Goal: Task Accomplishment & Management: Manage account settings

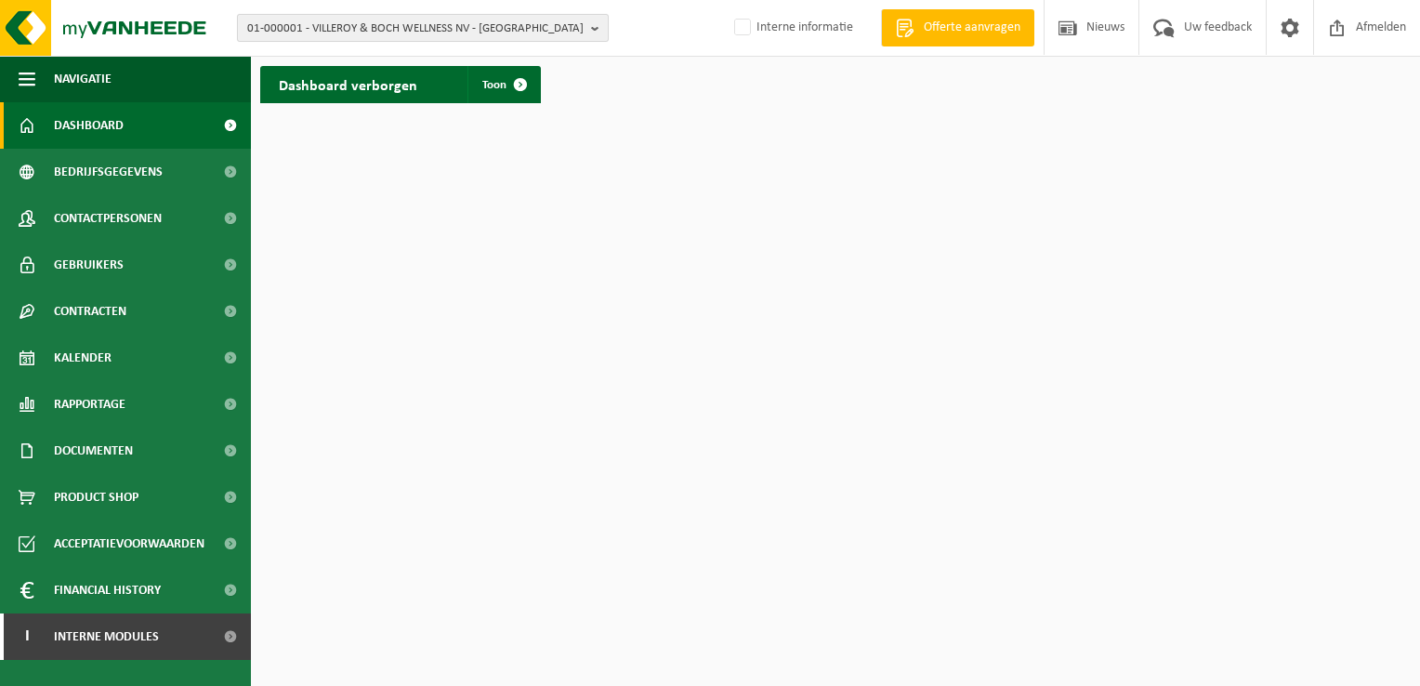
click at [313, 31] on span "01-000001 - VILLEROY & BOCH WELLNESS NV - ROESELARE" at bounding box center [415, 29] width 336 height 28
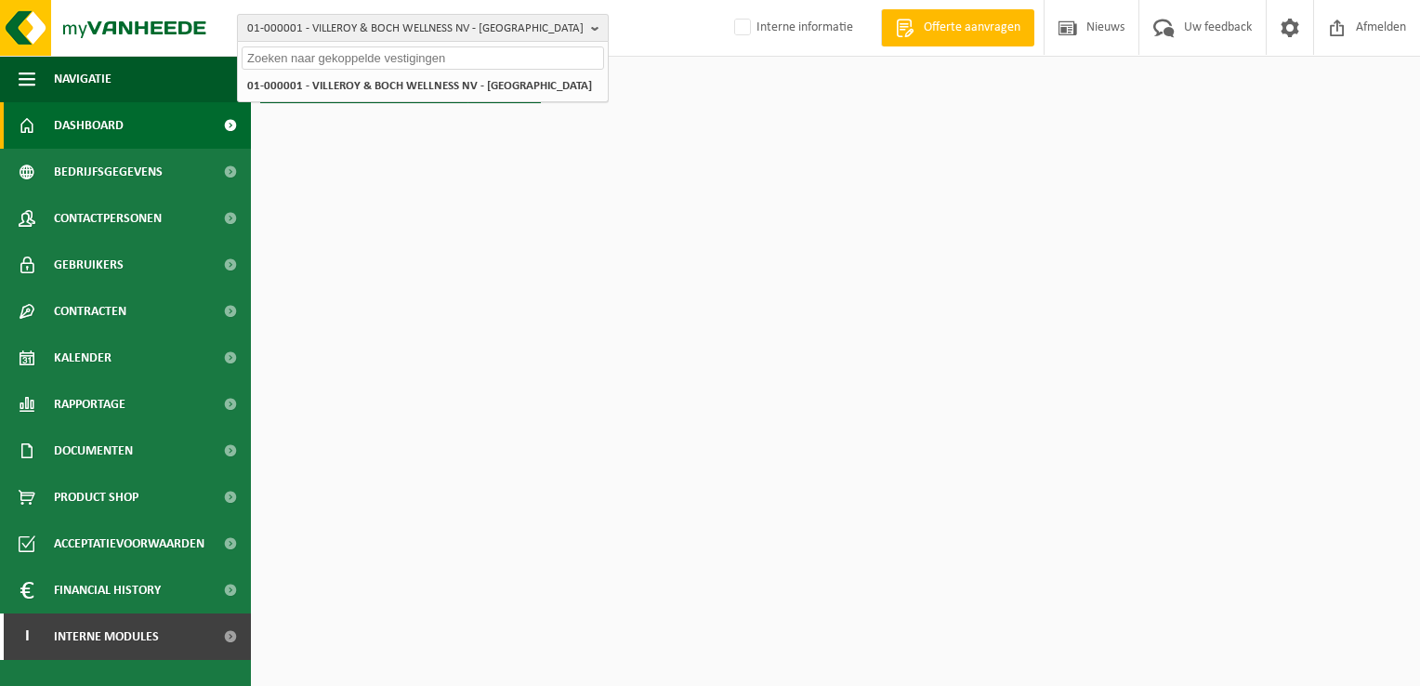
paste input "10-818384"
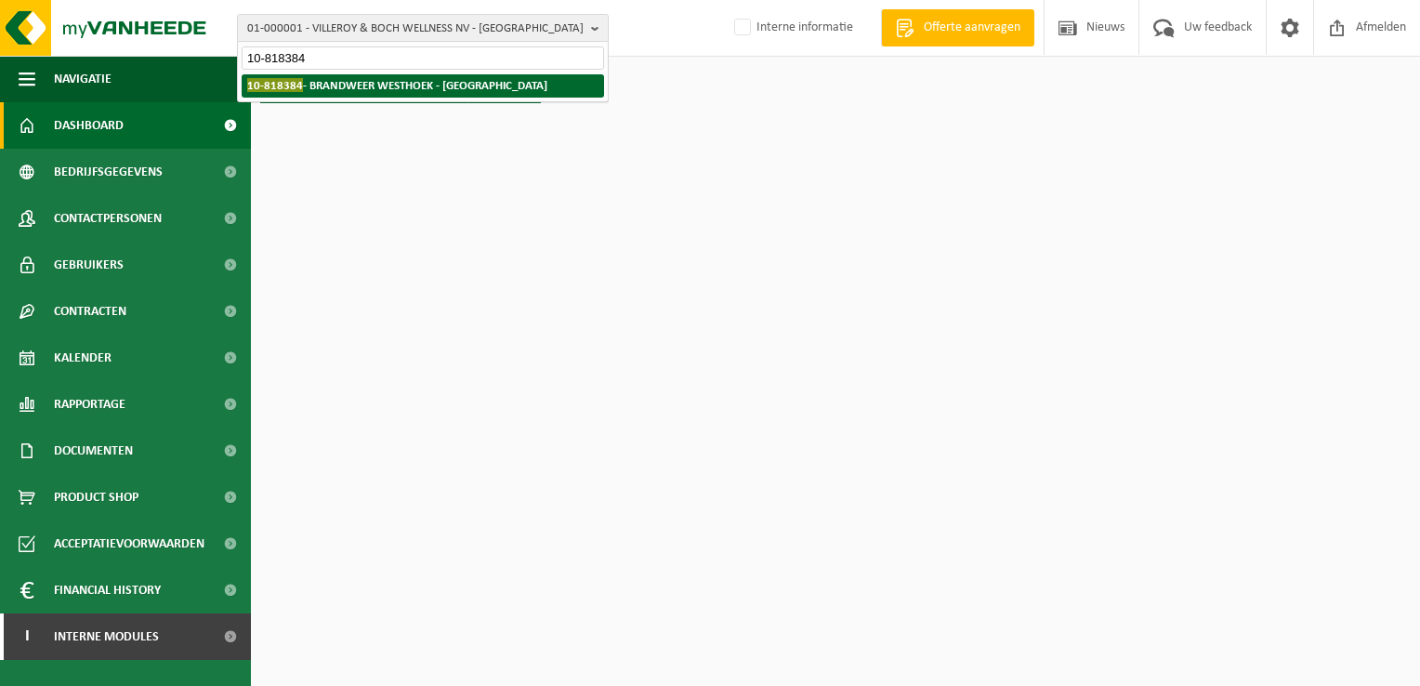
type input "10-818384"
click at [338, 92] on li "10-818384 - BRANDWEER WESTHOEK - KOKSIJDE" at bounding box center [423, 85] width 362 height 23
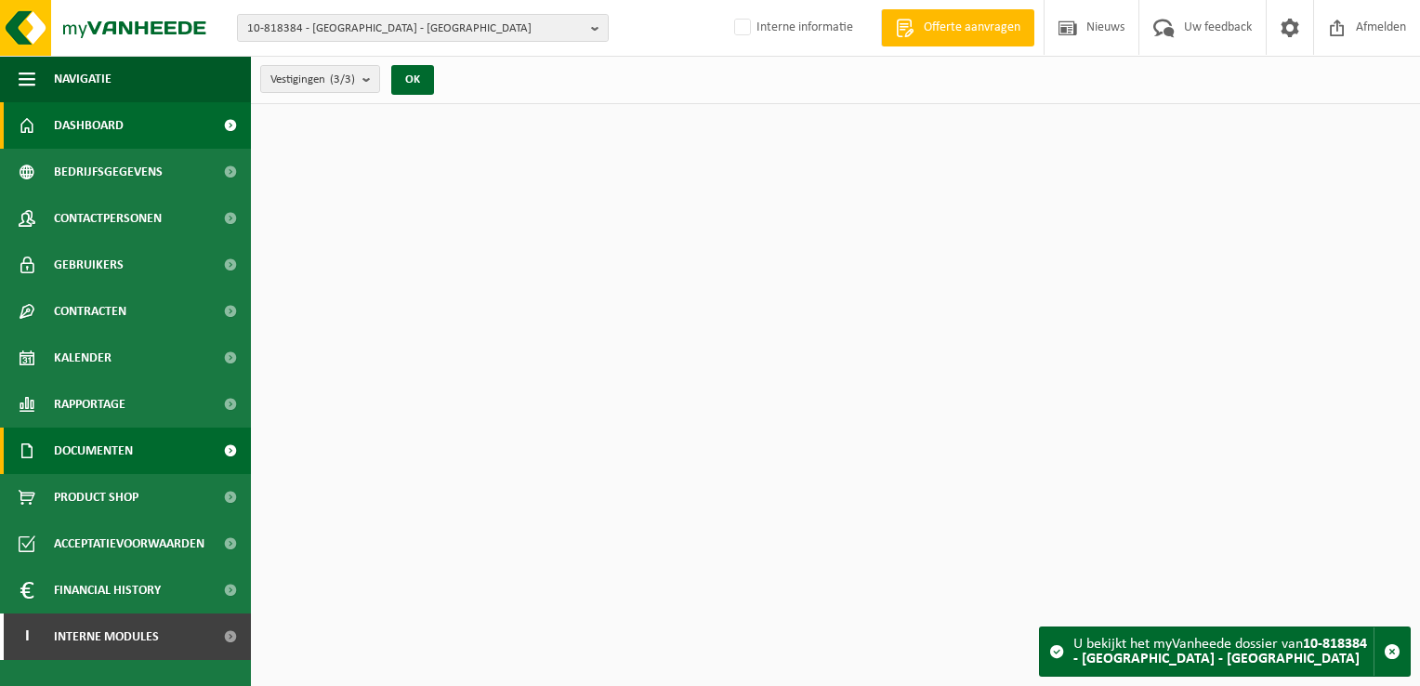
click at [156, 446] on link "Documenten" at bounding box center [125, 450] width 251 height 46
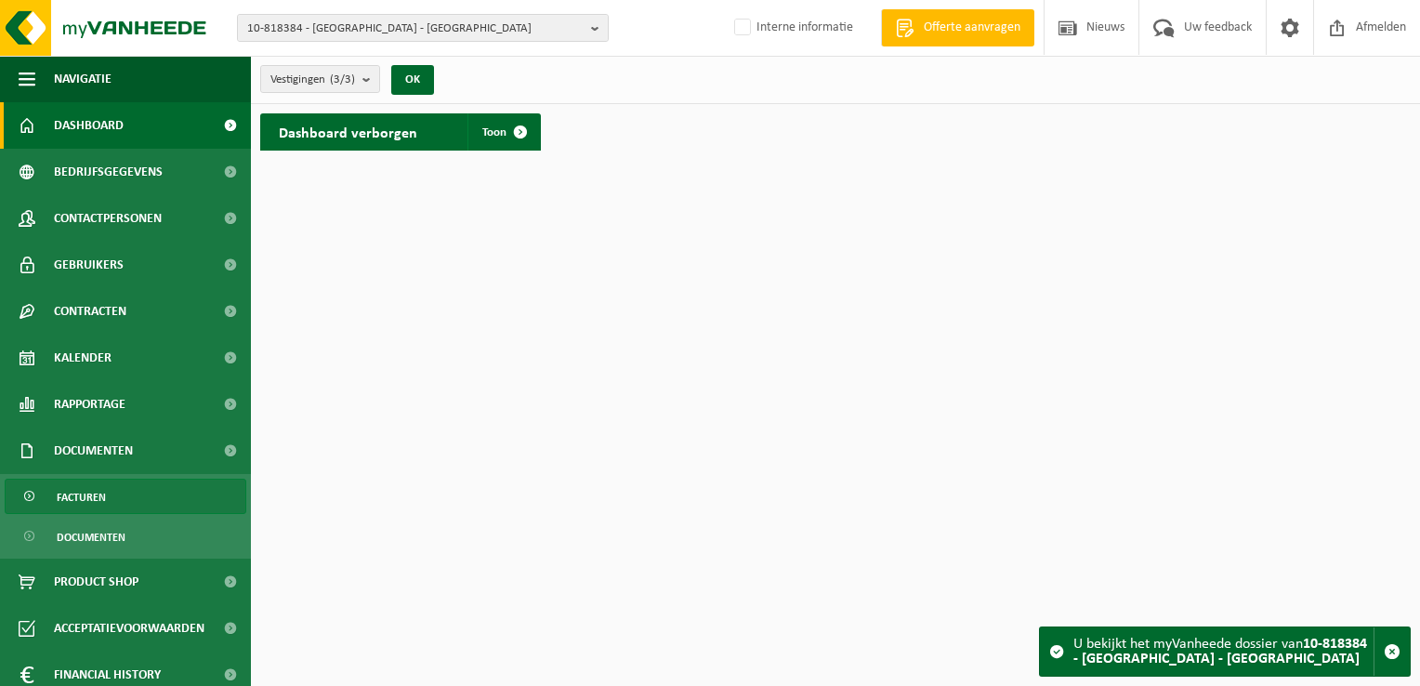
click at [151, 487] on link "Facturen" at bounding box center [126, 495] width 242 height 35
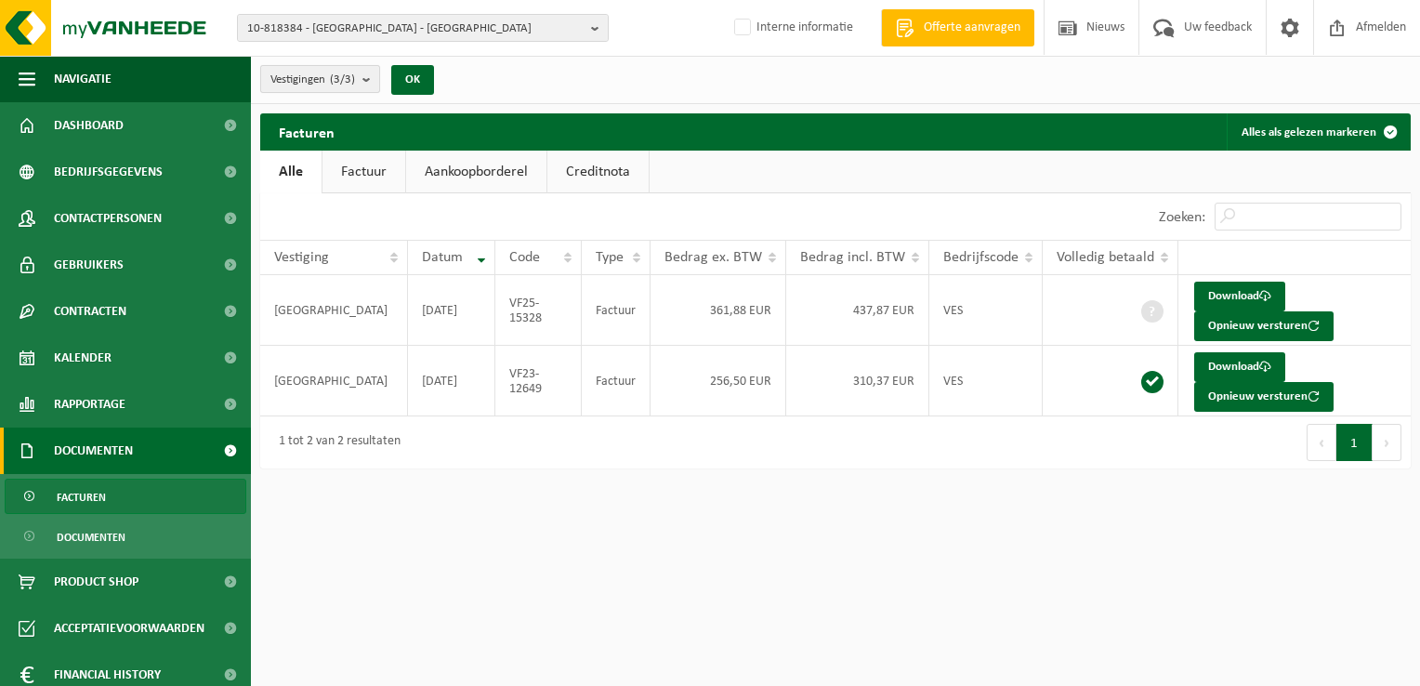
click at [328, 80] on span "Vestigingen (3/3)" at bounding box center [312, 80] width 85 height 28
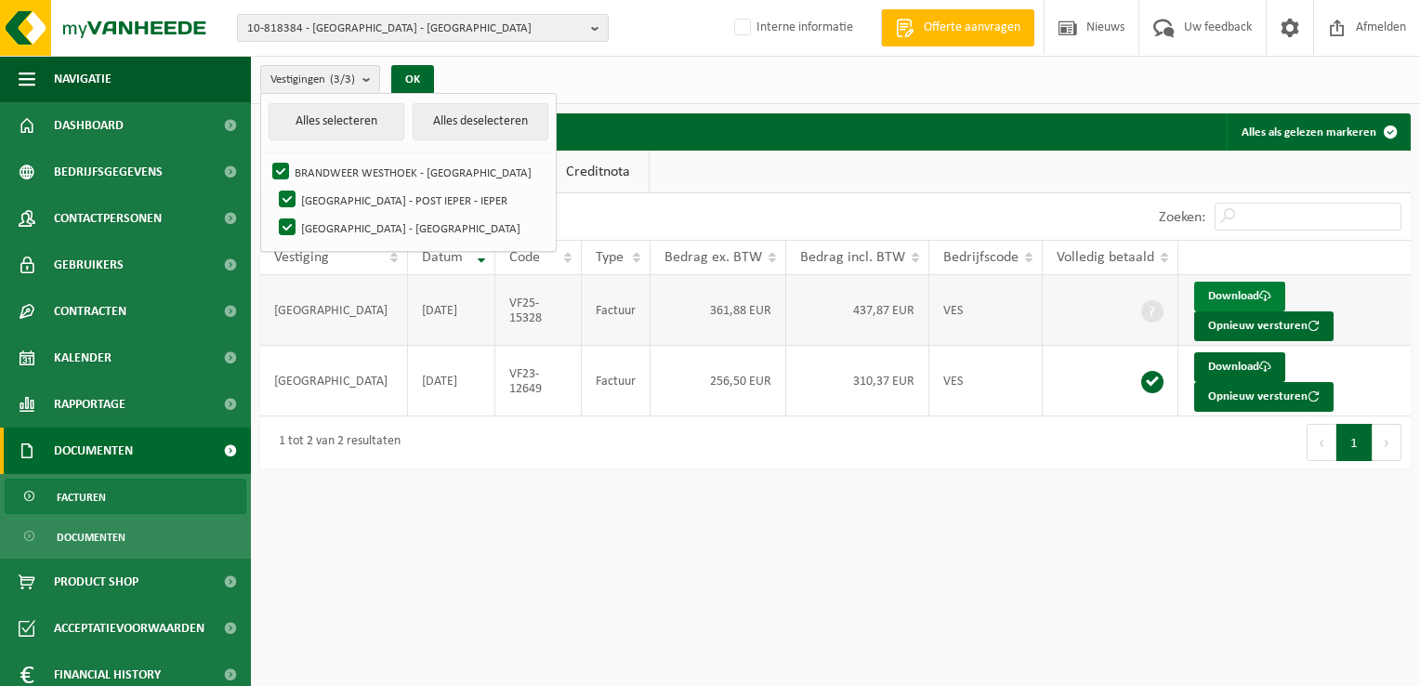
click at [1215, 298] on link "Download" at bounding box center [1239, 297] width 91 height 30
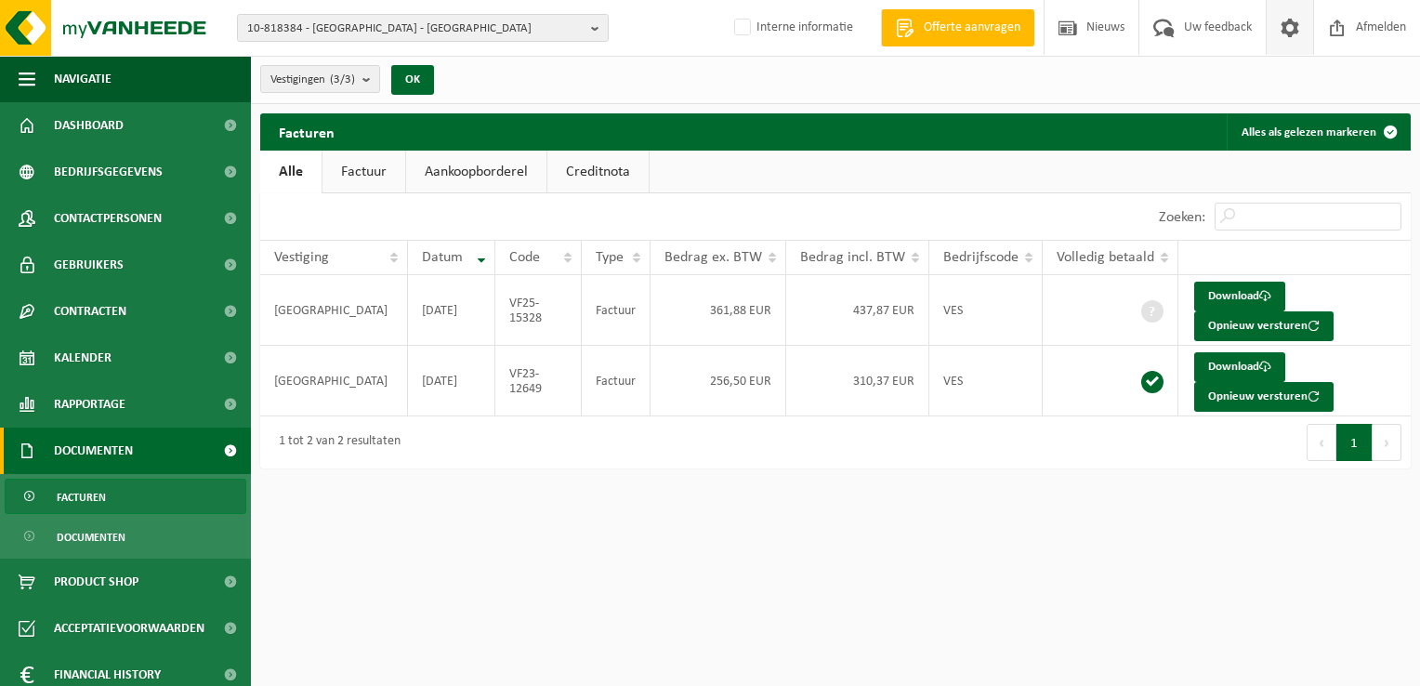
click at [1289, 28] on span at bounding box center [1290, 27] width 28 height 55
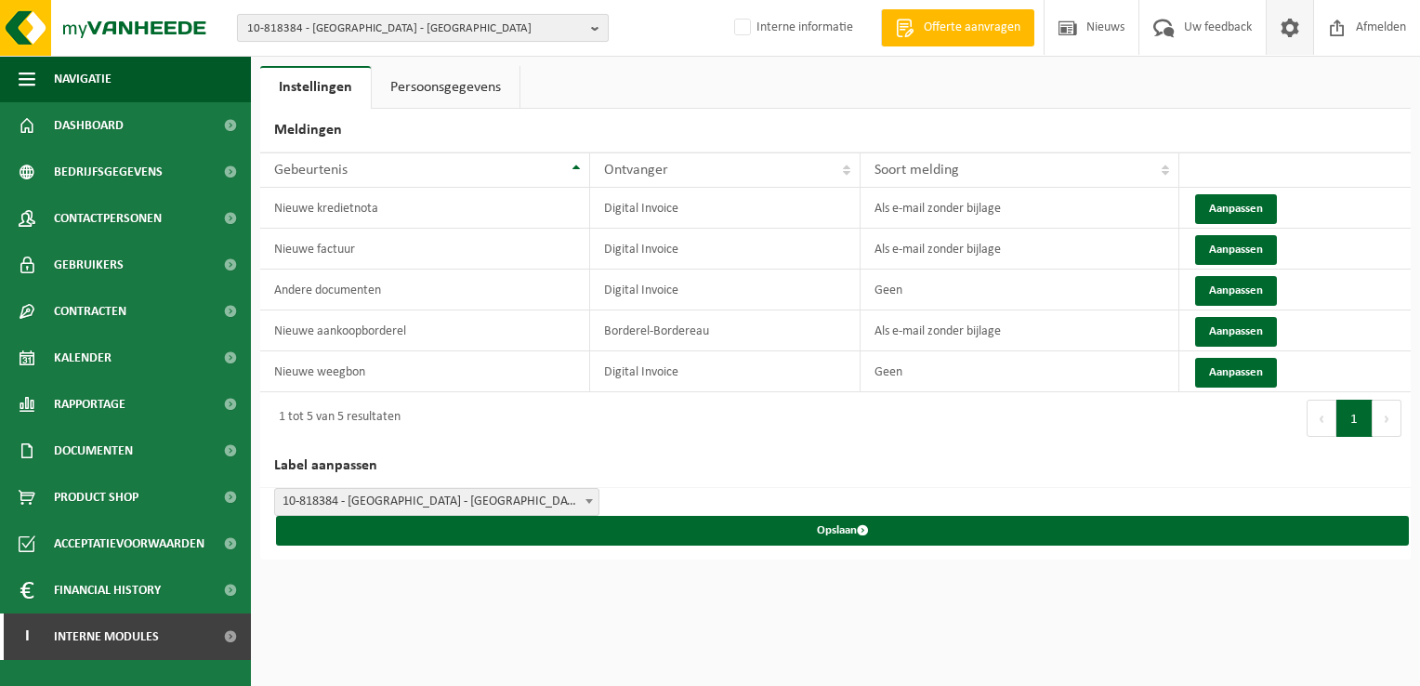
click at [327, 27] on span "10-818384 - BRANDWEER WESTHOEK - KOKSIJDE" at bounding box center [415, 29] width 336 height 28
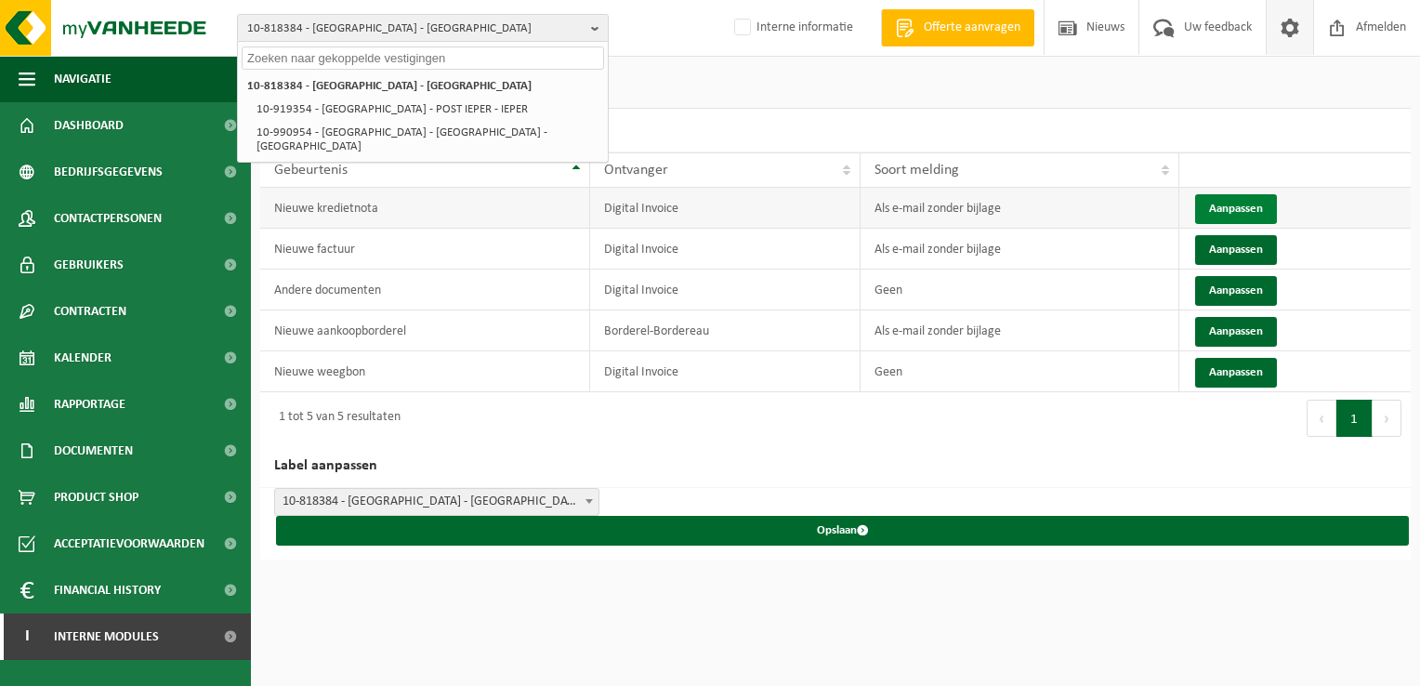
click at [1256, 206] on button "Aanpassen" at bounding box center [1236, 209] width 82 height 30
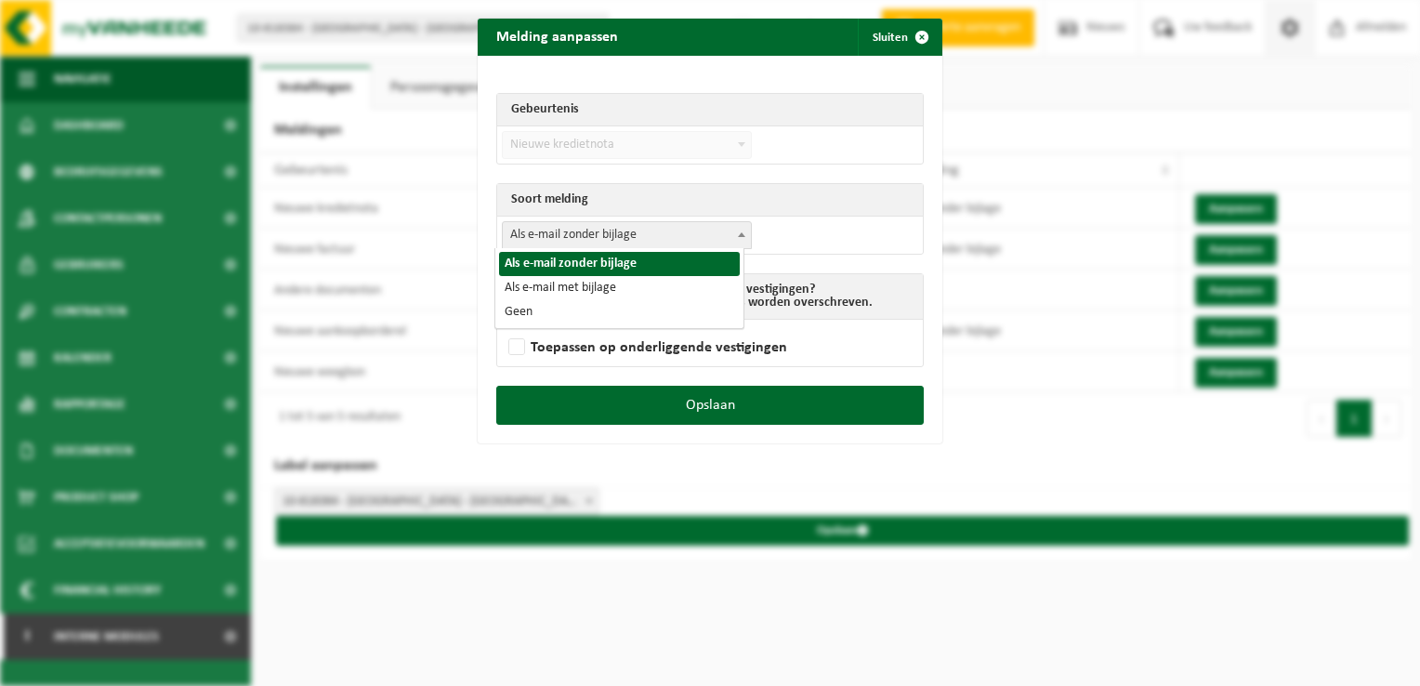
click at [629, 236] on span "Als e-mail zonder bijlage" at bounding box center [627, 235] width 248 height 26
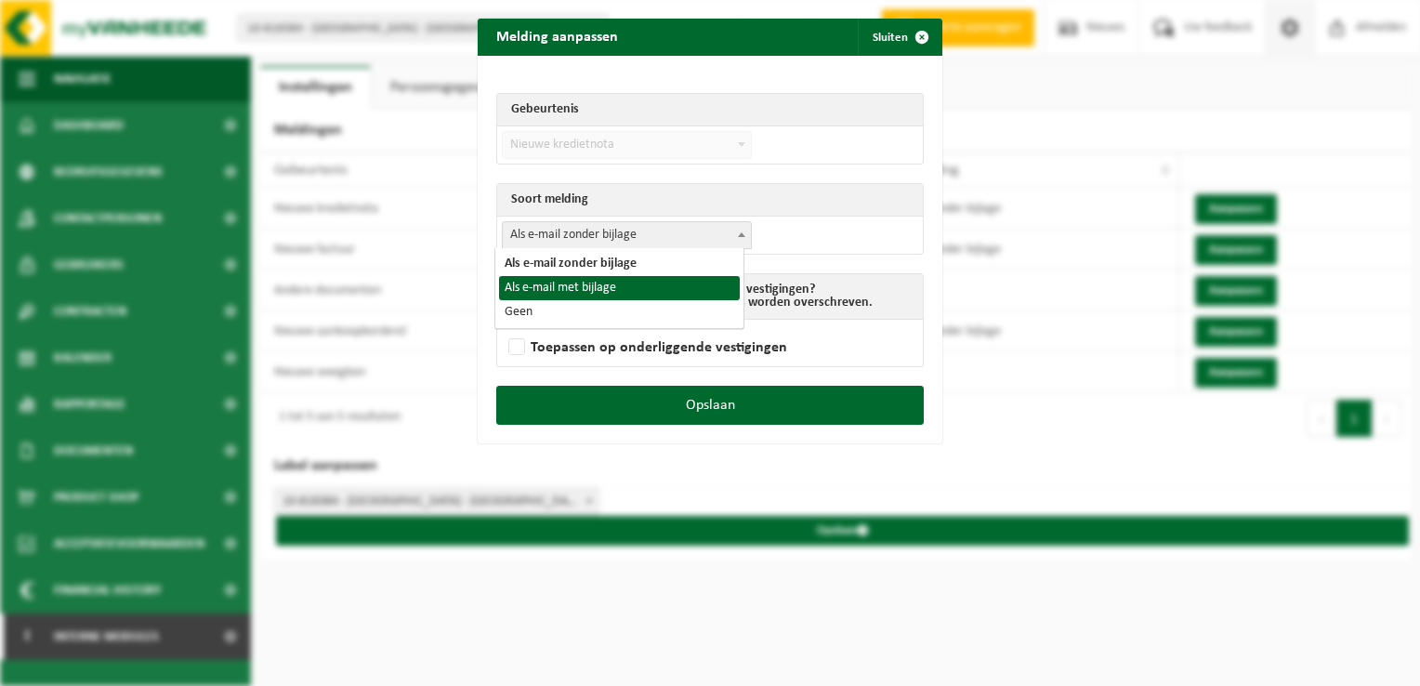
select select "3"
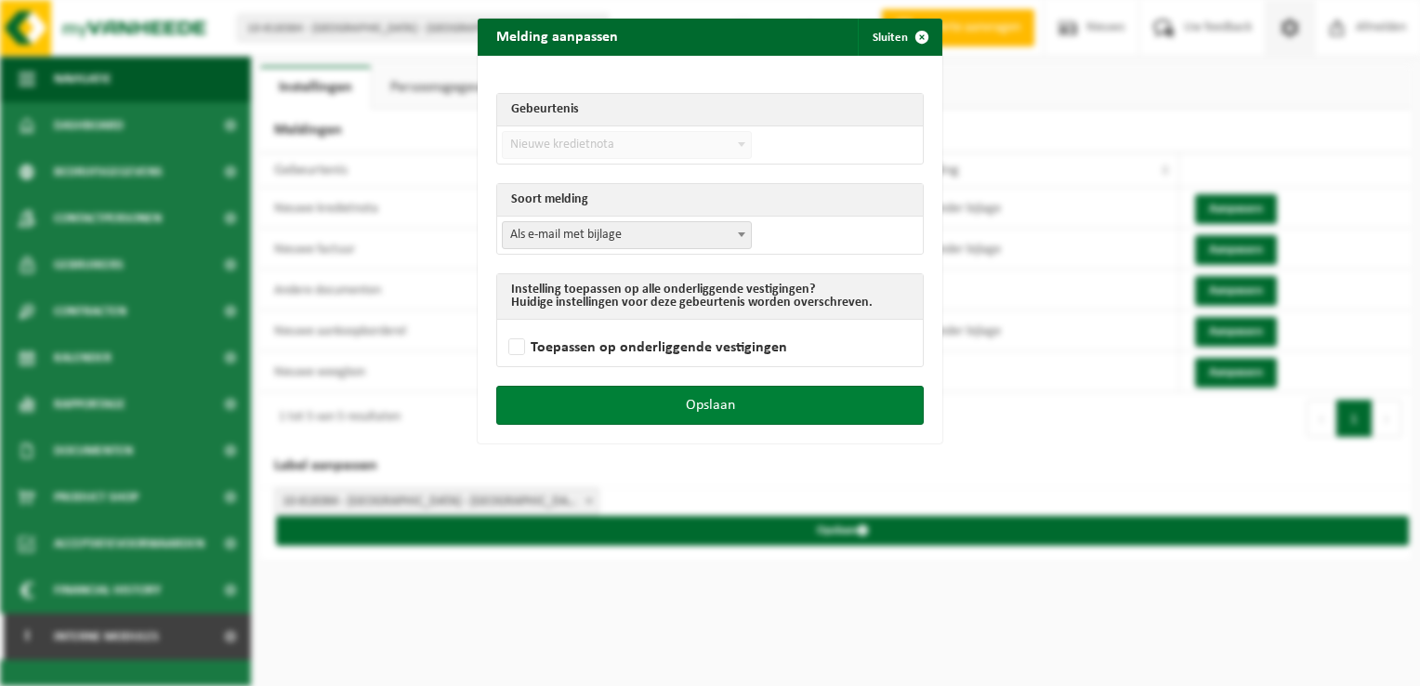
click at [748, 401] on button "Opslaan" at bounding box center [709, 405] width 427 height 39
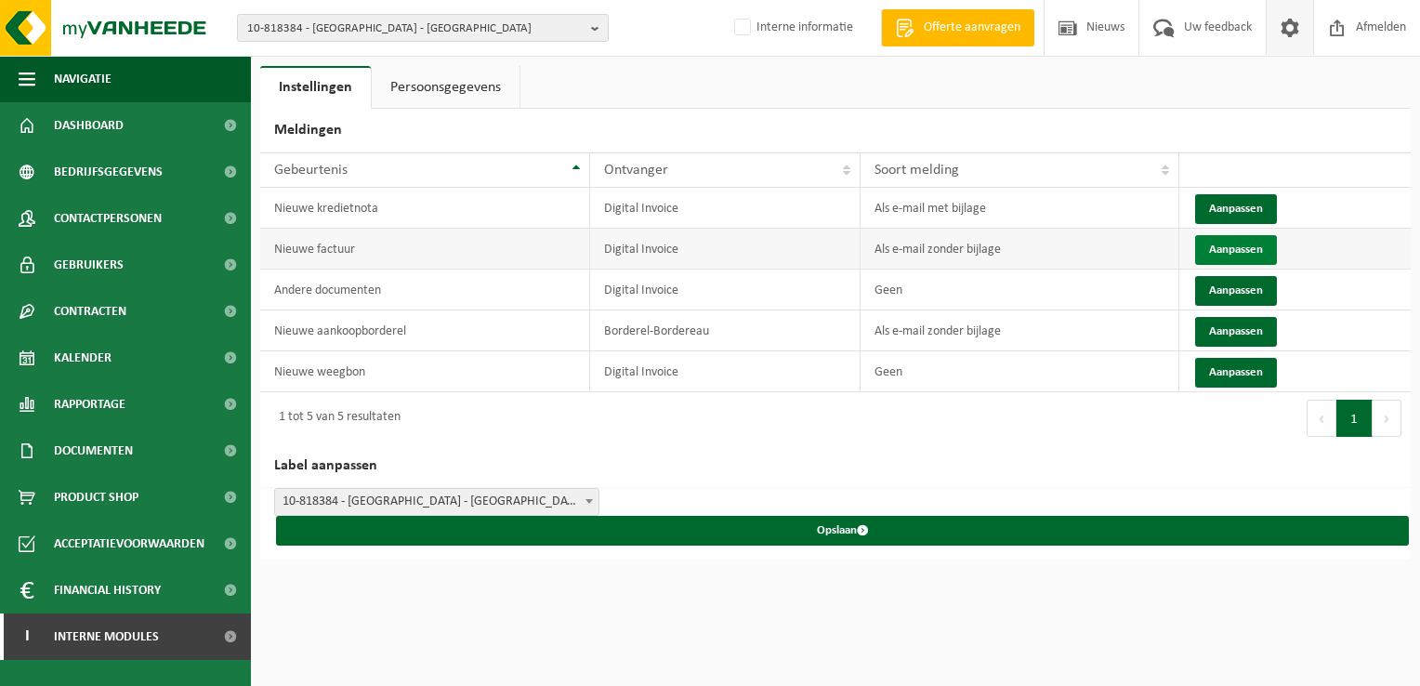
click at [1203, 247] on button "Aanpassen" at bounding box center [1236, 250] width 82 height 30
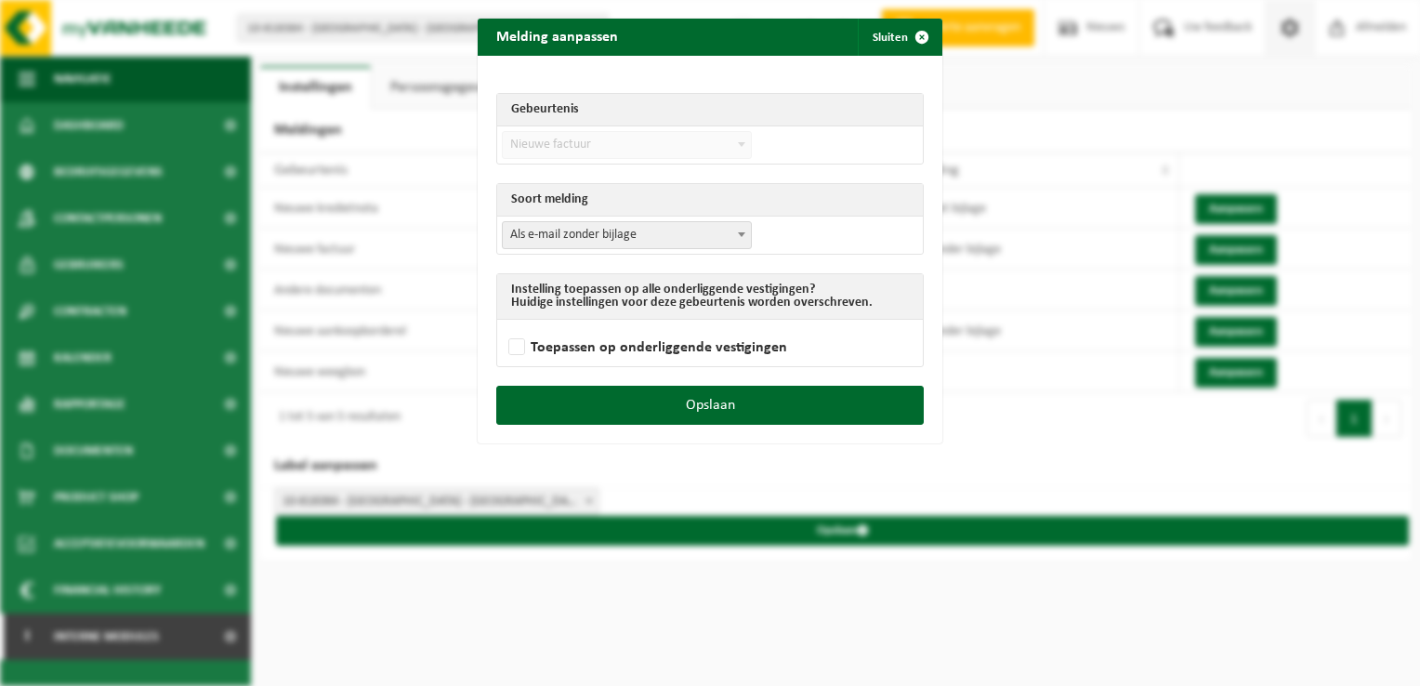
click at [639, 237] on span "Als e-mail zonder bijlage" at bounding box center [627, 235] width 248 height 26
select select "3"
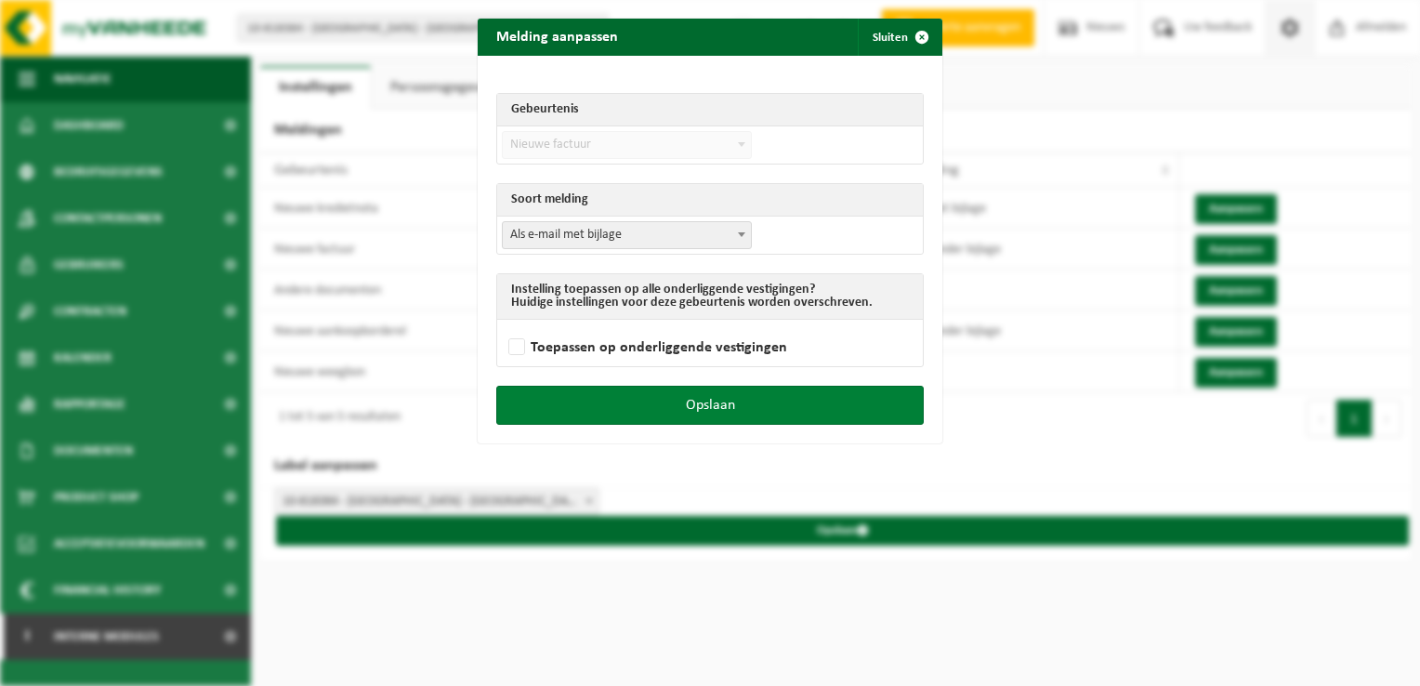
click at [728, 389] on button "Opslaan" at bounding box center [709, 405] width 427 height 39
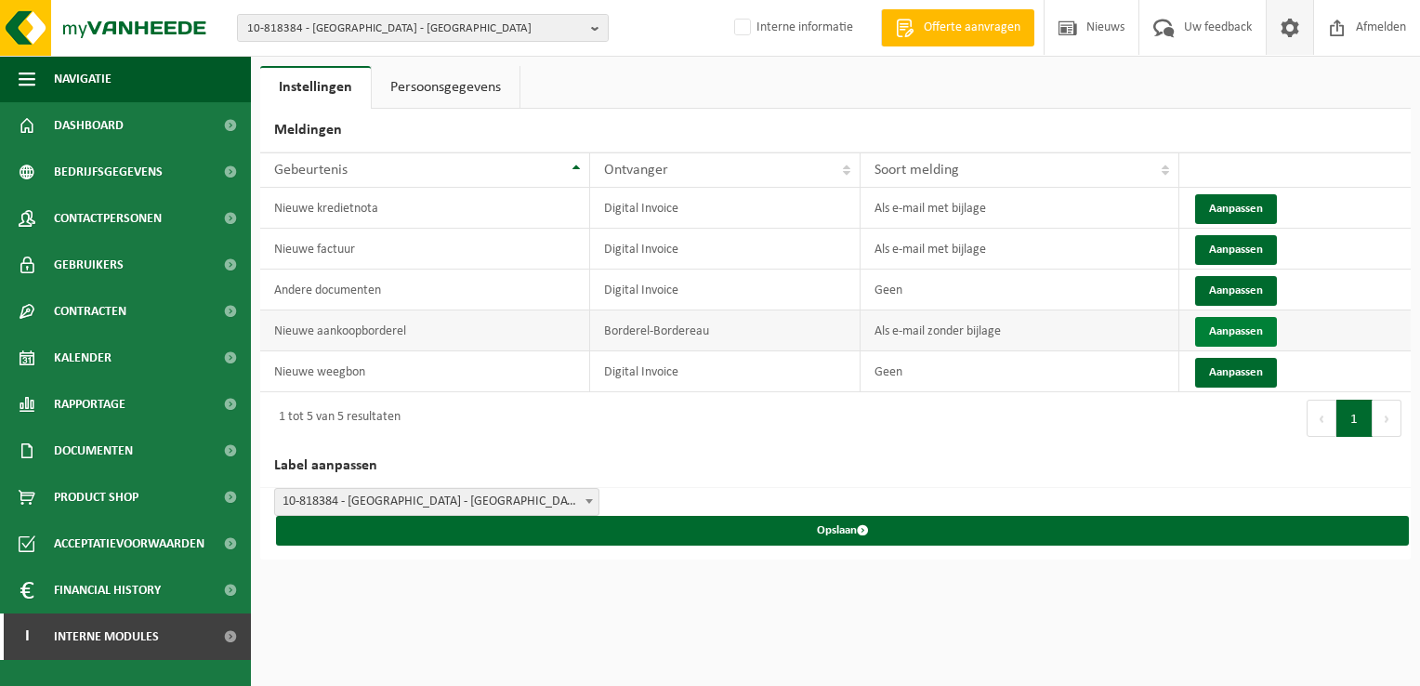
drag, startPoint x: 1220, startPoint y: 332, endPoint x: 1169, endPoint y: 323, distance: 51.8
click at [1219, 332] on button "Aanpassen" at bounding box center [1236, 332] width 82 height 30
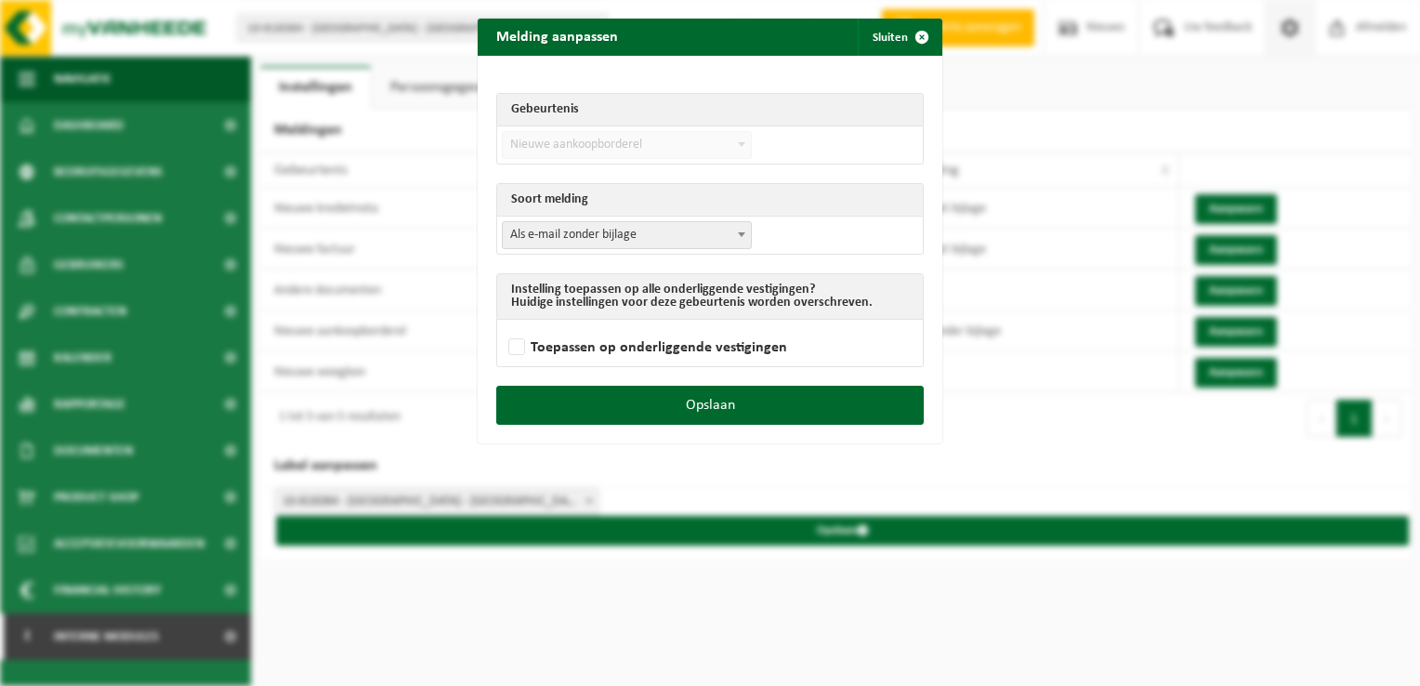
click at [584, 246] on span "Als e-mail zonder bijlage" at bounding box center [627, 235] width 248 height 26
select select "3"
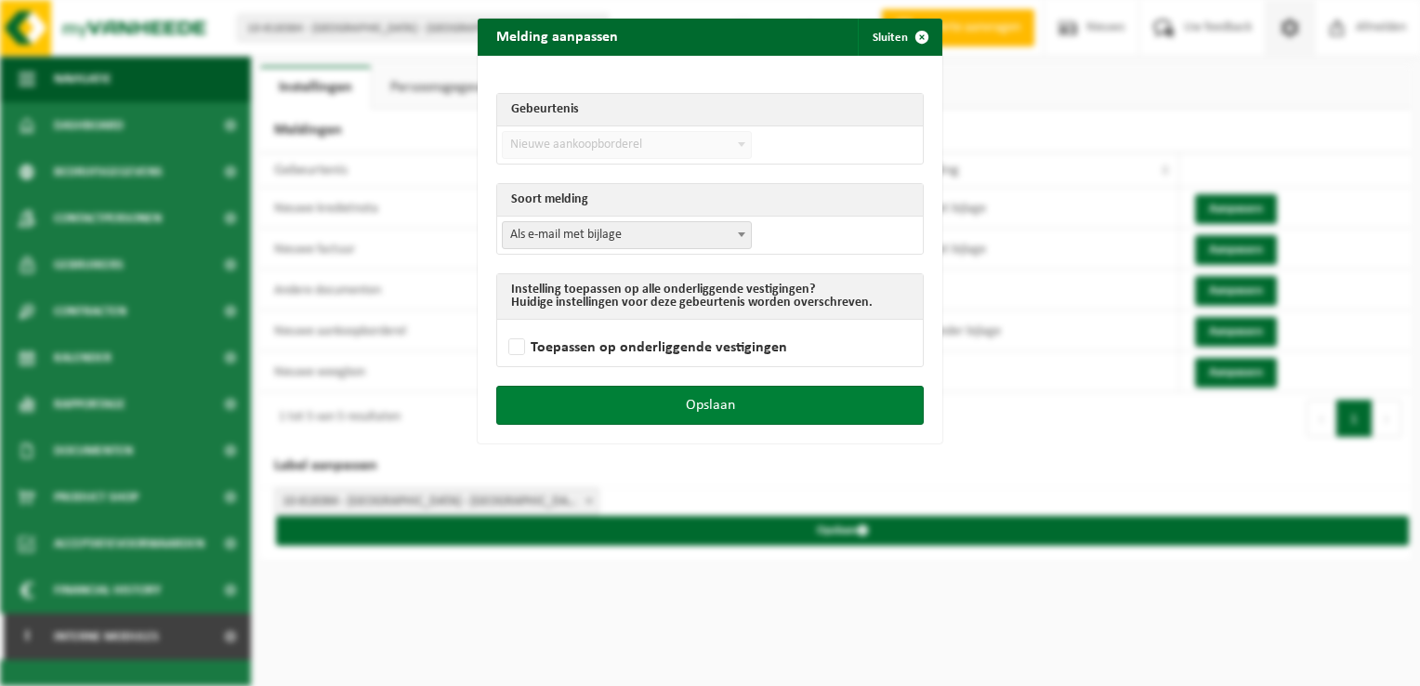
click at [743, 403] on button "Opslaan" at bounding box center [709, 405] width 427 height 39
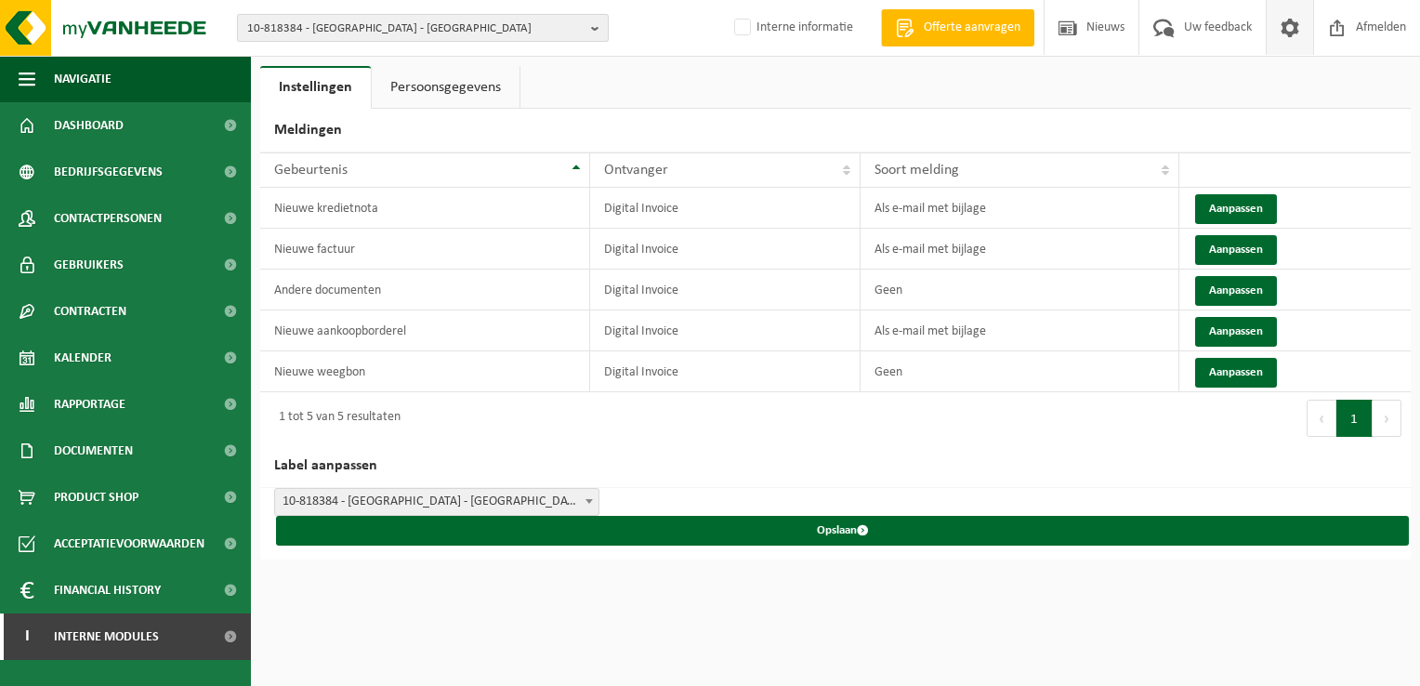
click at [391, 28] on span "10-818384 - BRANDWEER WESTHOEK - KOKSIJDE" at bounding box center [415, 29] width 336 height 28
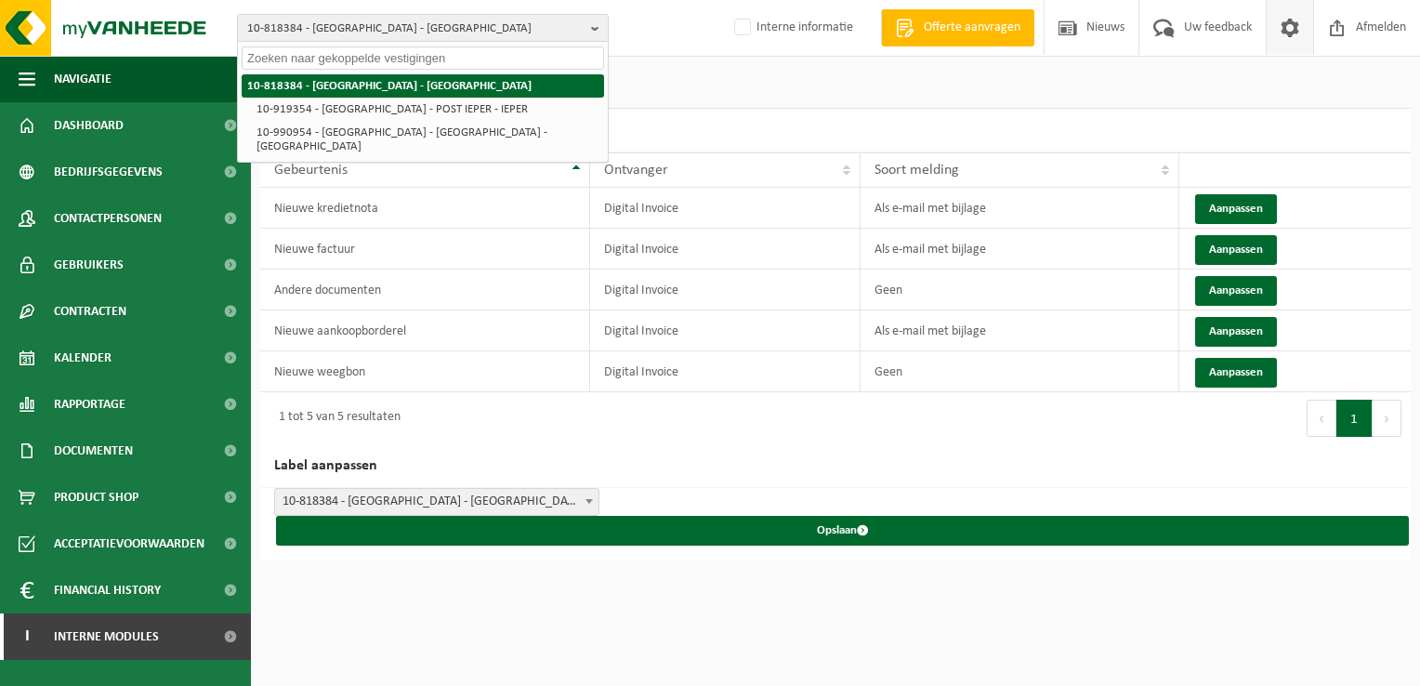
paste input "10-855248"
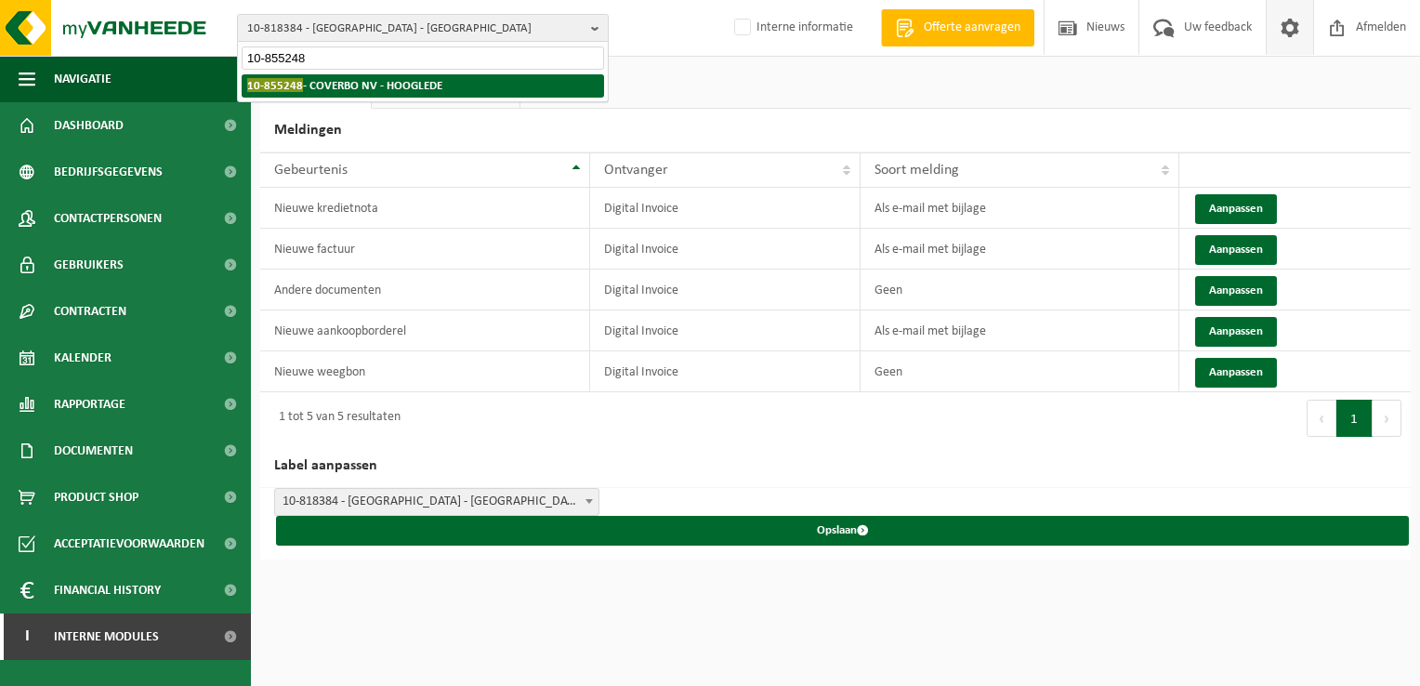
type input "10-855248"
click at [349, 86] on strong "10-855248 - COVERBO NV - HOOGLEDE" at bounding box center [344, 85] width 195 height 14
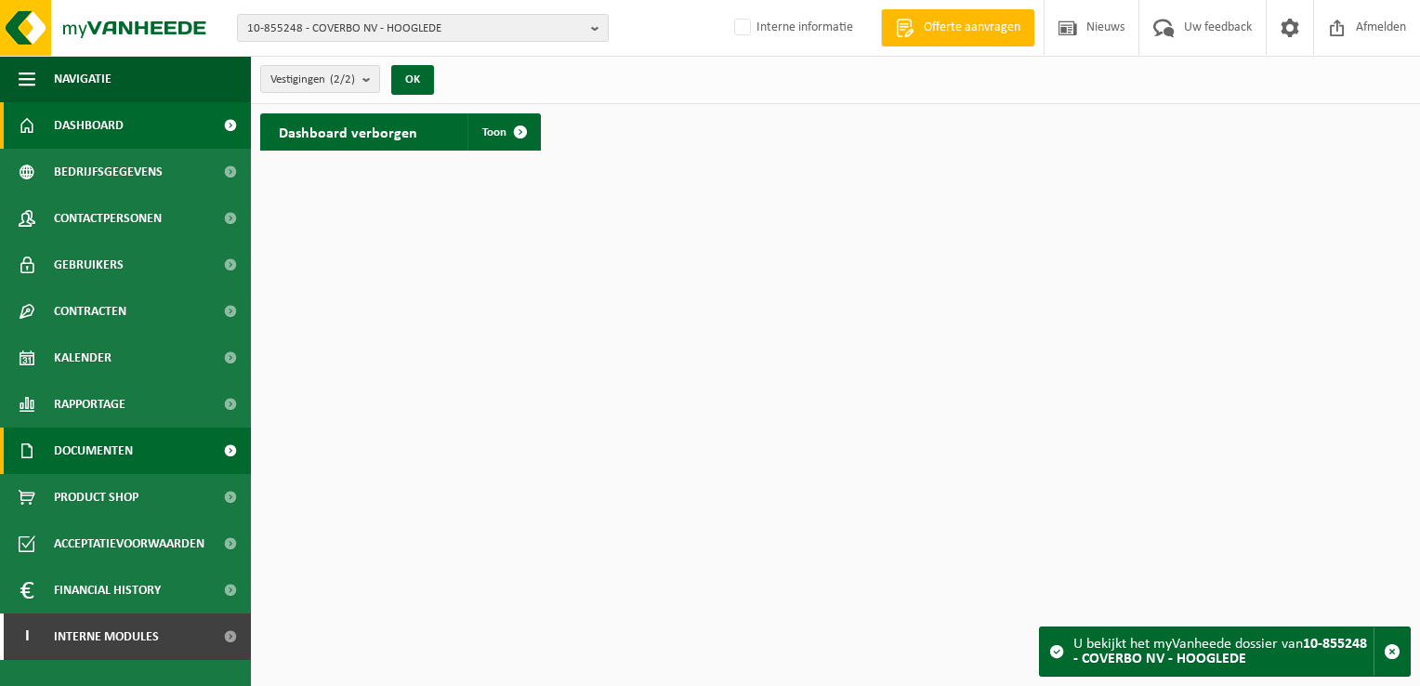
click at [116, 447] on span "Documenten" at bounding box center [93, 450] width 79 height 46
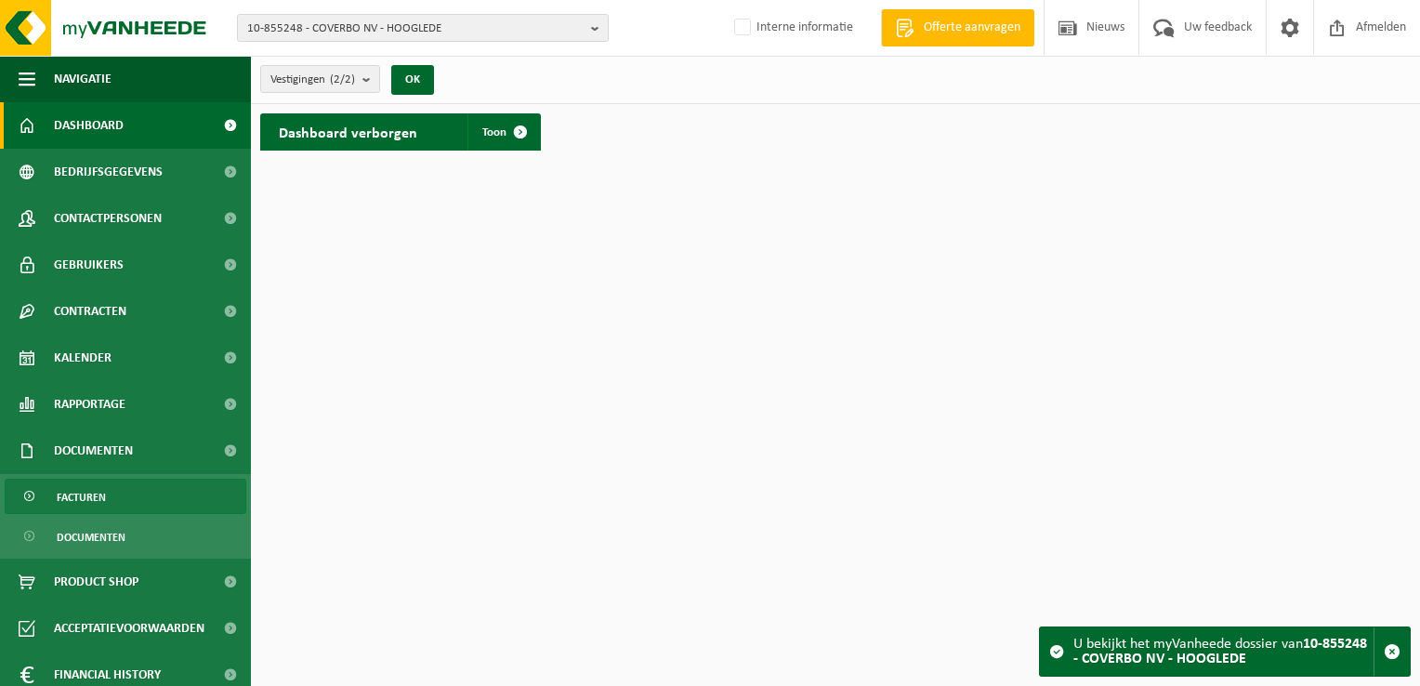
click at [145, 495] on link "Facturen" at bounding box center [126, 495] width 242 height 35
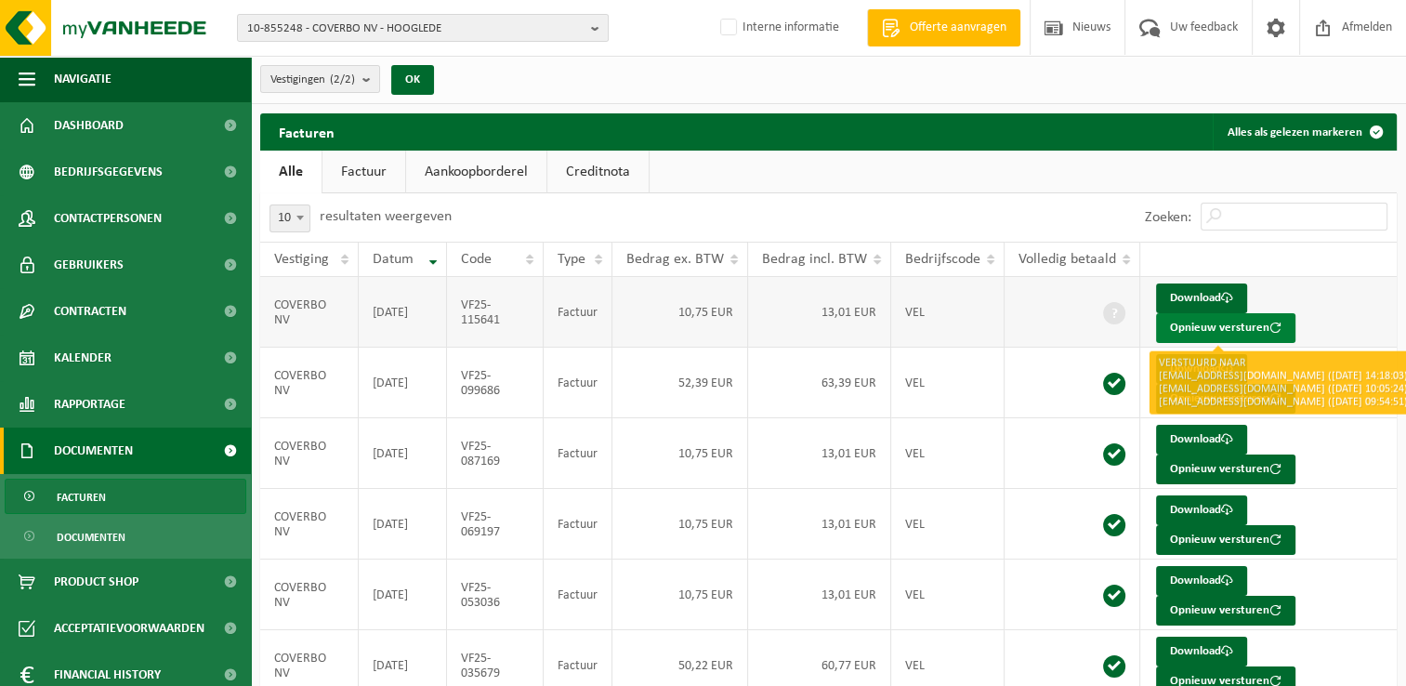
click at [1201, 326] on button "Opnieuw versturen" at bounding box center [1225, 328] width 139 height 30
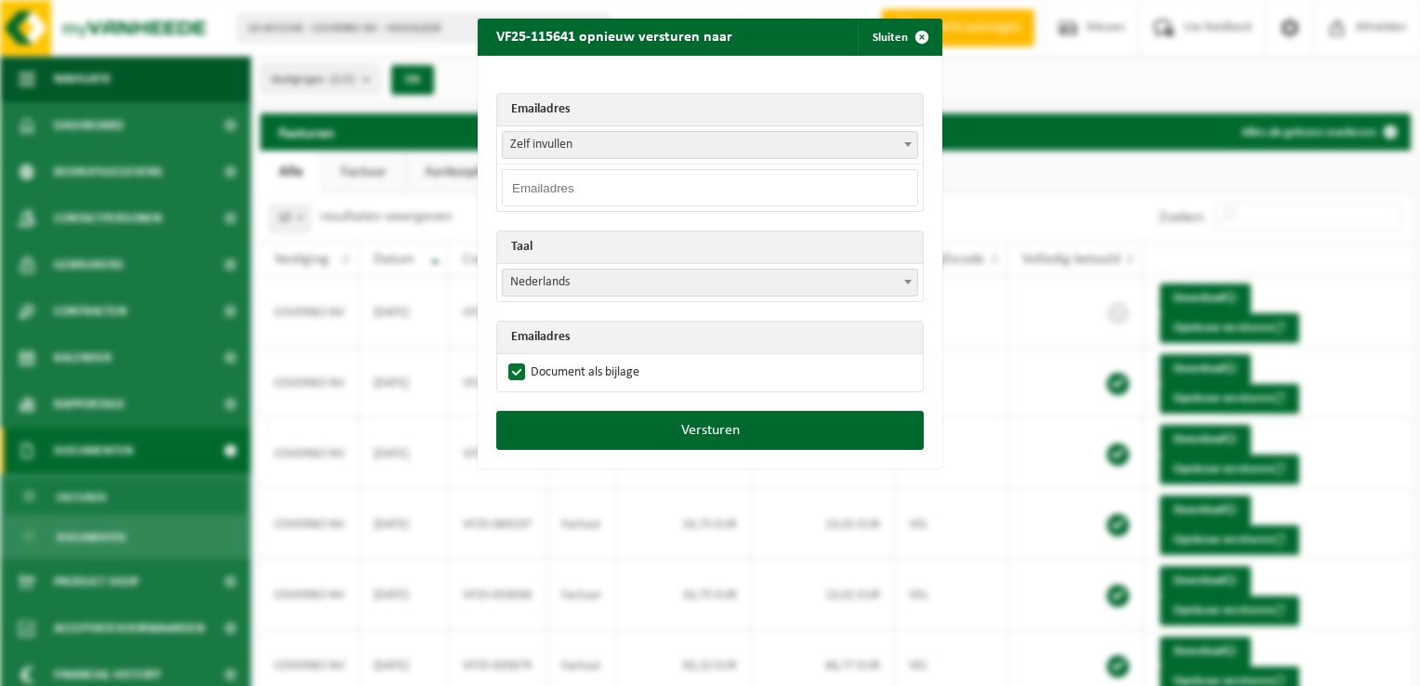
click at [531, 145] on span "Zelf invullen" at bounding box center [710, 145] width 414 height 26
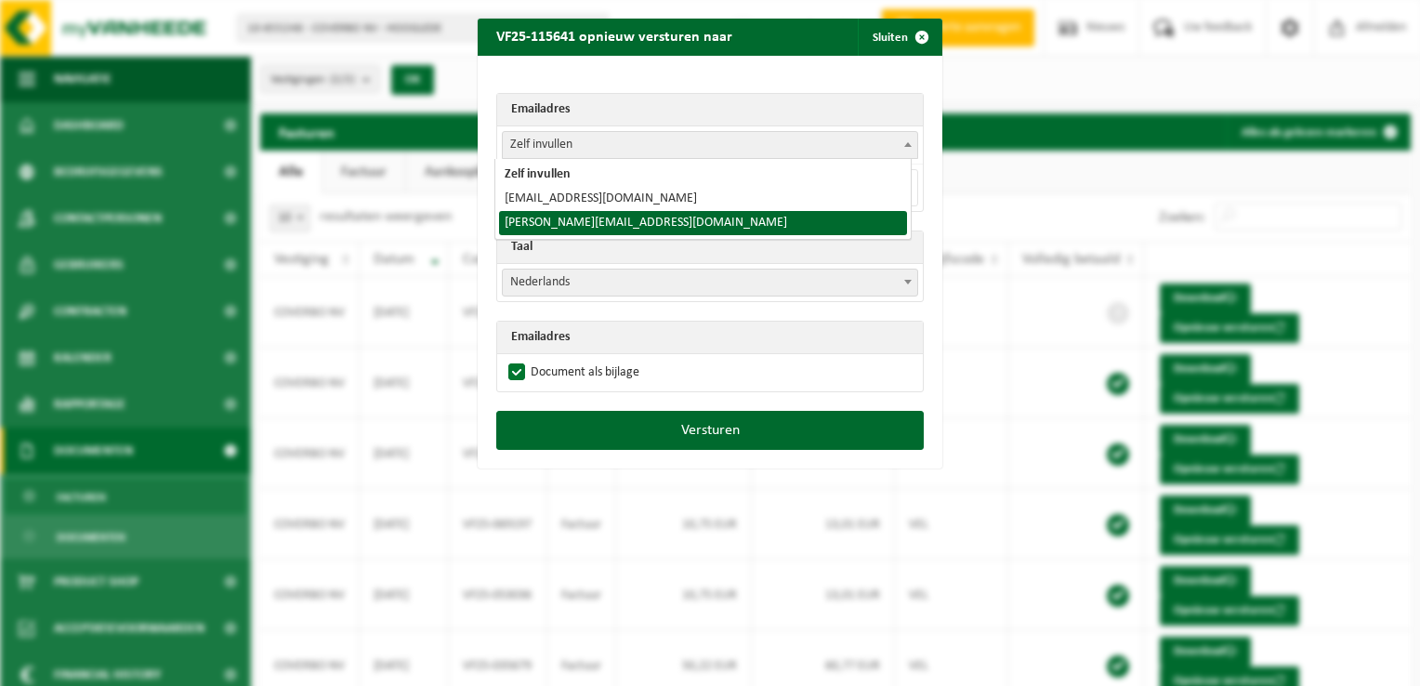
select select "kristl.sagaert@gmail.com"
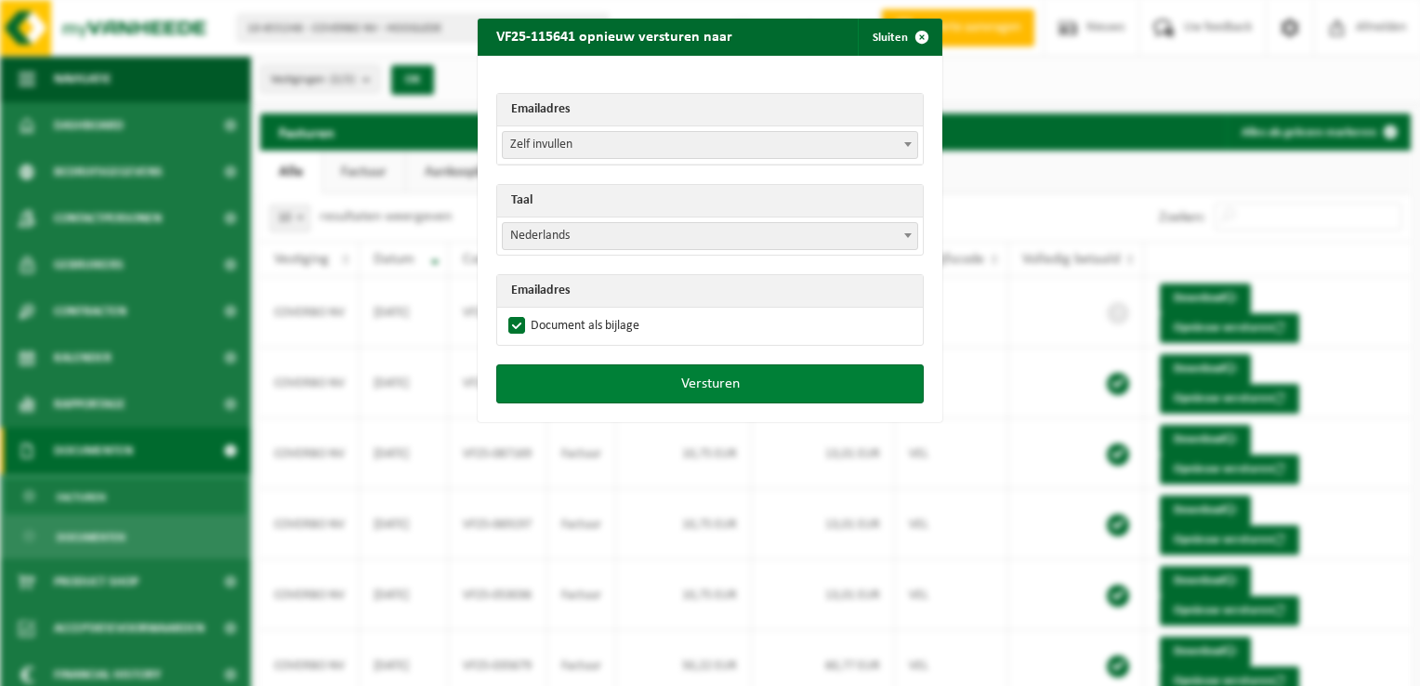
click at [649, 380] on button "Versturen" at bounding box center [709, 383] width 427 height 39
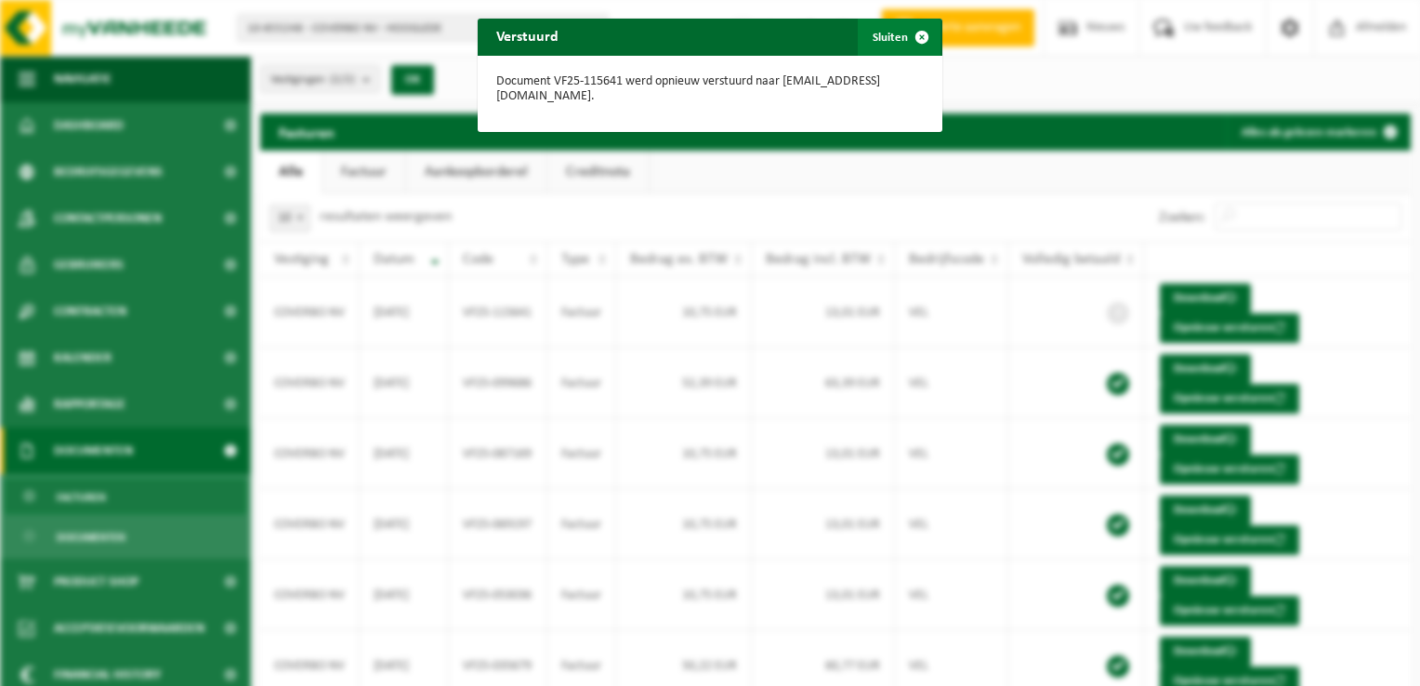
click at [911, 39] on span "button" at bounding box center [921, 37] width 37 height 37
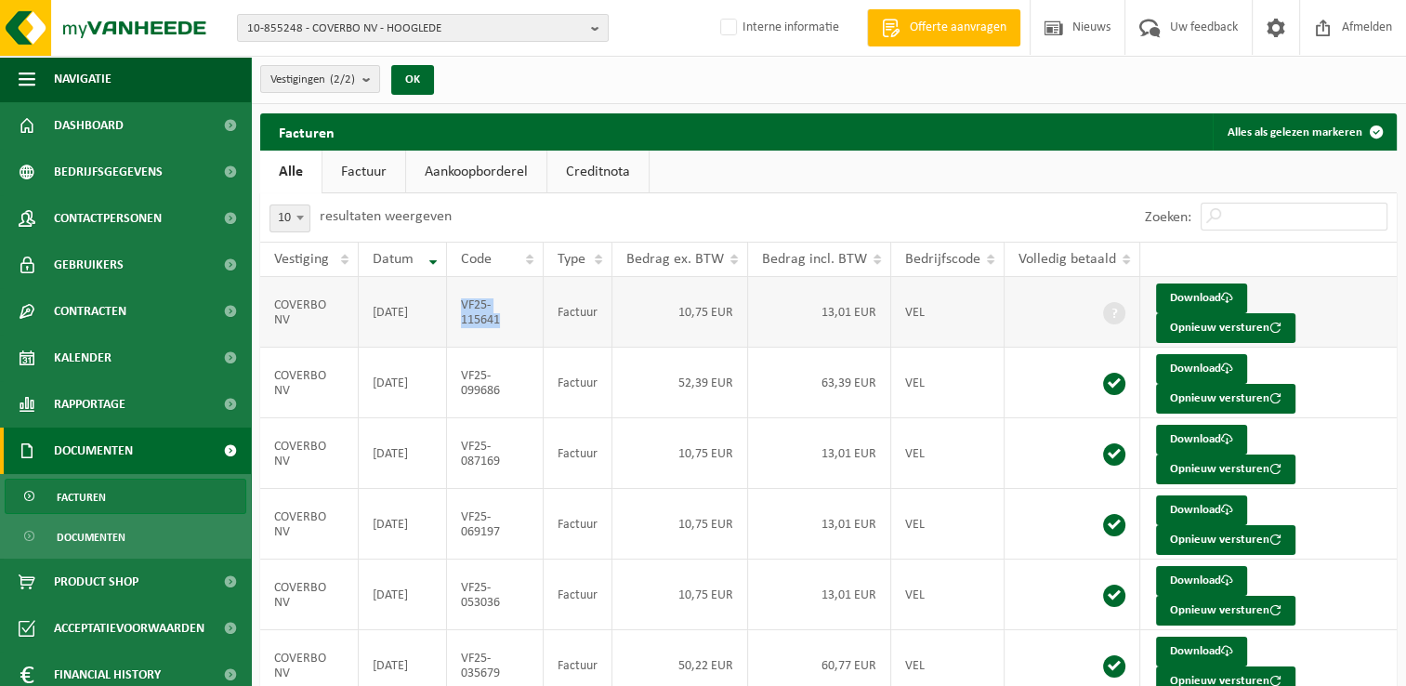
drag, startPoint x: 498, startPoint y: 333, endPoint x: 464, endPoint y: 303, distance: 45.4
click at [464, 303] on td "VF25-115641" at bounding box center [495, 312] width 97 height 71
copy td "VF25-115641"
click at [295, 33] on span "10-855248 - COVERBO NV - HOOGLEDE" at bounding box center [415, 29] width 336 height 28
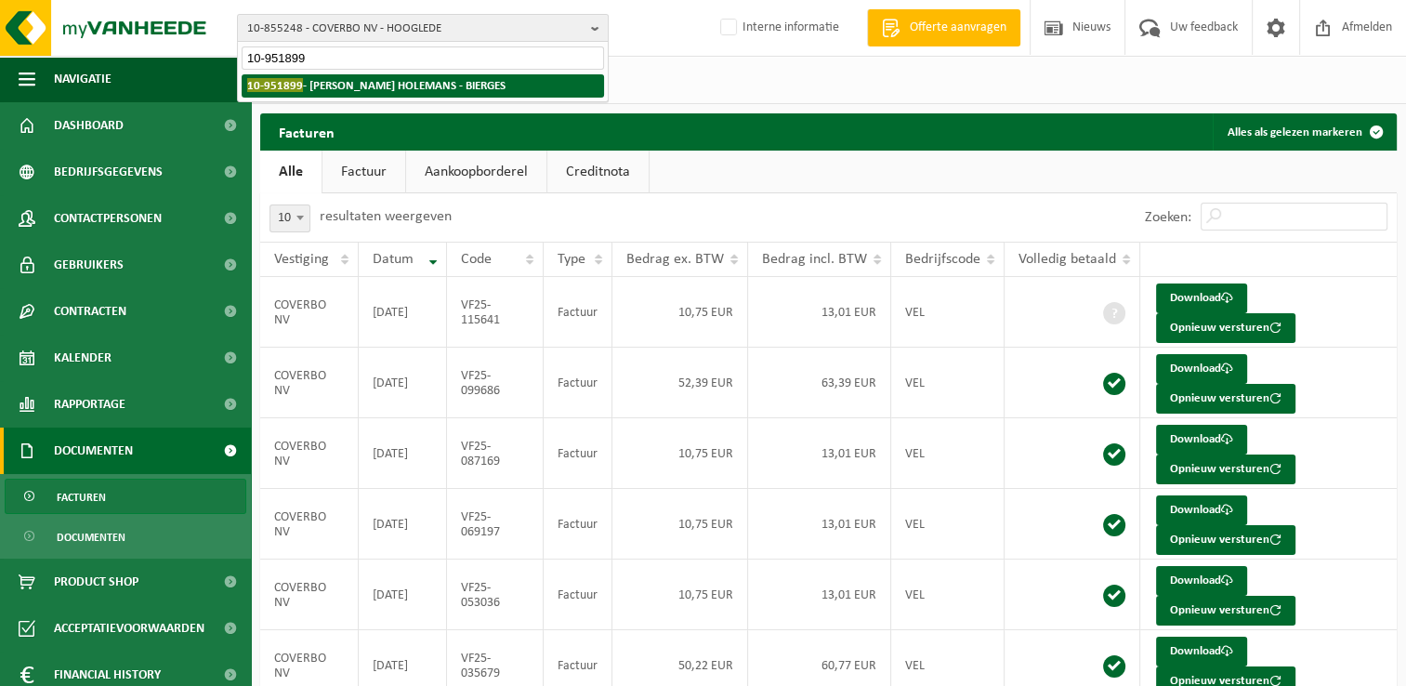
type input "10-951899"
click at [376, 84] on strong "10-951899 - VANDERLINDEN HOLEMANS - BIERGES" at bounding box center [376, 85] width 258 height 14
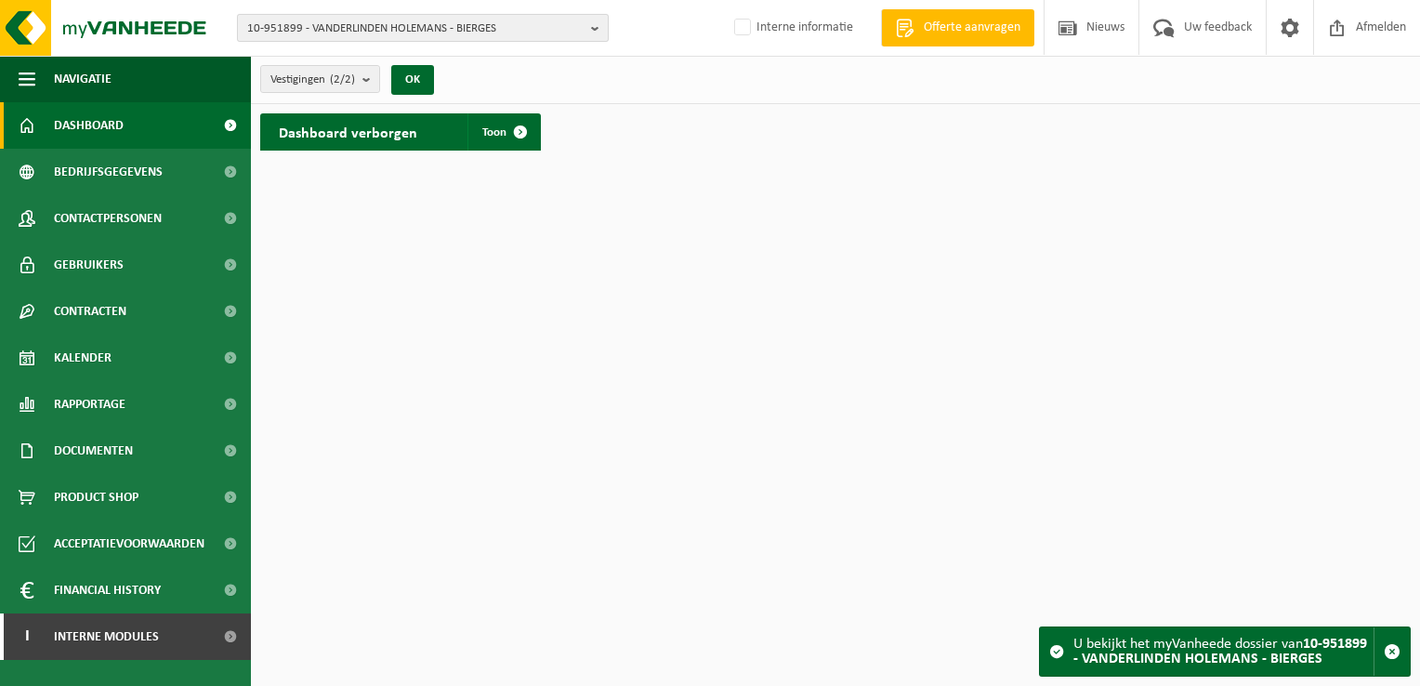
click at [294, 28] on span "10-951899 - VANDERLINDEN HOLEMANS - BIERGES" at bounding box center [415, 29] width 336 height 28
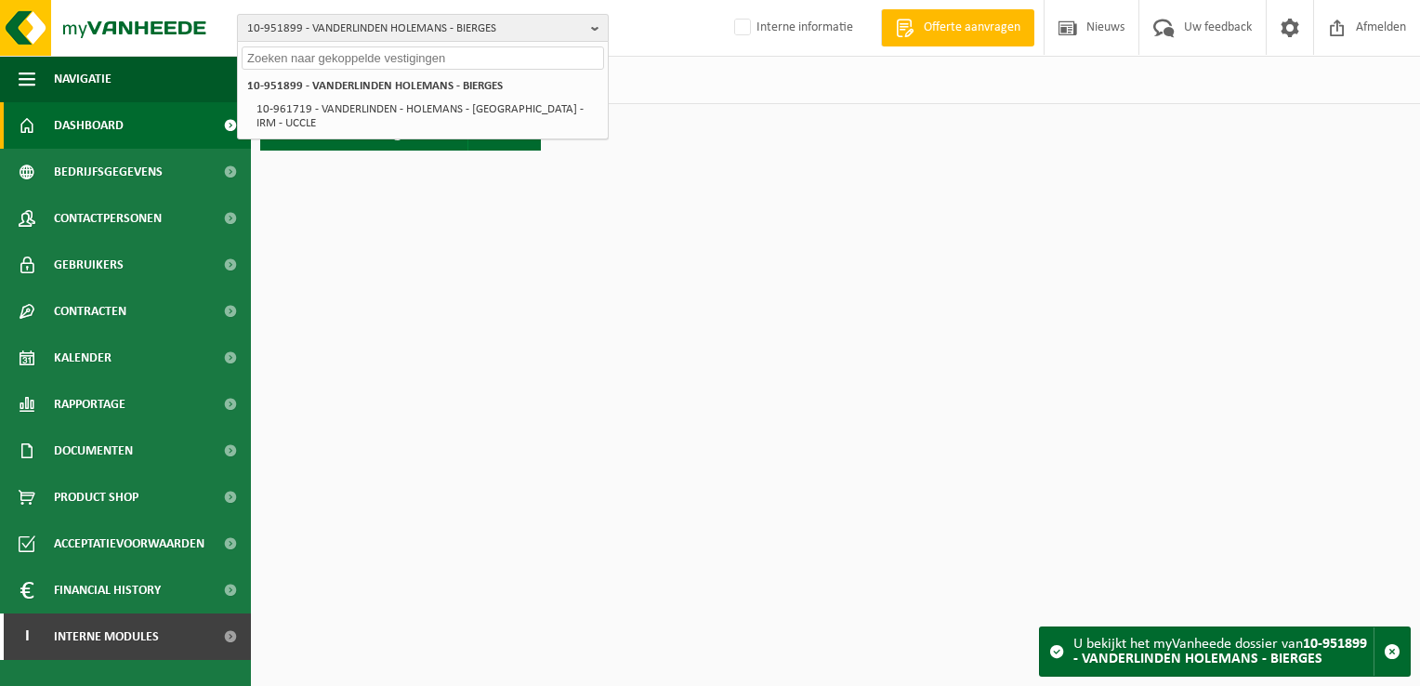
click at [310, 20] on span "10-951899 - VANDERLINDEN HOLEMANS - BIERGES" at bounding box center [415, 29] width 336 height 28
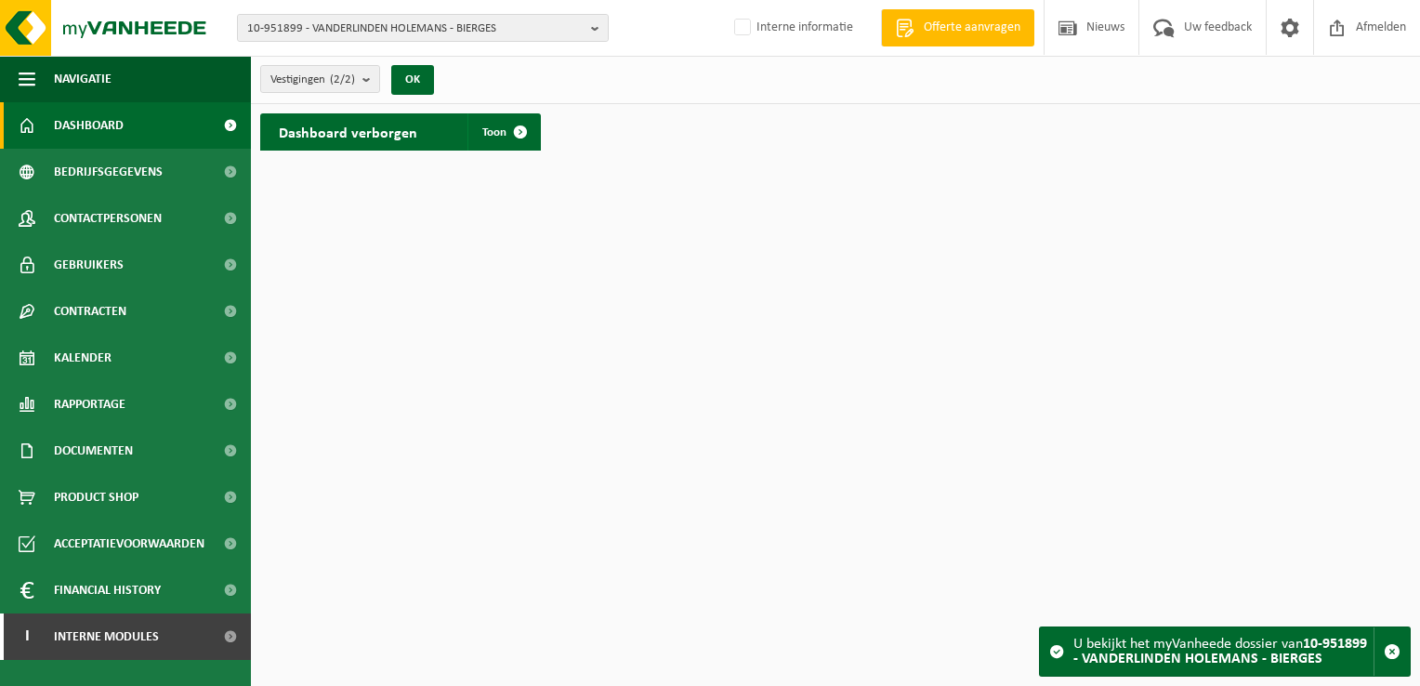
click at [325, 98] on div "Vestigingen (2/2) Alles selecteren Alles deselecteren Actieve selecteren VANDER…" at bounding box center [835, 80] width 1169 height 48
click at [325, 84] on span "Vestigingen (2/2)" at bounding box center [312, 80] width 85 height 28
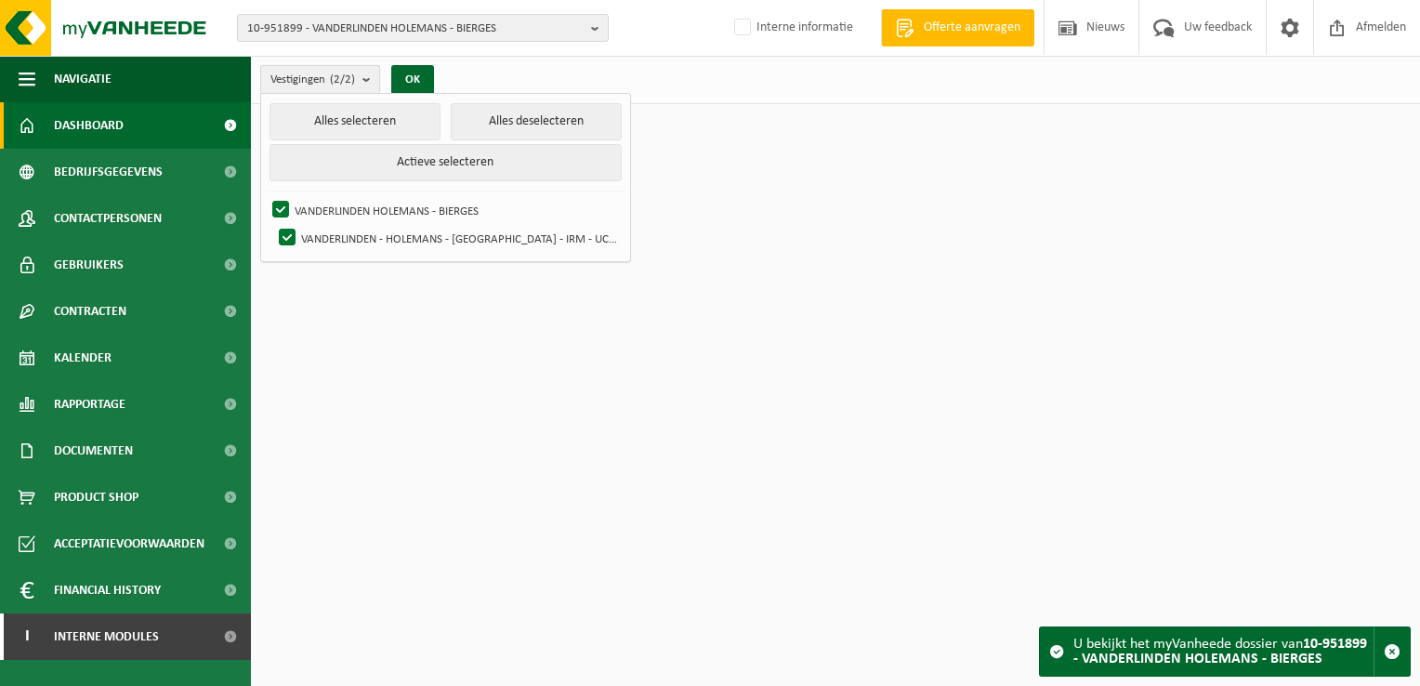
click at [325, 84] on span "Vestigingen (2/2)" at bounding box center [312, 80] width 85 height 28
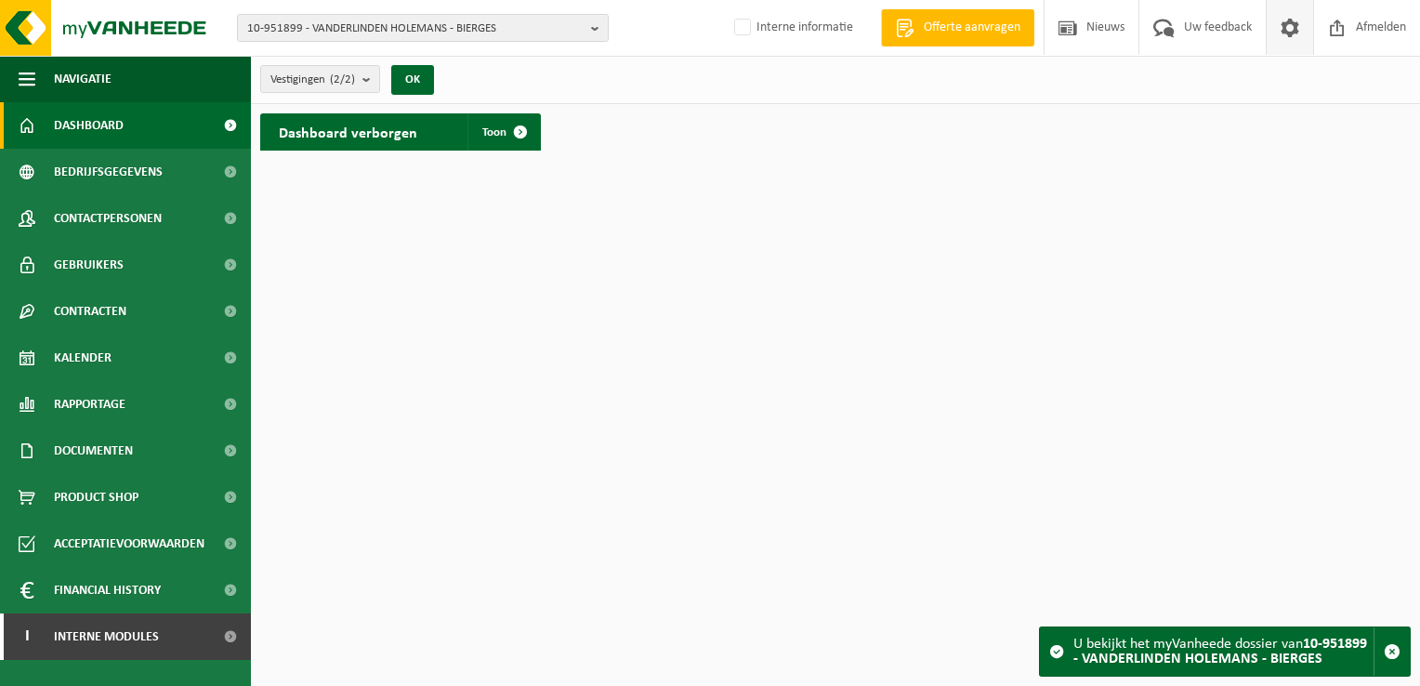
click at [1294, 28] on span at bounding box center [1290, 27] width 28 height 55
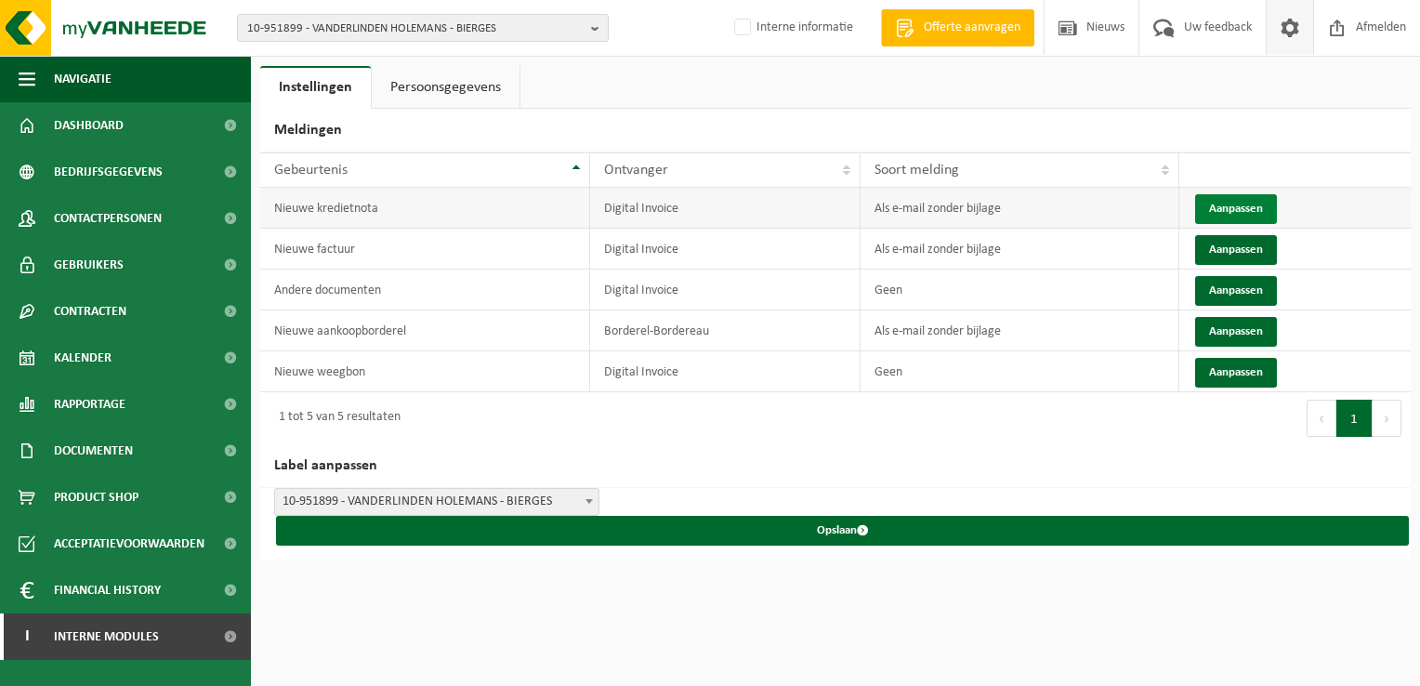
click at [1236, 205] on button "Aanpassen" at bounding box center [1236, 209] width 82 height 30
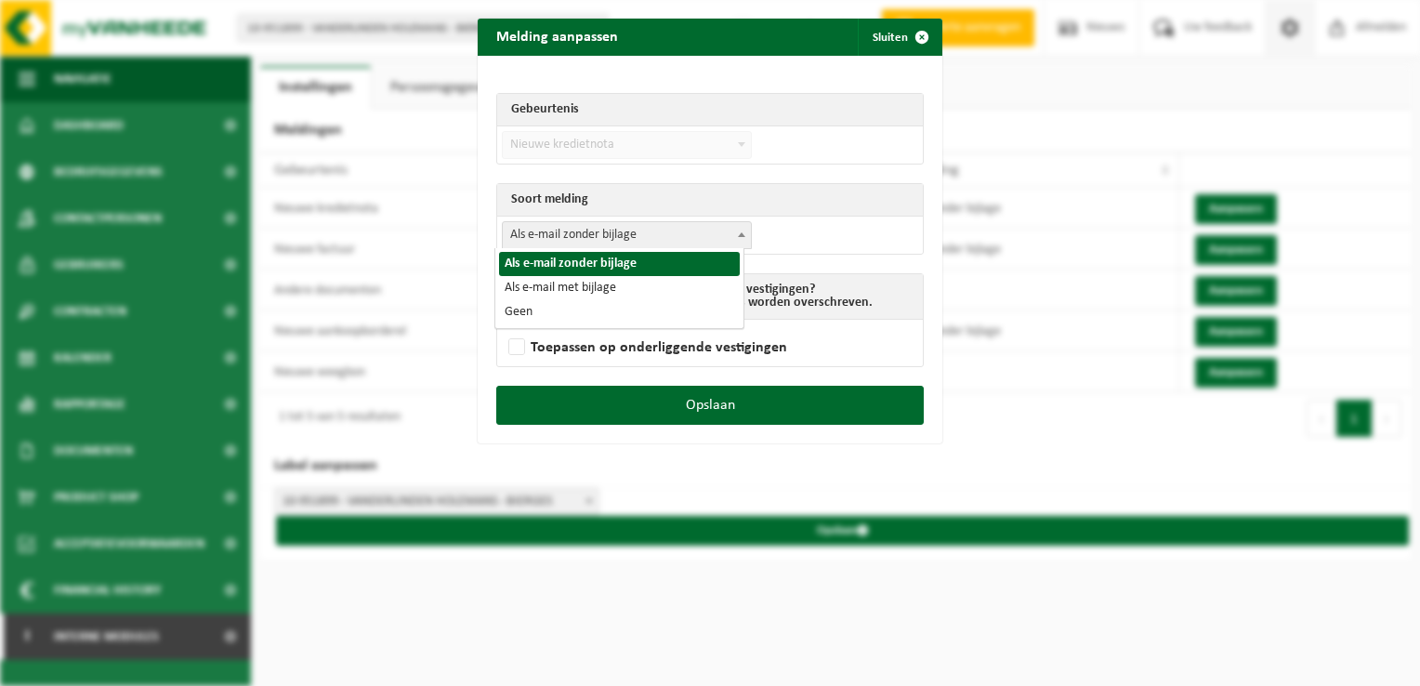
click at [569, 232] on span "Als e-mail zonder bijlage" at bounding box center [627, 235] width 248 height 26
select select "3"
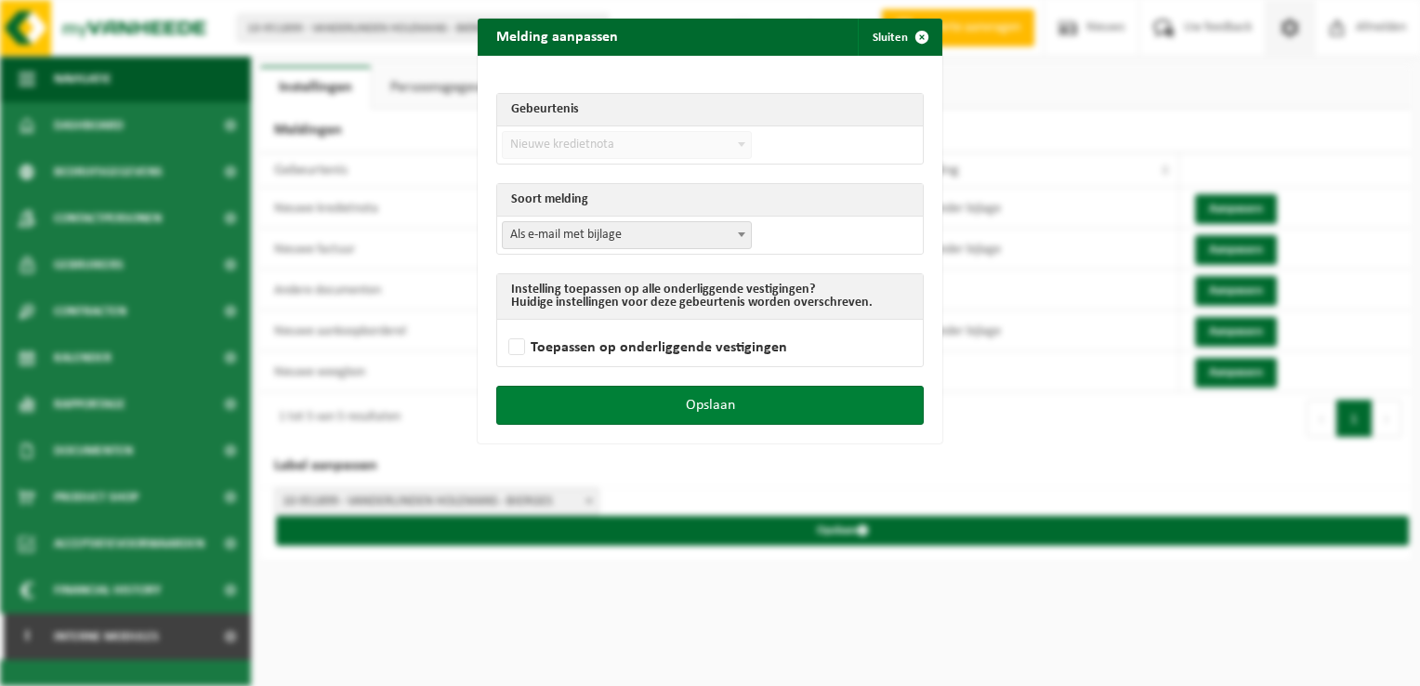
drag, startPoint x: 747, startPoint y: 414, endPoint x: 803, endPoint y: 400, distance: 57.7
click at [749, 414] on button "Opslaan" at bounding box center [709, 405] width 427 height 39
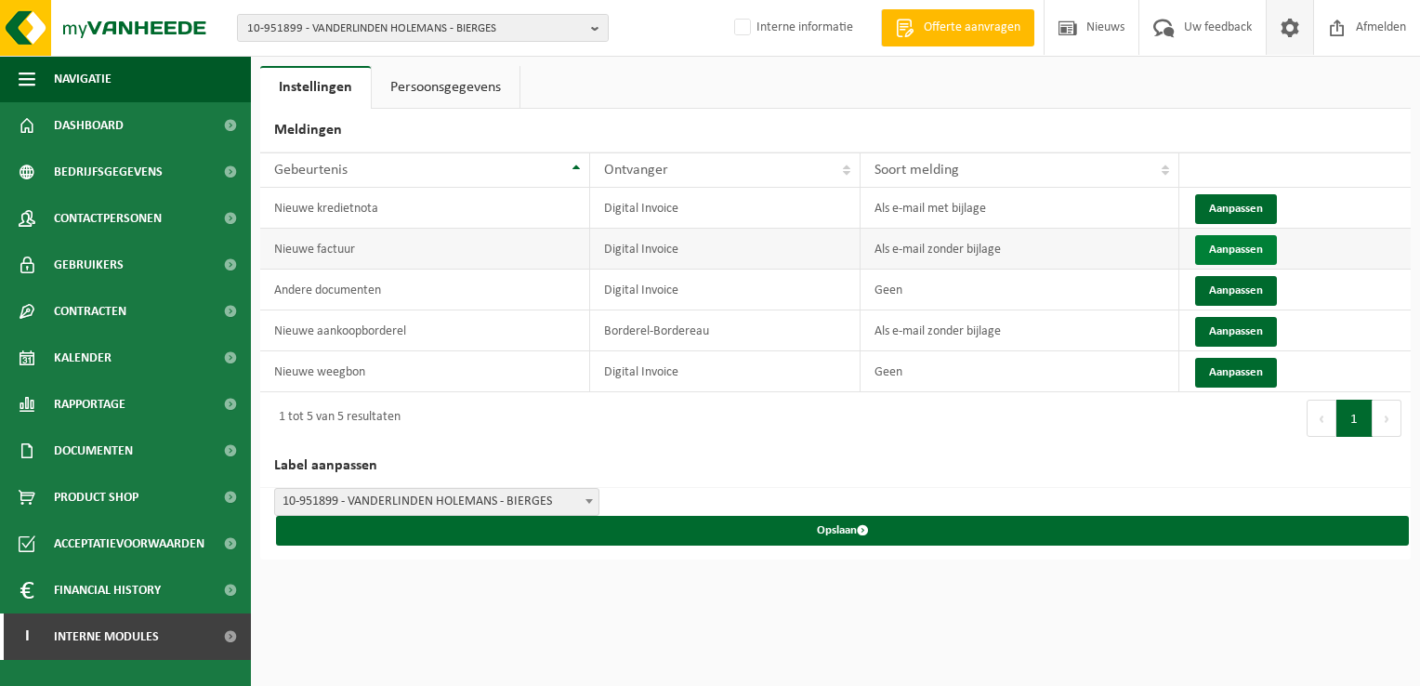
click at [1238, 244] on button "Aanpassen" at bounding box center [1236, 250] width 82 height 30
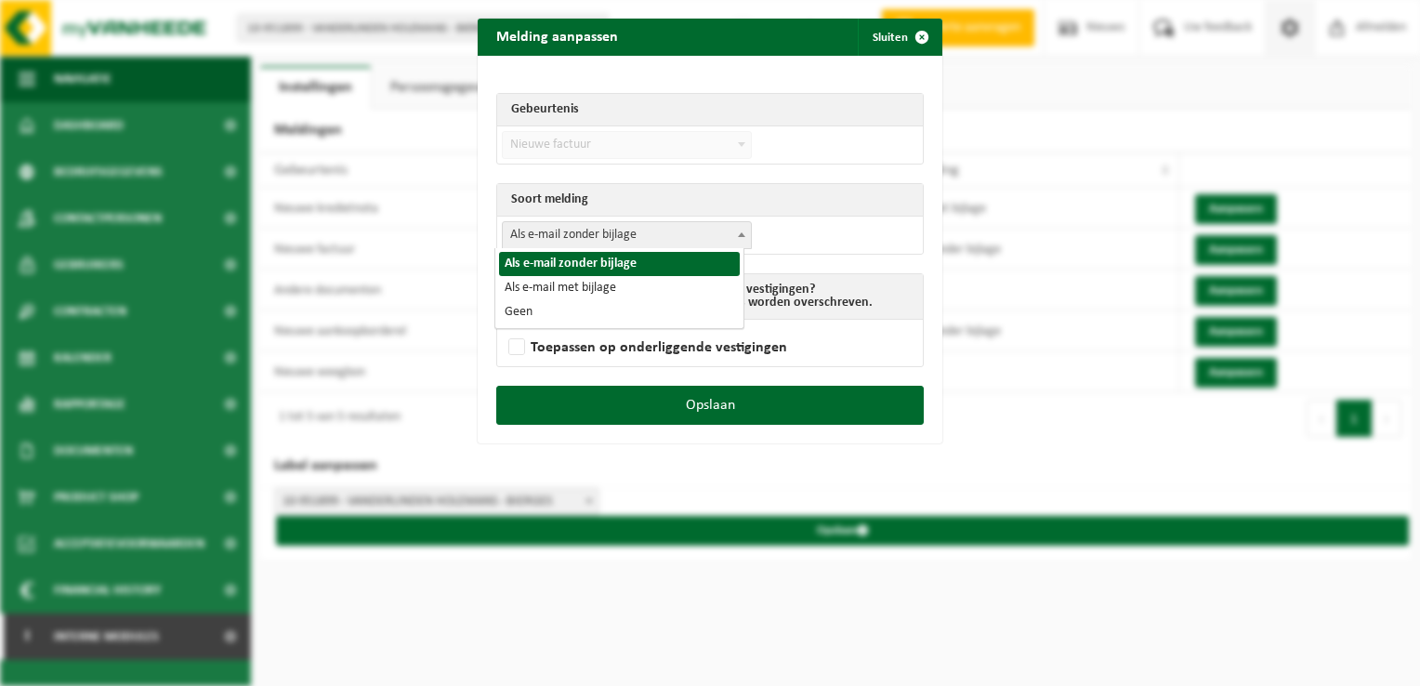
click at [641, 229] on span "Als e-mail zonder bijlage" at bounding box center [627, 235] width 248 height 26
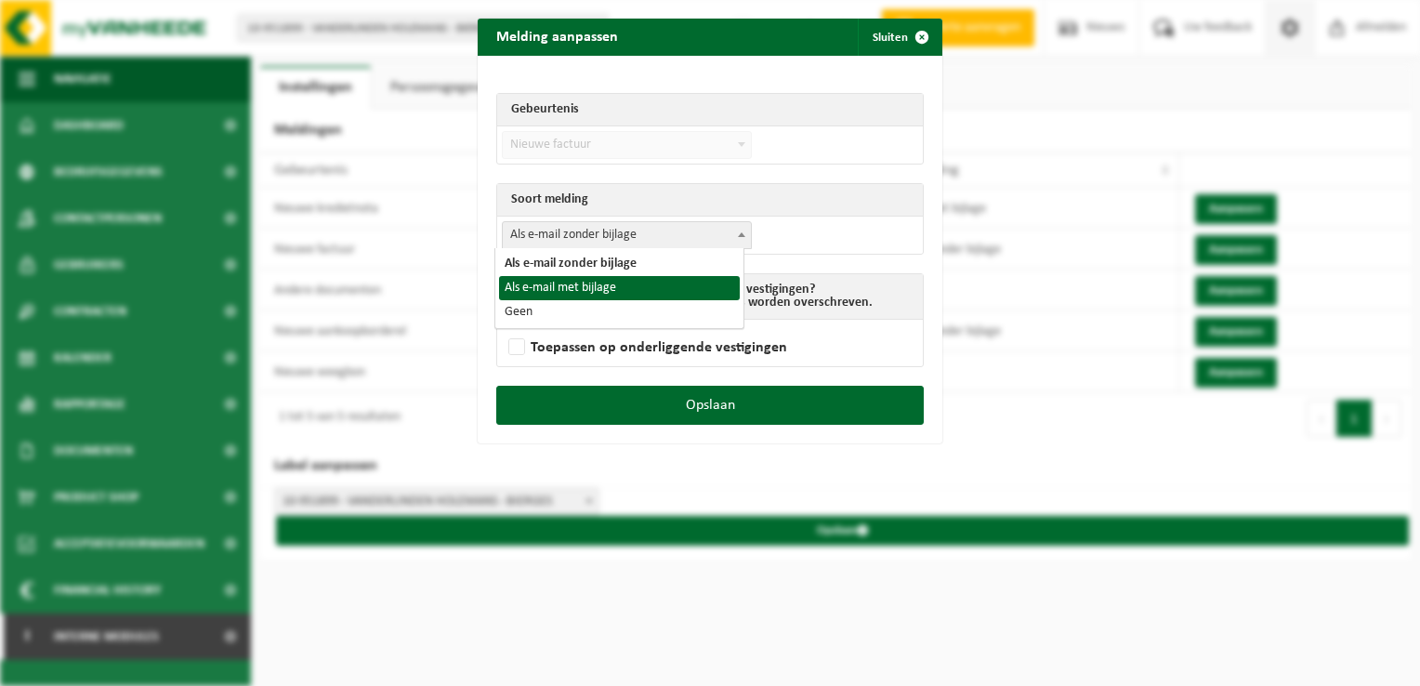
select select "3"
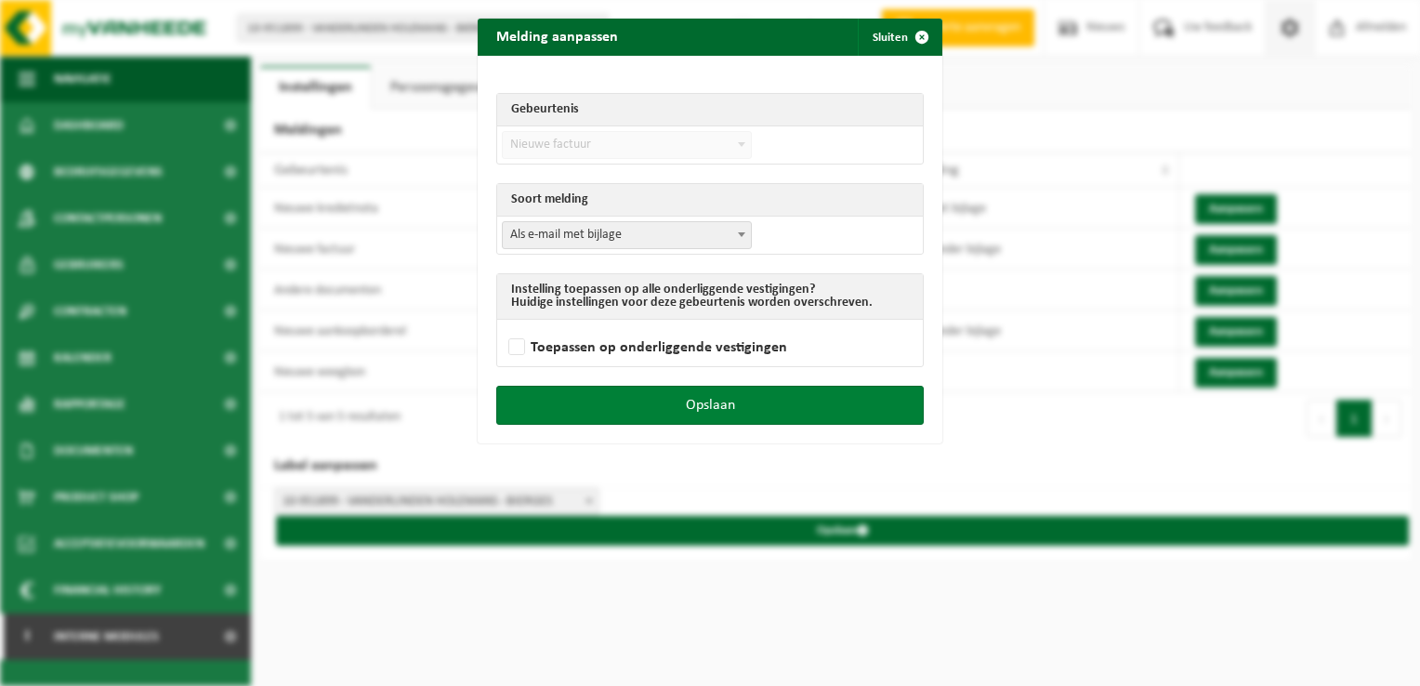
click at [791, 399] on button "Opslaan" at bounding box center [709, 405] width 427 height 39
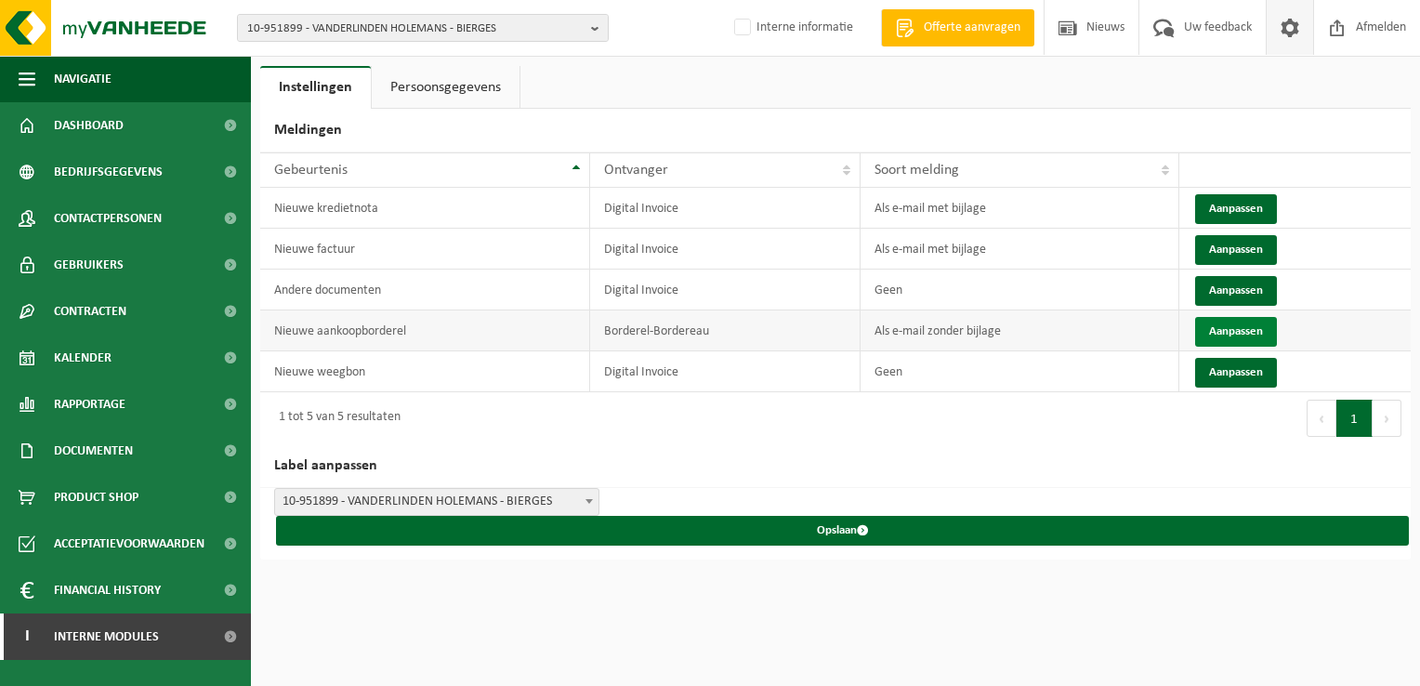
click at [1249, 332] on button "Aanpassen" at bounding box center [1236, 332] width 82 height 30
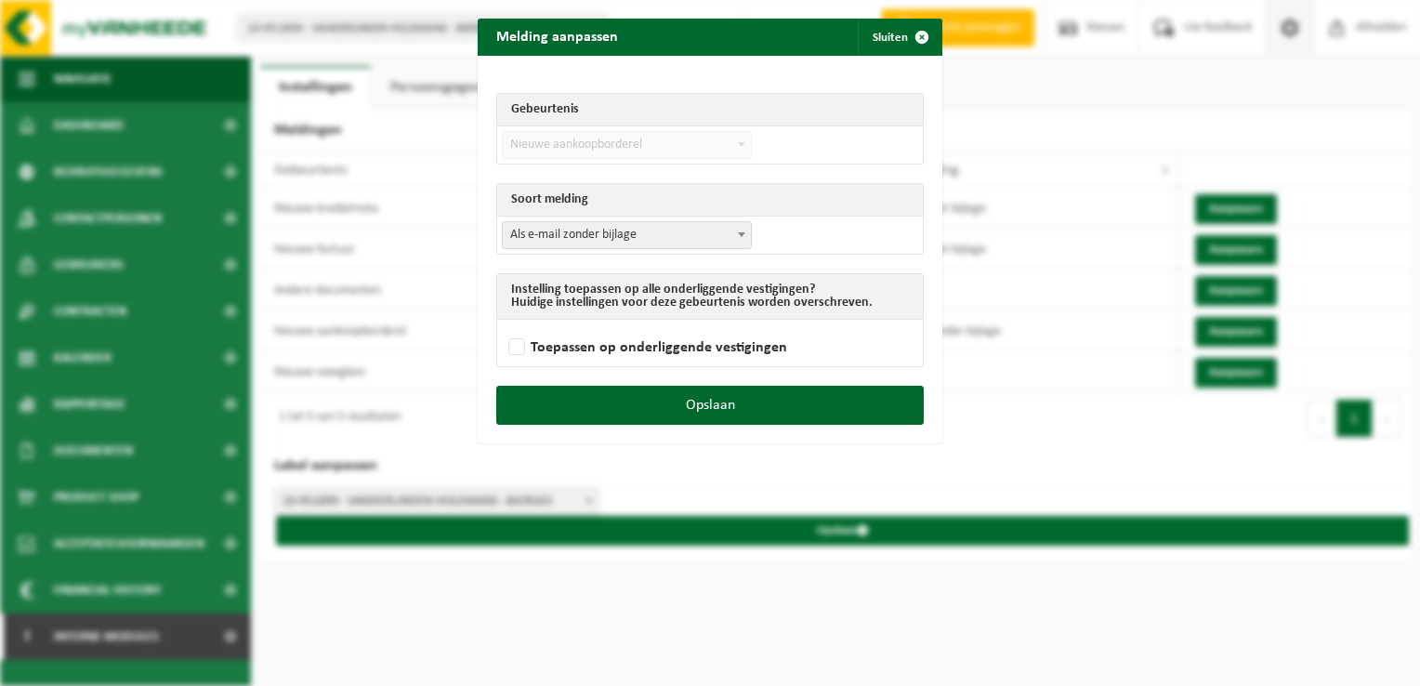
click at [589, 237] on span "Als e-mail zonder bijlage" at bounding box center [627, 235] width 248 height 26
select select "3"
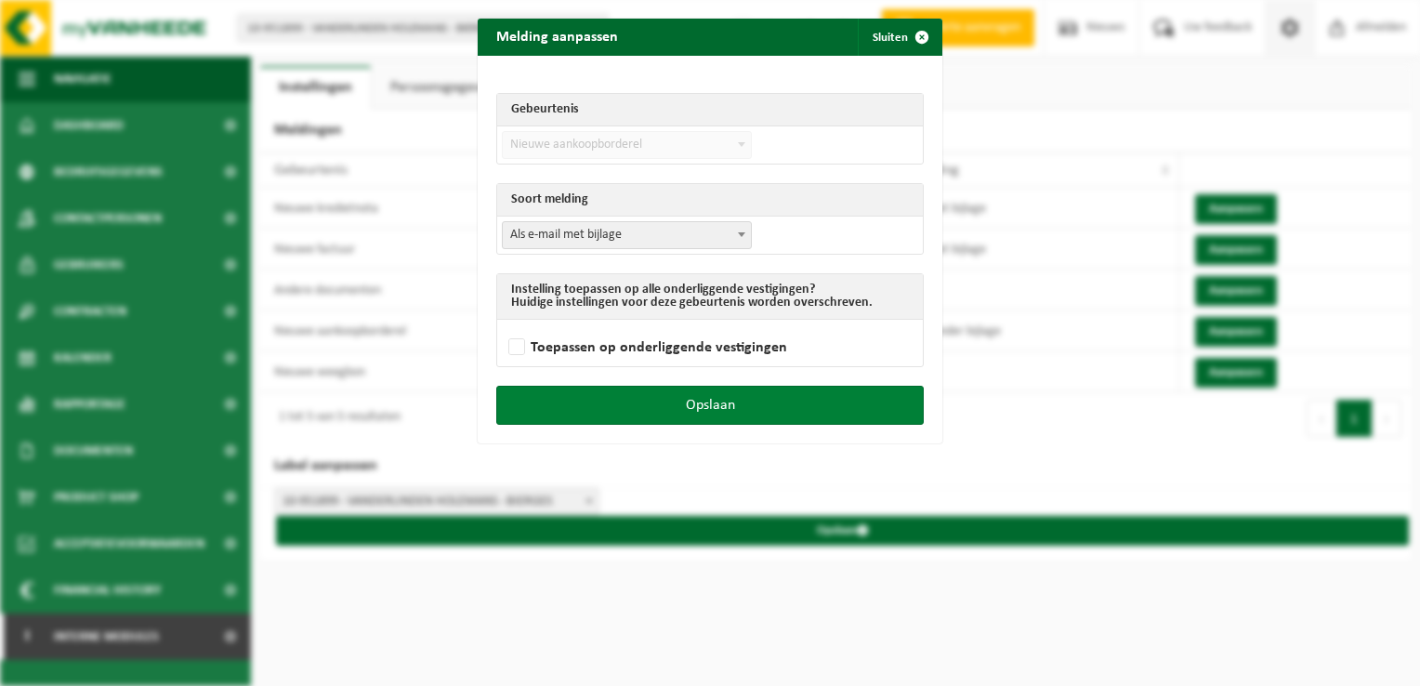
click at [766, 411] on button "Opslaan" at bounding box center [709, 405] width 427 height 39
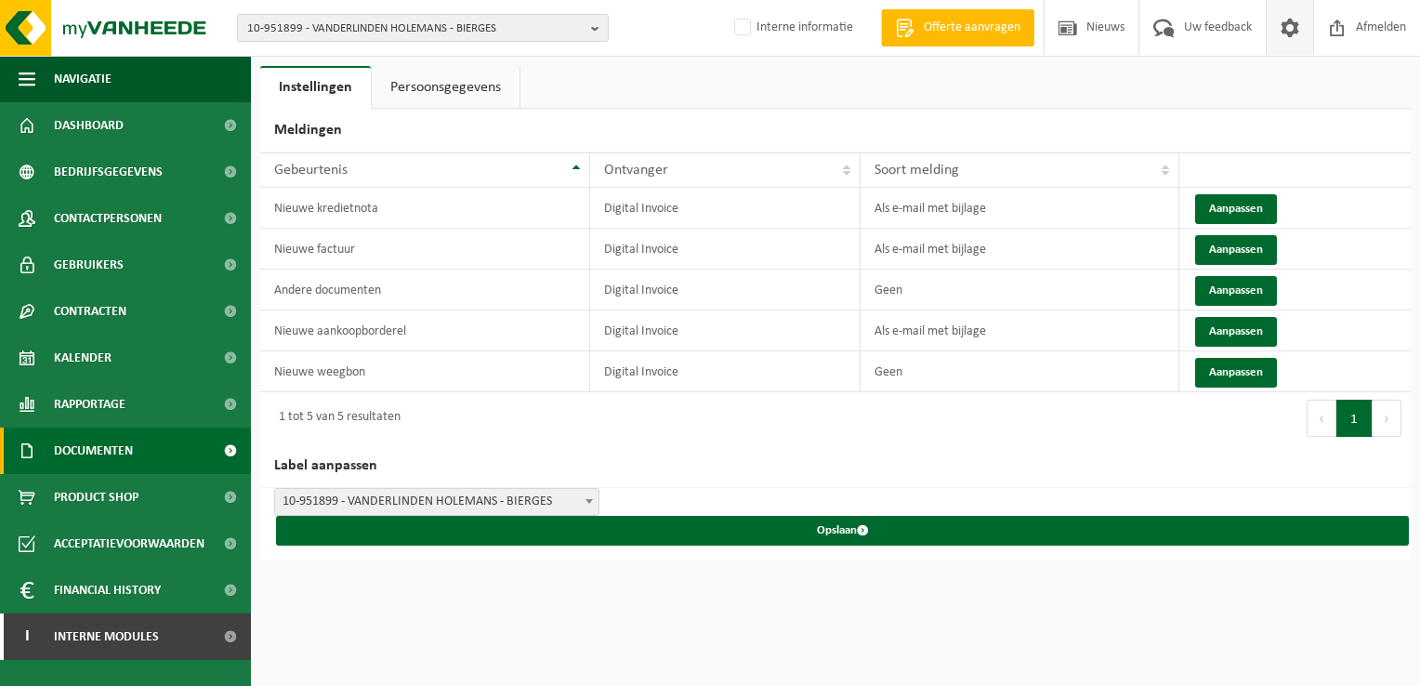
click at [138, 444] on link "Documenten" at bounding box center [125, 450] width 251 height 46
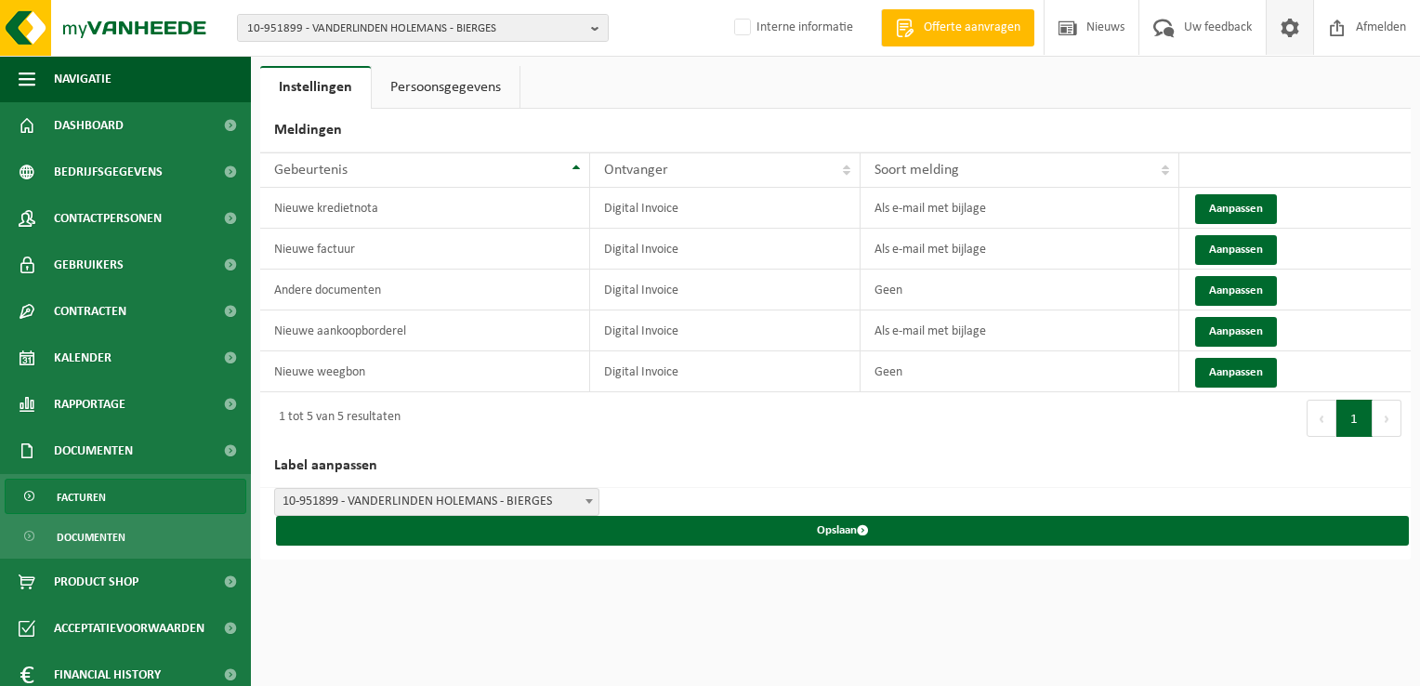
click at [133, 491] on link "Facturen" at bounding box center [126, 495] width 242 height 35
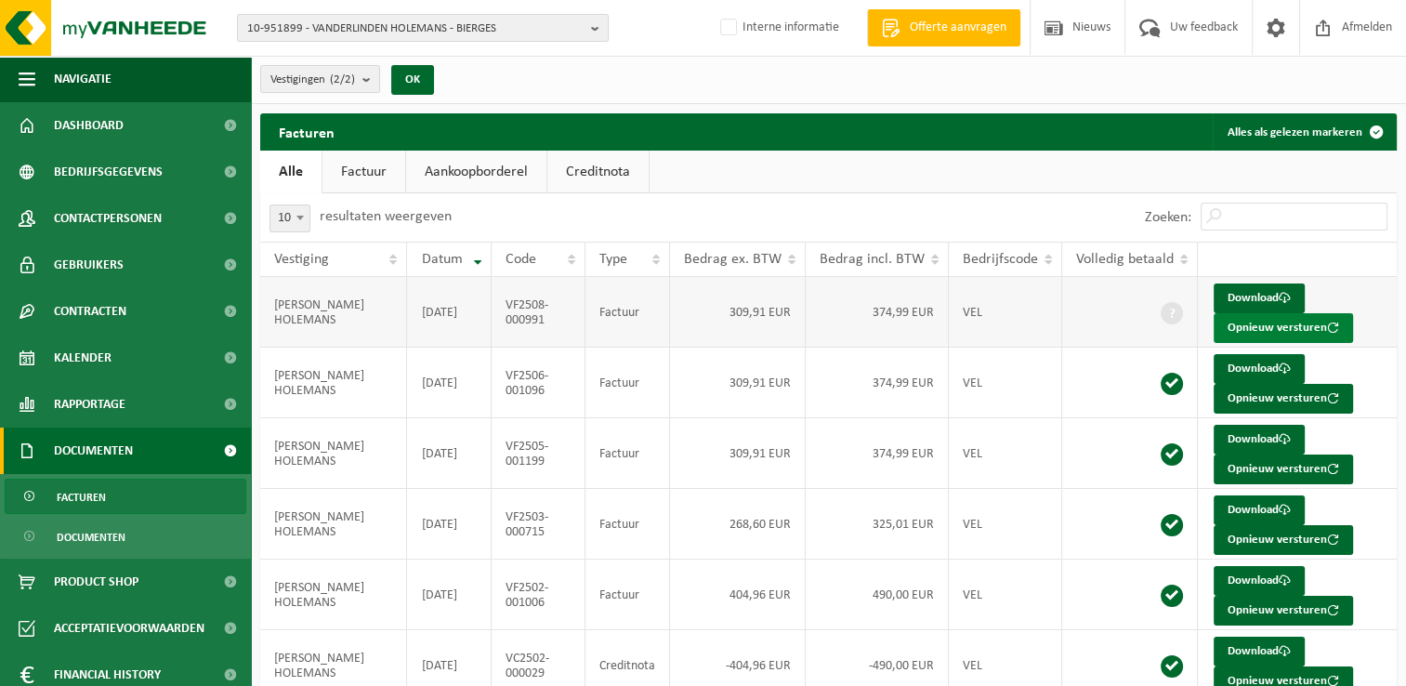
click at [1279, 328] on button "Opnieuw versturen" at bounding box center [1282, 328] width 139 height 30
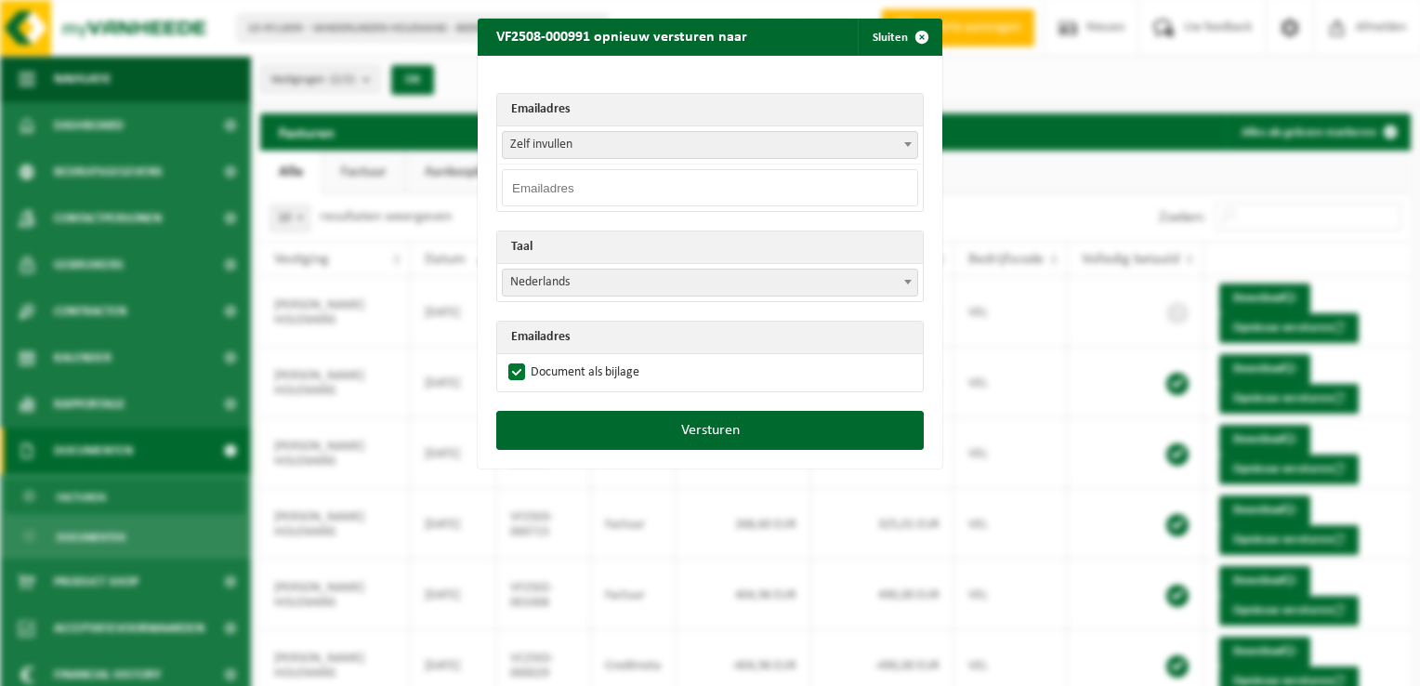
click at [518, 140] on span "Zelf invullen" at bounding box center [710, 145] width 414 height 26
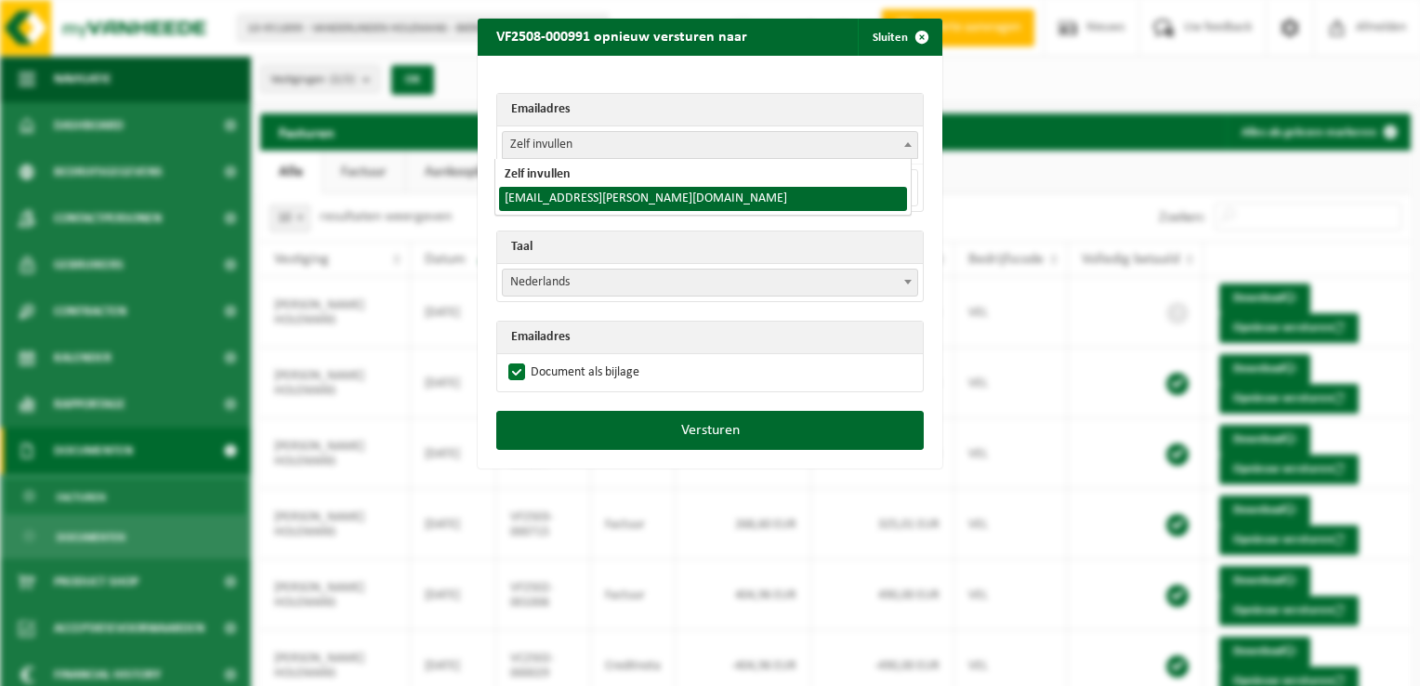
select select "info@vanderlinden-holemans.be"
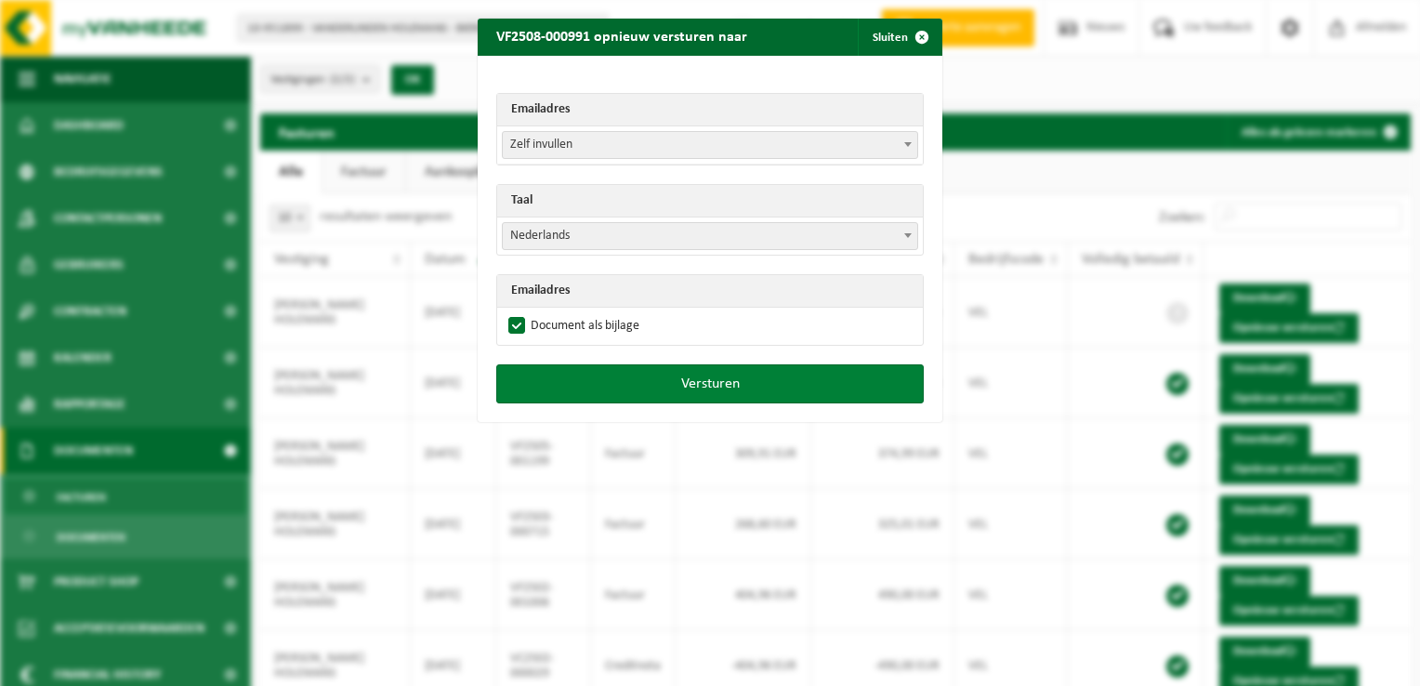
click at [622, 377] on button "Versturen" at bounding box center [709, 383] width 427 height 39
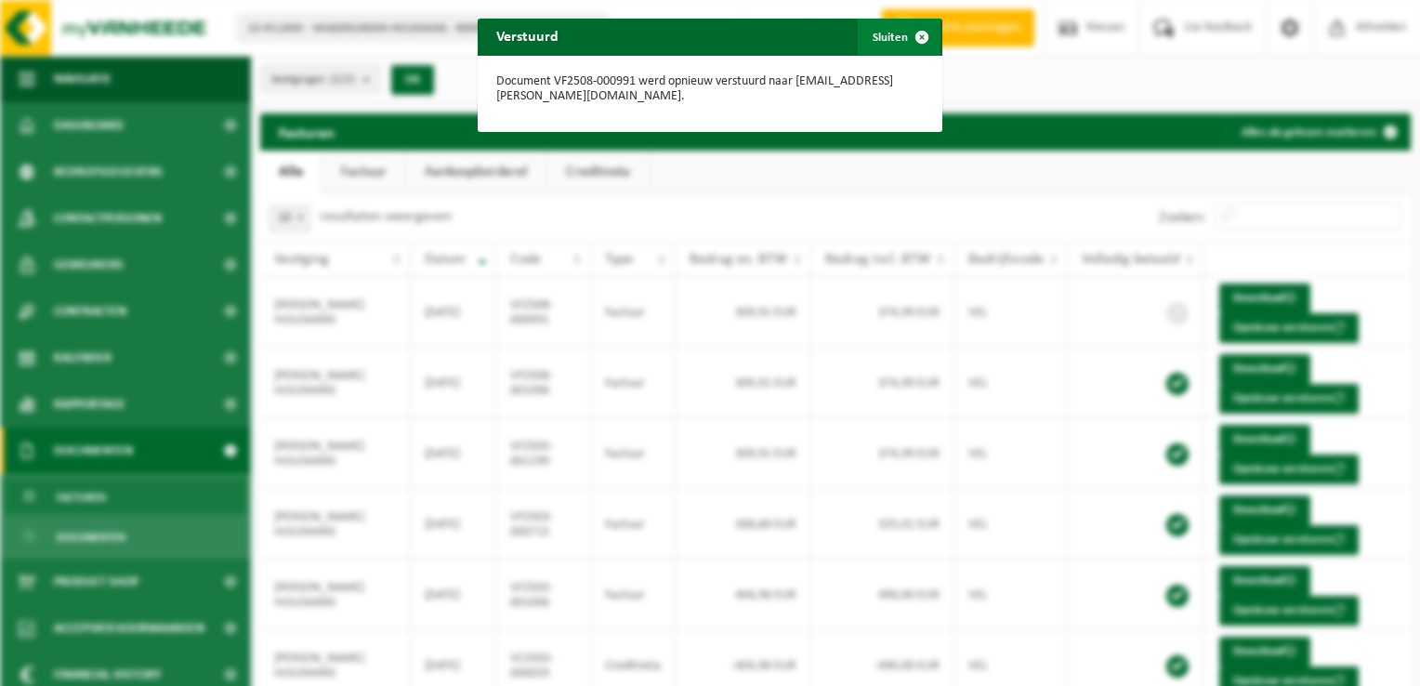
click at [911, 36] on span "button" at bounding box center [921, 37] width 37 height 37
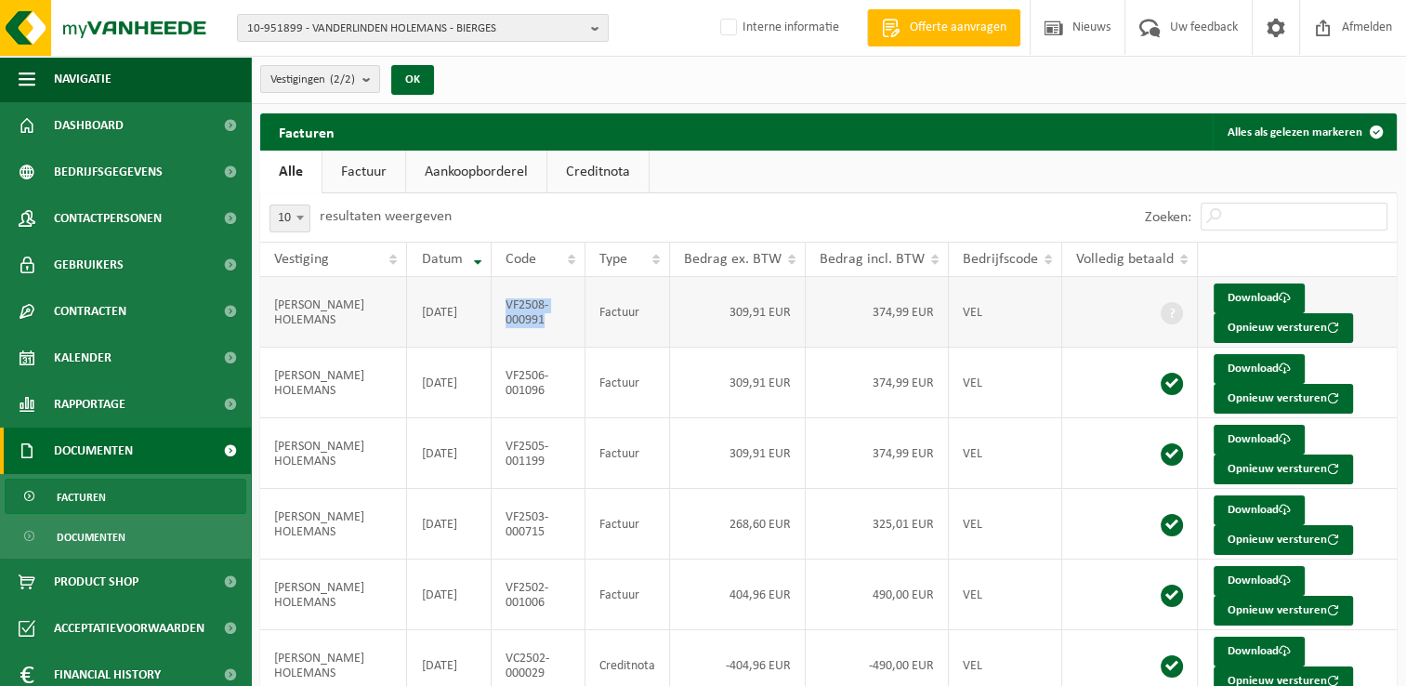
drag, startPoint x: 558, startPoint y: 321, endPoint x: 507, endPoint y: 306, distance: 53.5
click at [507, 306] on td "VF2508-000991" at bounding box center [537, 312] width 93 height 71
copy td "VF2508-000991"
click at [355, 29] on span "10-951899 - VANDERLINDEN HOLEMANS - BIERGES" at bounding box center [415, 29] width 336 height 28
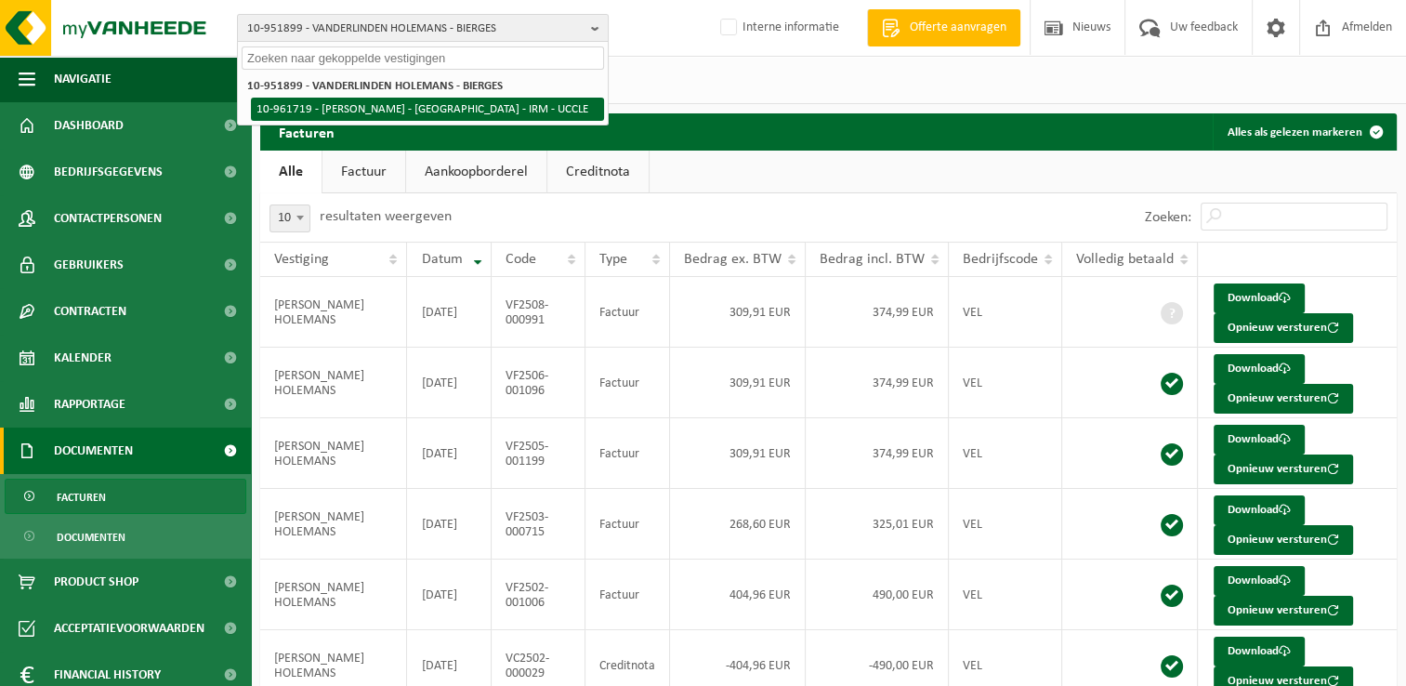
paste input "01-055303"
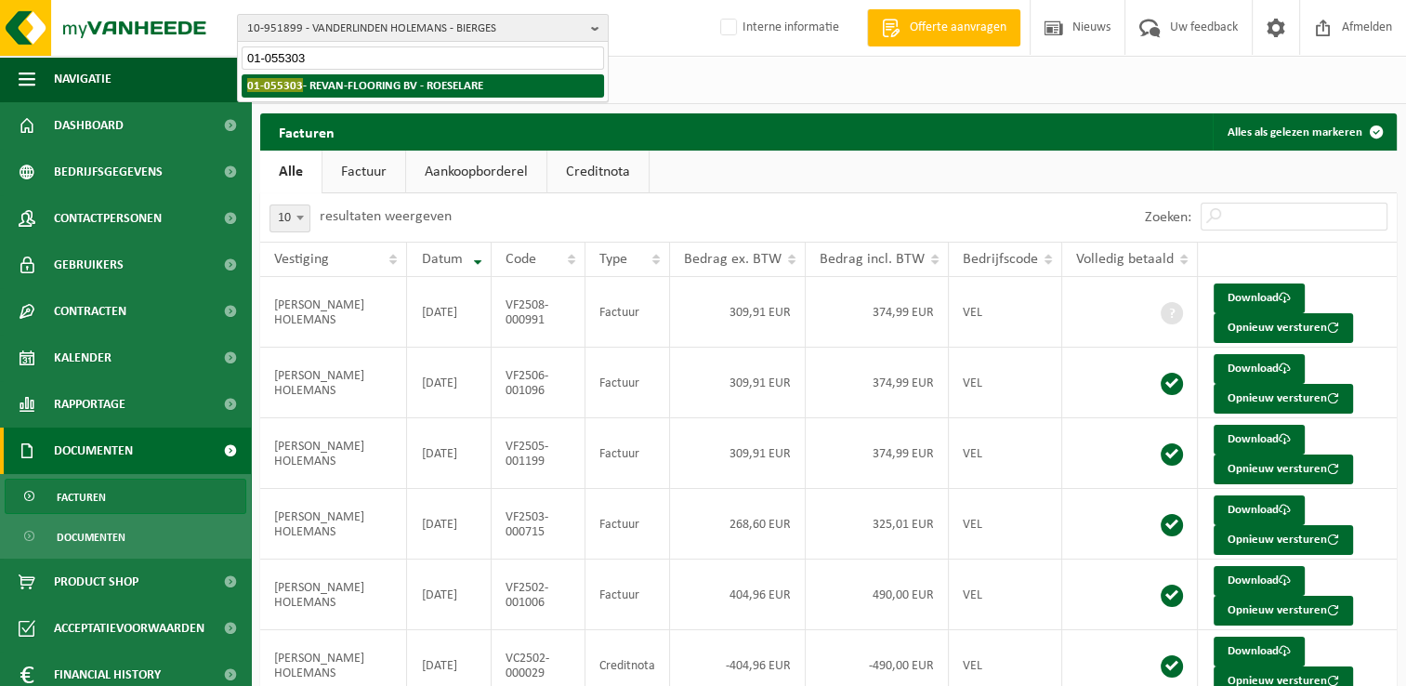
type input "01-055303"
click at [344, 86] on strong "01-055303 - REVAN-FLOORING BV - ROESELARE" at bounding box center [365, 85] width 236 height 14
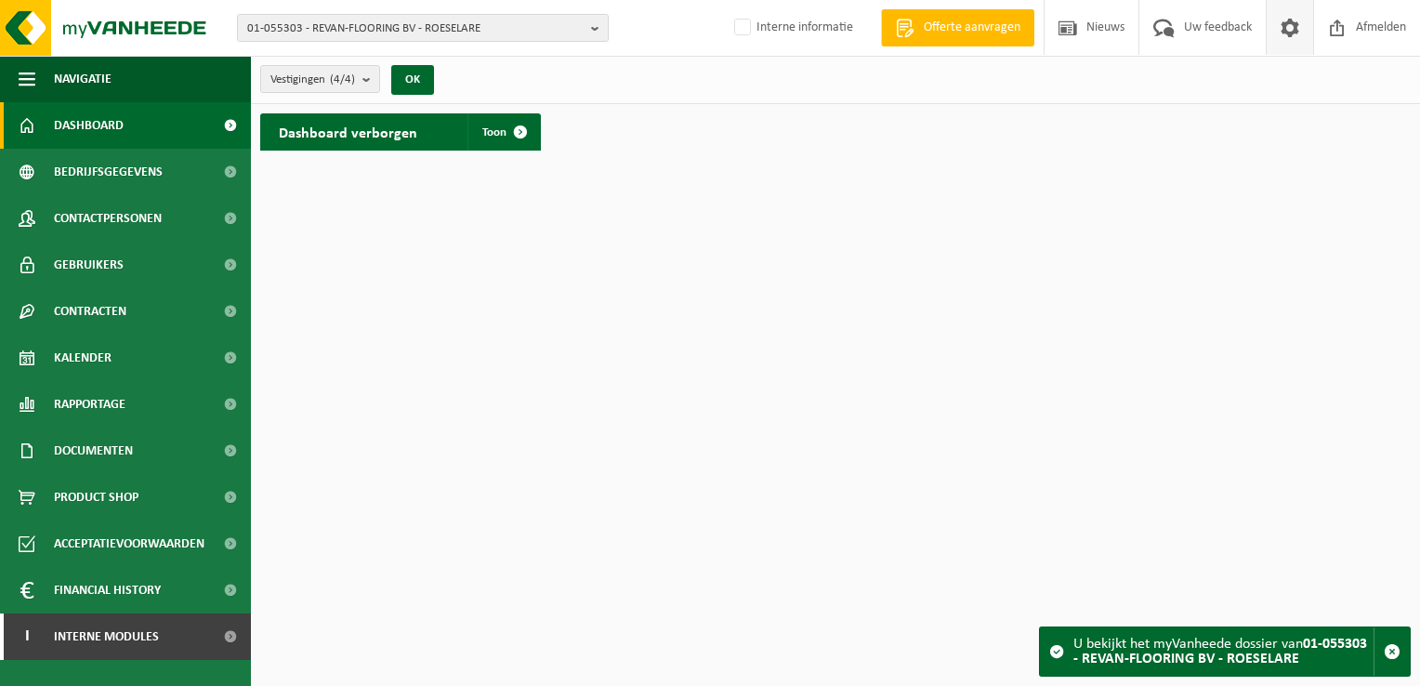
click at [1303, 32] on link at bounding box center [1288, 27] width 47 height 55
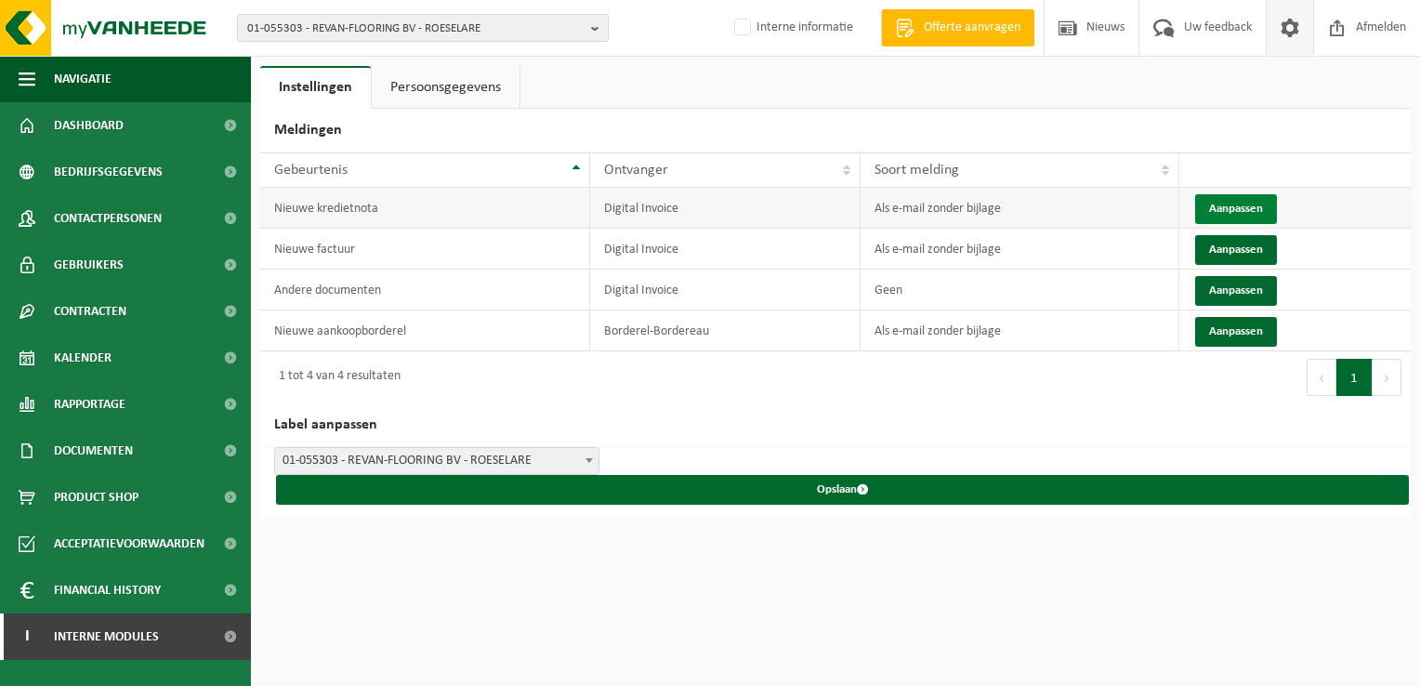
click at [1212, 199] on button "Aanpassen" at bounding box center [1236, 209] width 82 height 30
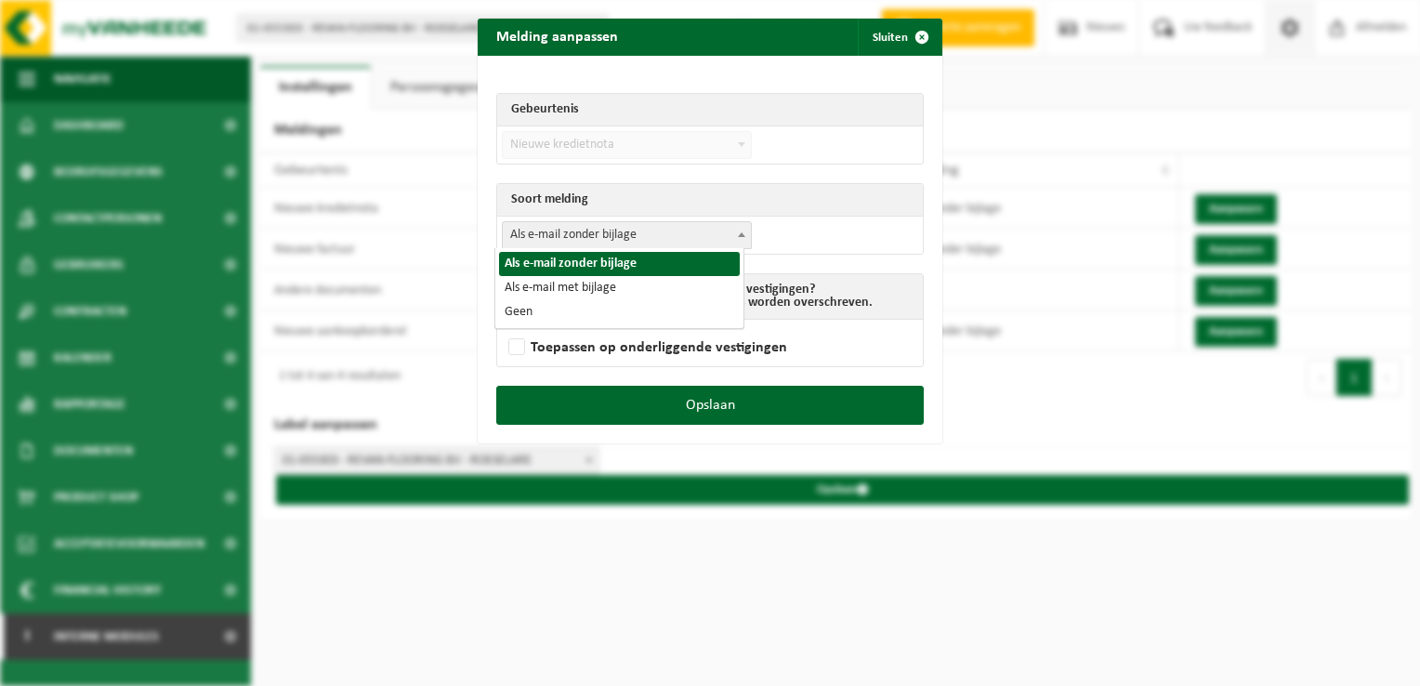
click at [593, 243] on span "Als e-mail zonder bijlage" at bounding box center [627, 235] width 248 height 26
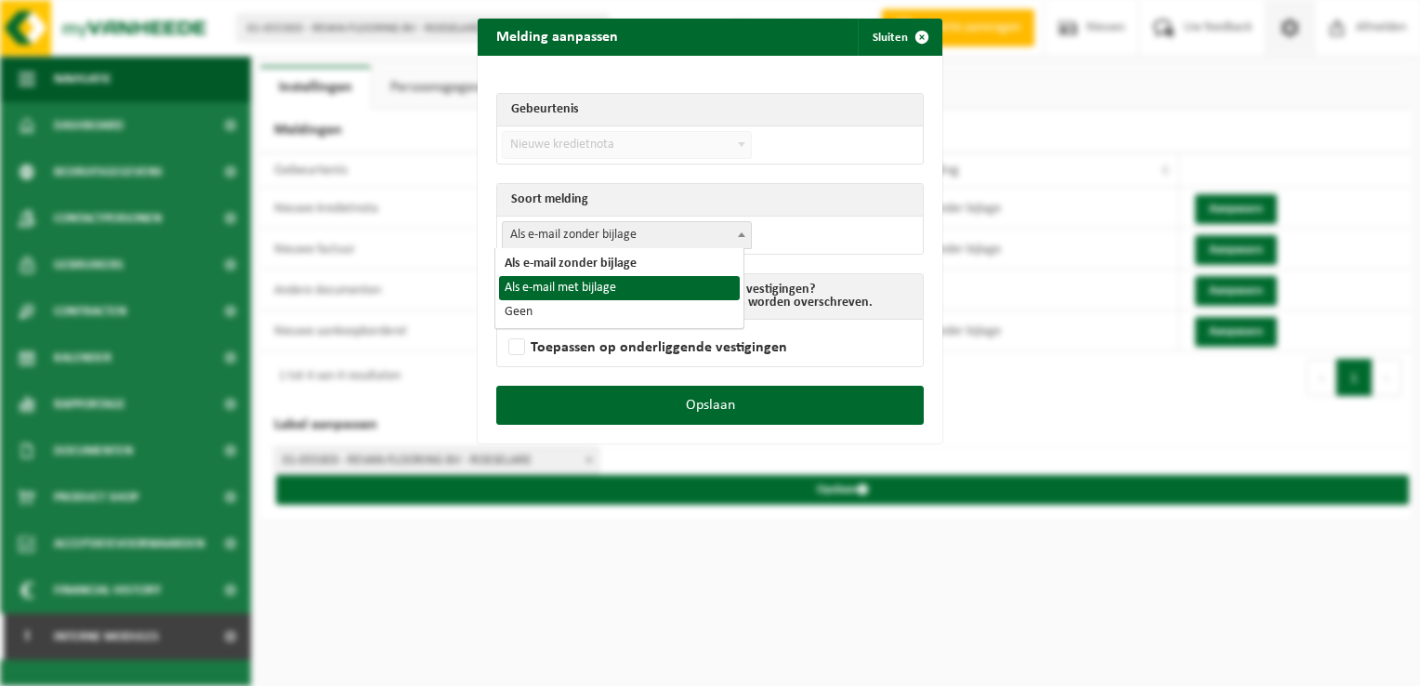
select select "3"
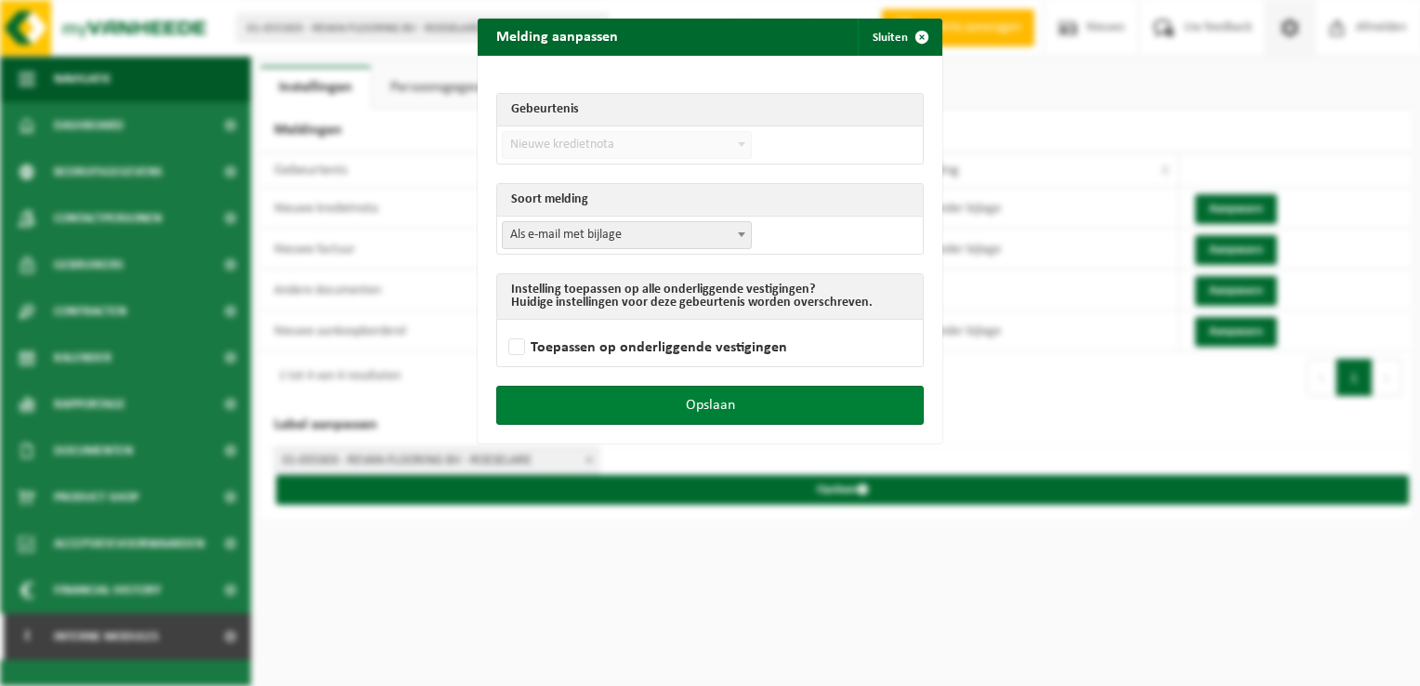
click at [758, 406] on button "Opslaan" at bounding box center [709, 405] width 427 height 39
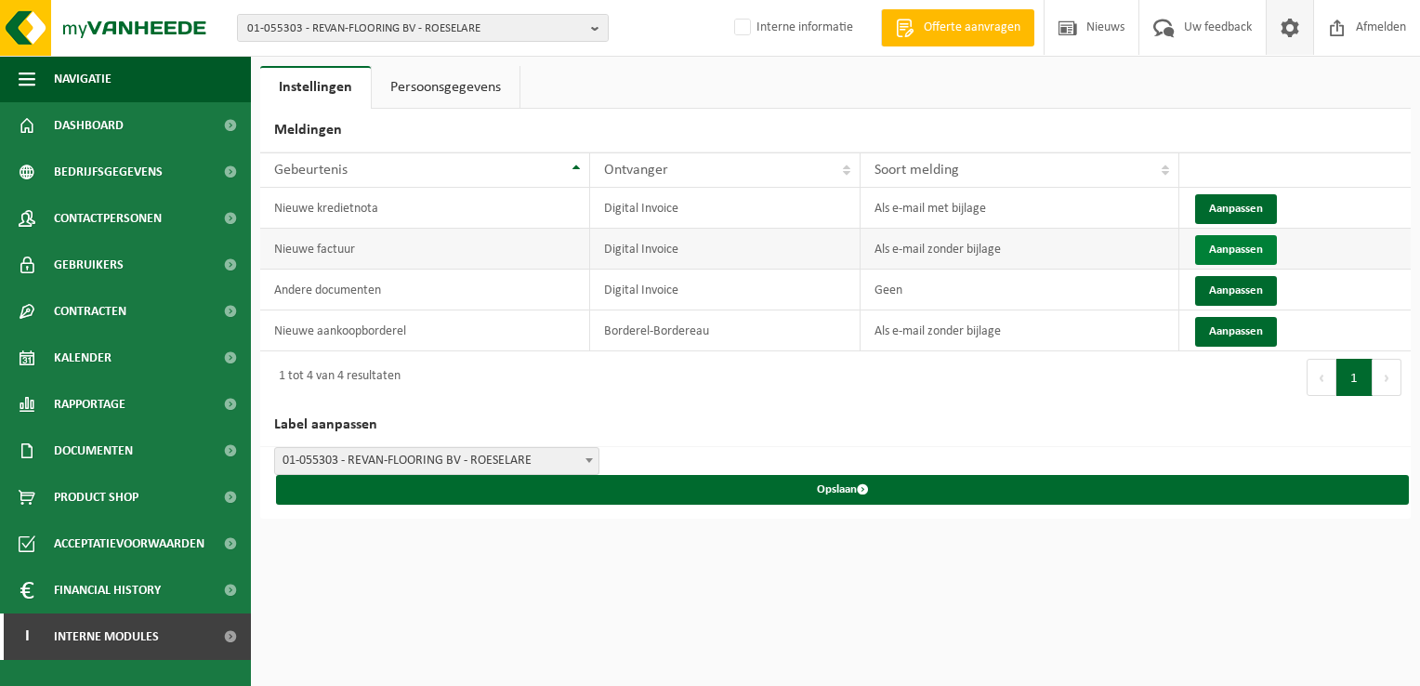
click at [1226, 244] on button "Aanpassen" at bounding box center [1236, 250] width 82 height 30
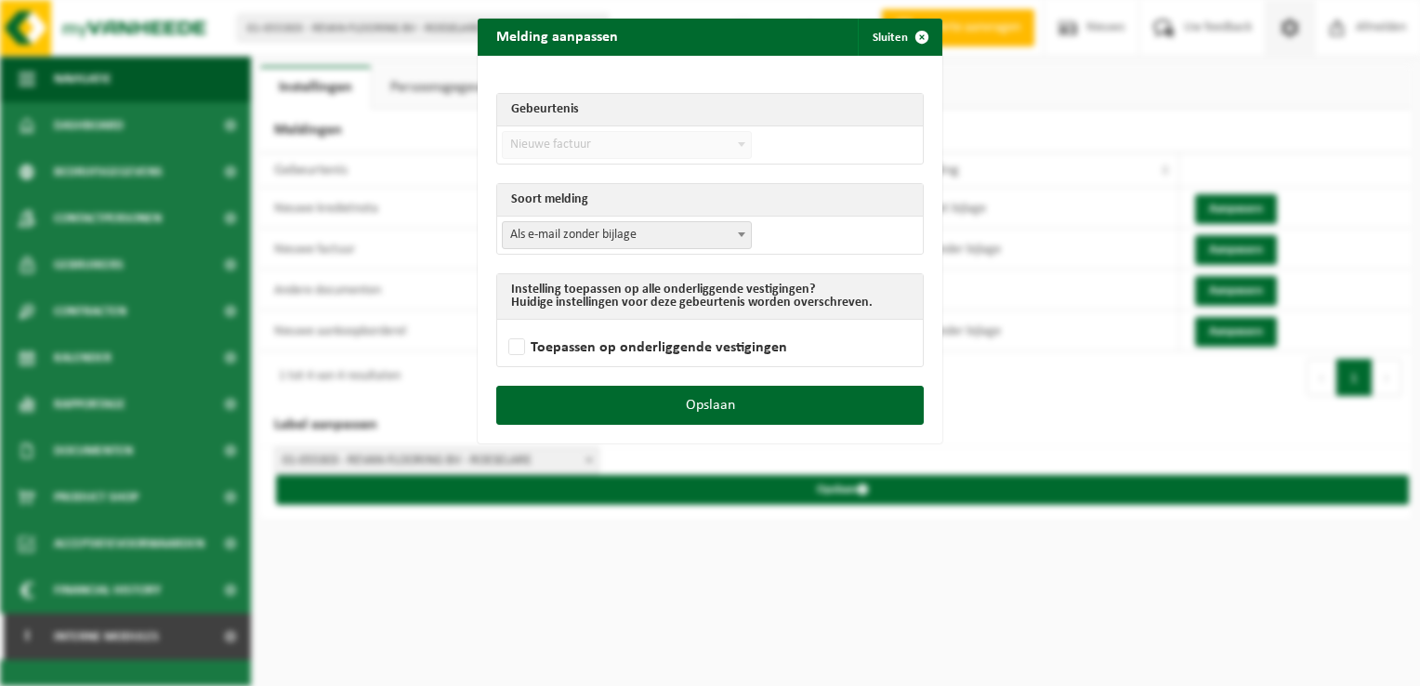
click at [554, 226] on span "Als e-mail zonder bijlage" at bounding box center [627, 235] width 248 height 26
select select "3"
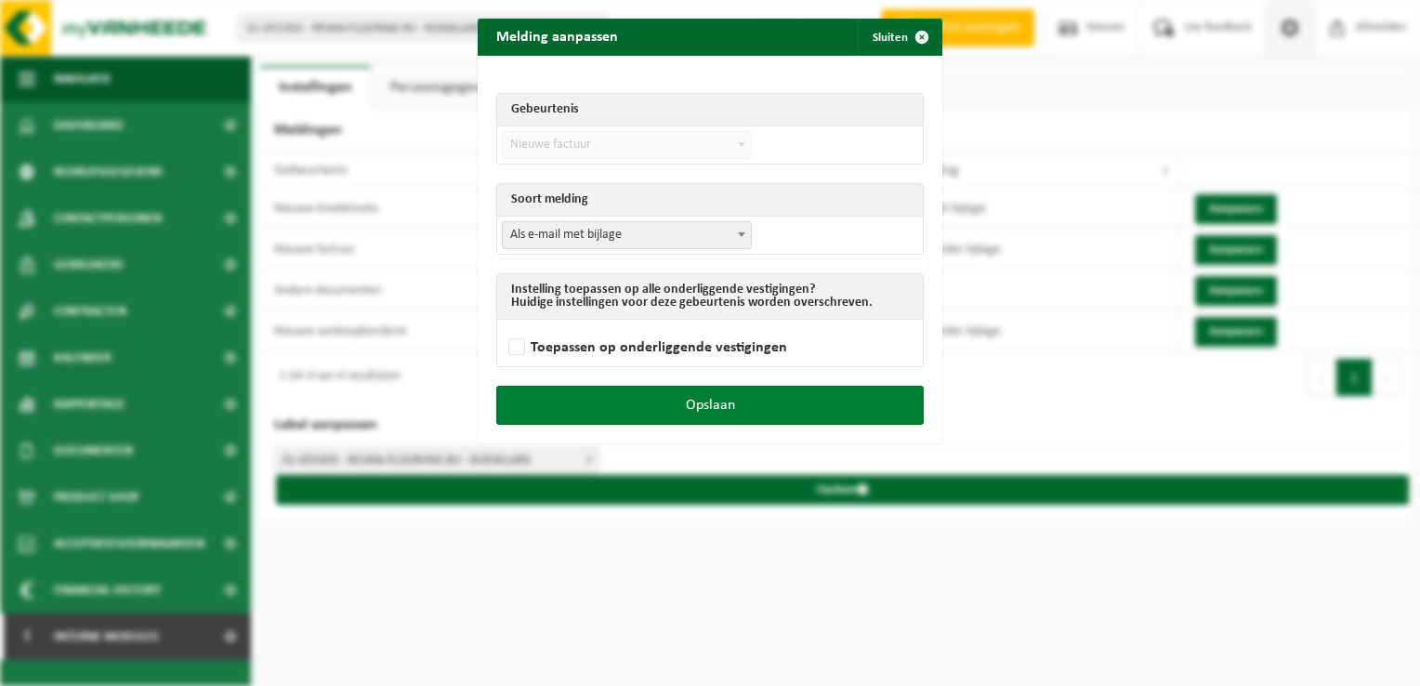
click at [704, 400] on button "Opslaan" at bounding box center [709, 405] width 427 height 39
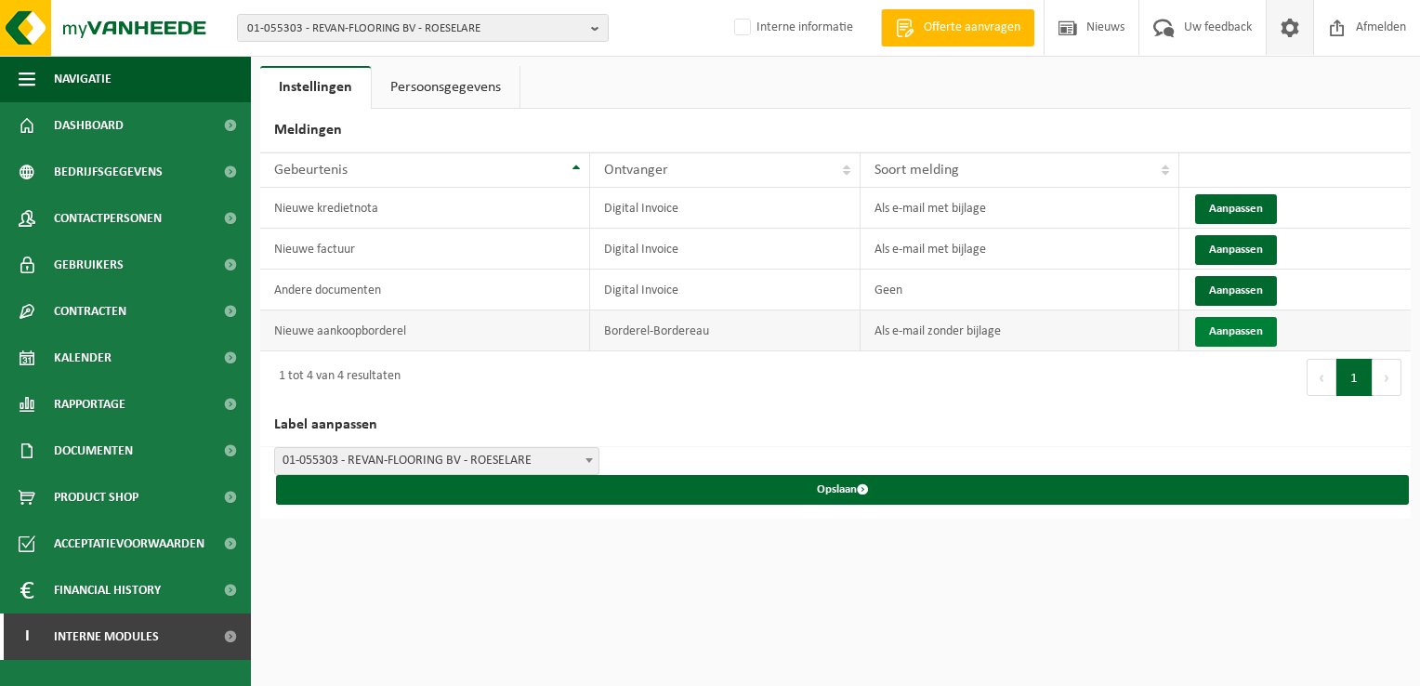
drag, startPoint x: 1234, startPoint y: 328, endPoint x: 1220, endPoint y: 328, distance: 13.9
click at [1234, 329] on button "Aanpassen" at bounding box center [1236, 332] width 82 height 30
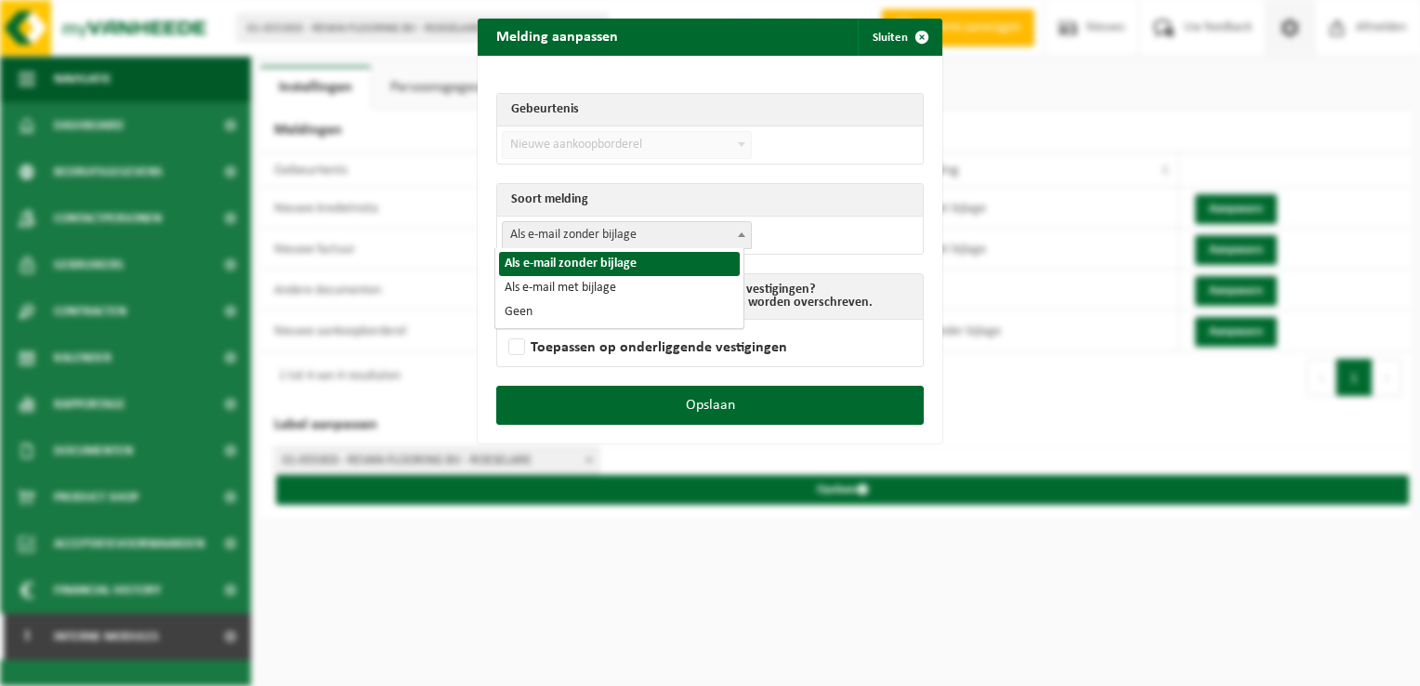
click at [616, 234] on span "Als e-mail zonder bijlage" at bounding box center [627, 235] width 248 height 26
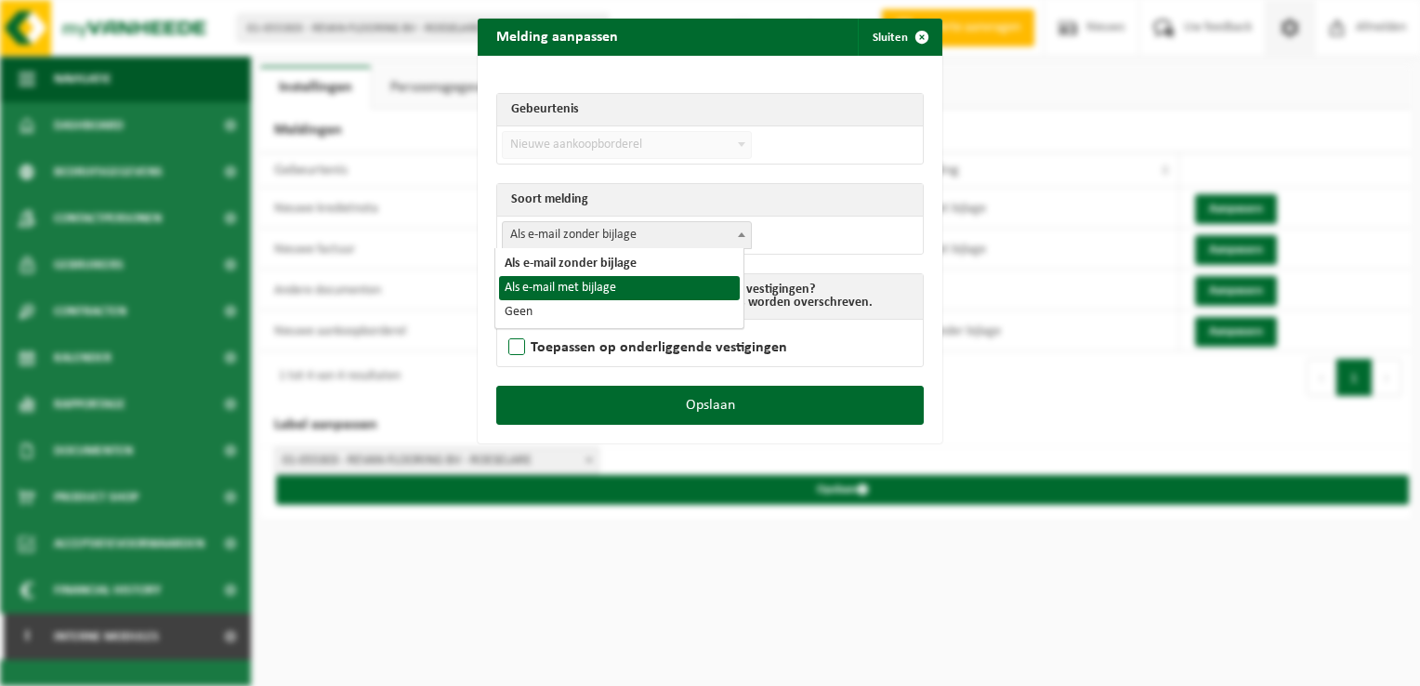
drag, startPoint x: 590, startPoint y: 284, endPoint x: 601, endPoint y: 336, distance: 53.2
select select "3"
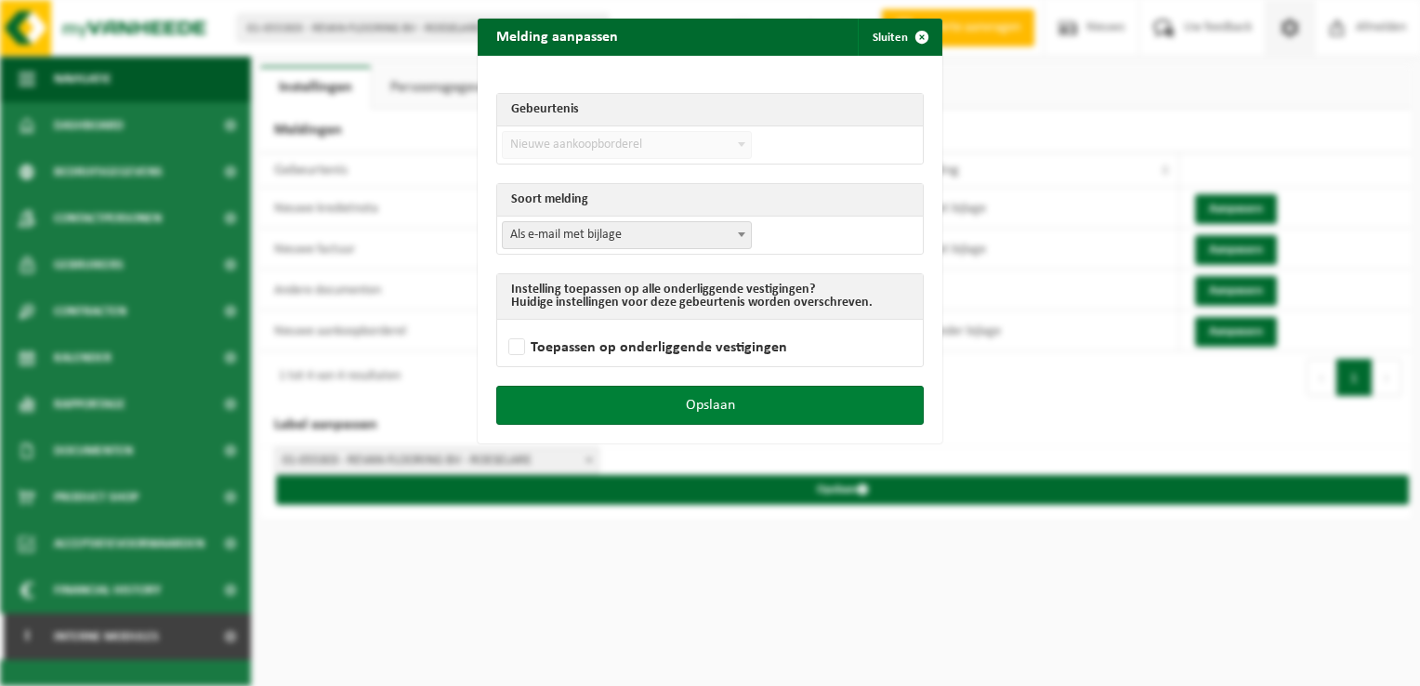
click at [674, 403] on button "Opslaan" at bounding box center [709, 405] width 427 height 39
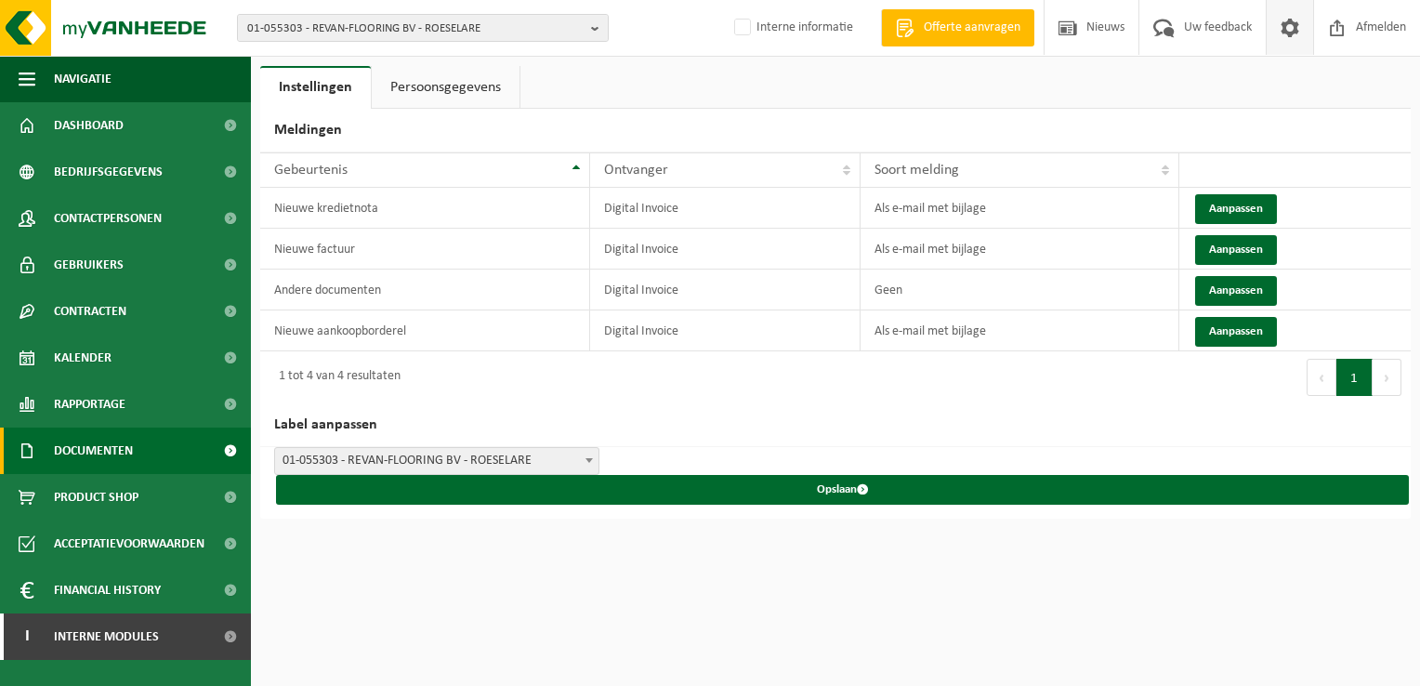
click at [134, 433] on link "Documenten" at bounding box center [125, 450] width 251 height 46
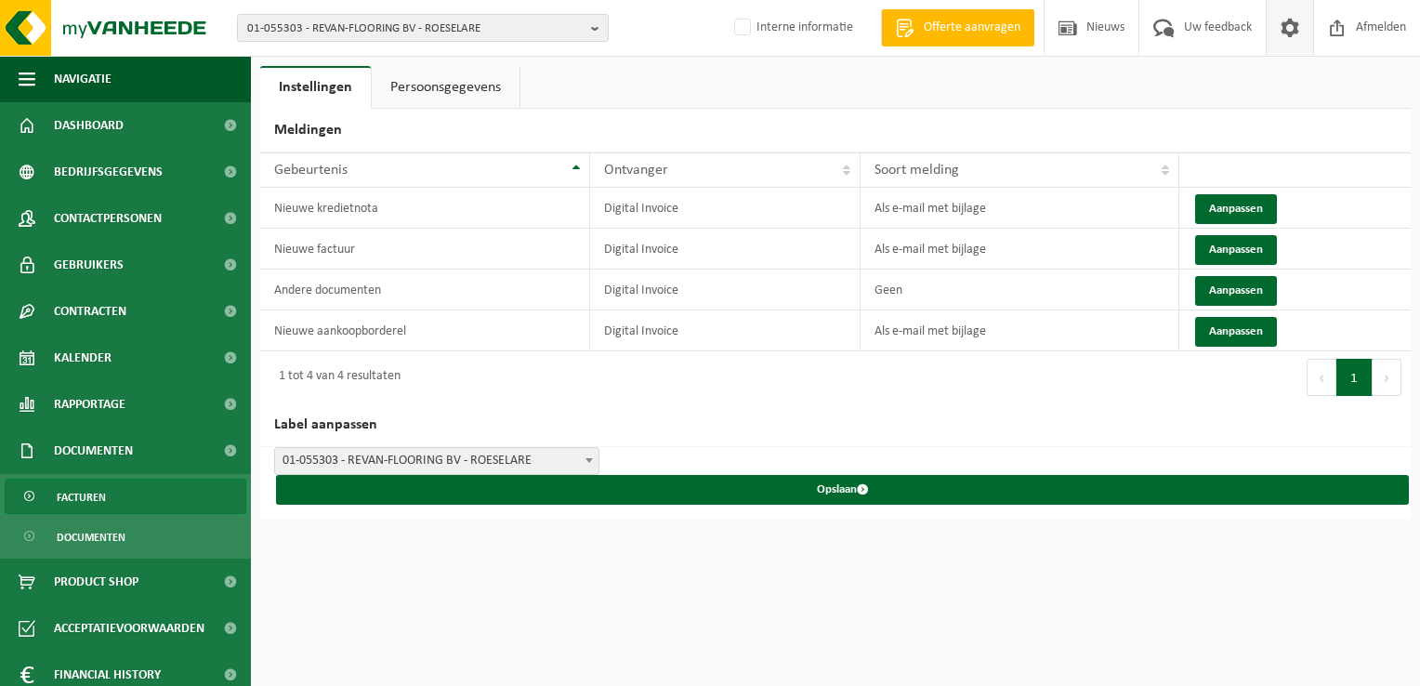
click at [136, 481] on link "Facturen" at bounding box center [126, 495] width 242 height 35
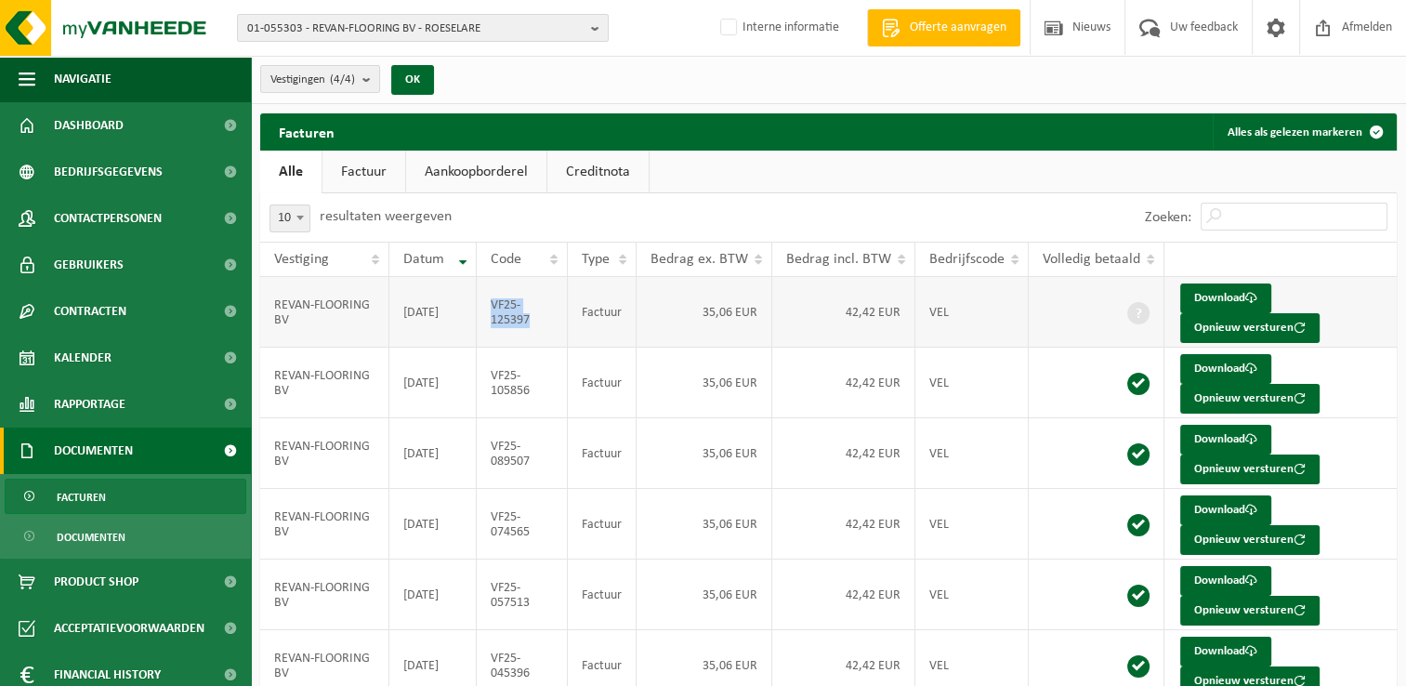
drag, startPoint x: 540, startPoint y: 322, endPoint x: 494, endPoint y: 307, distance: 48.2
click at [494, 307] on td "VF25-125397" at bounding box center [522, 312] width 91 height 71
copy td "VF25-125397"
click at [1278, 21] on span at bounding box center [1276, 27] width 28 height 55
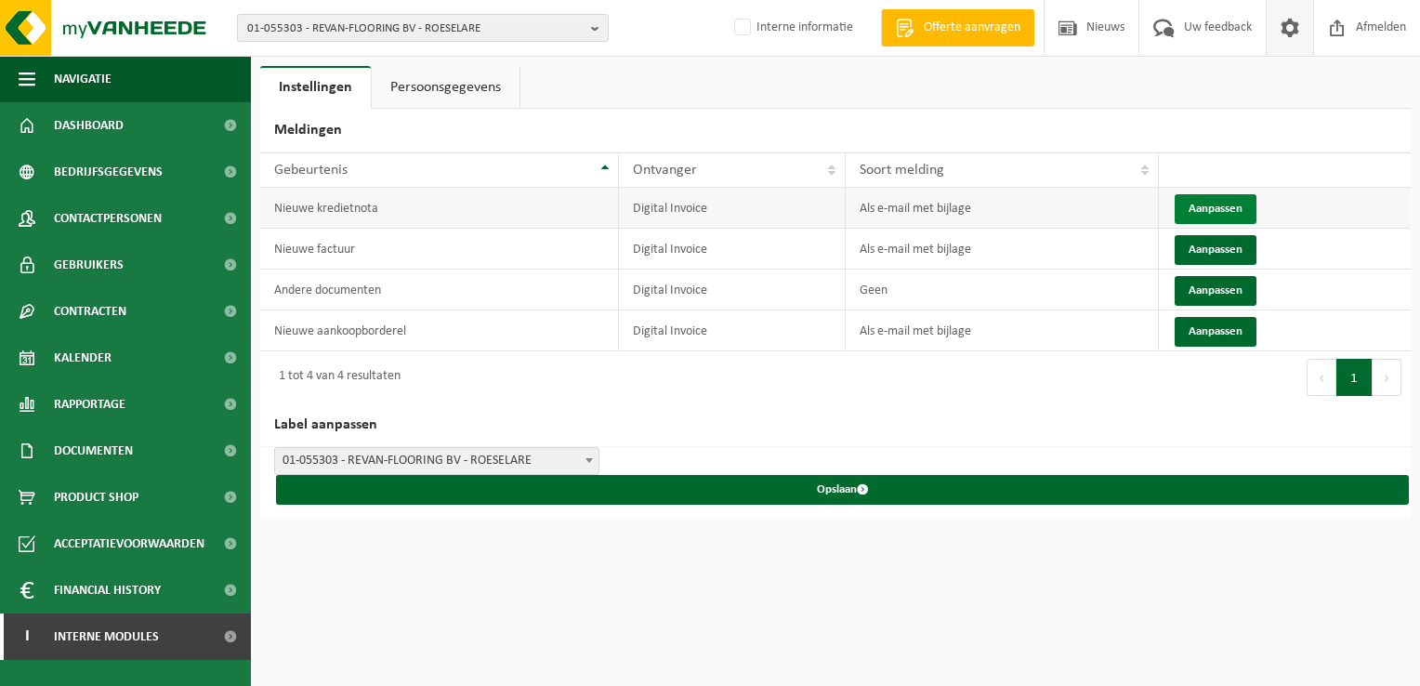
click at [1218, 195] on button "Aanpassen" at bounding box center [1215, 209] width 82 height 30
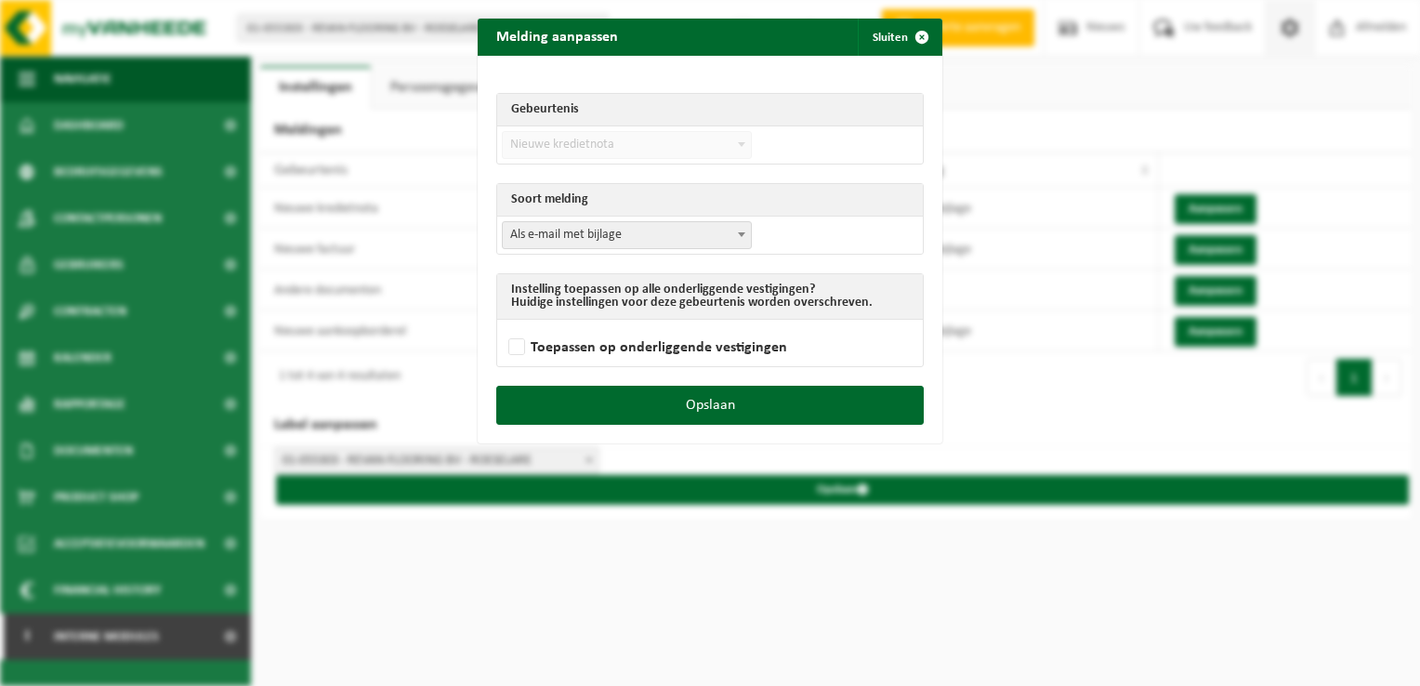
click at [601, 236] on span "Als e-mail met bijlage" at bounding box center [627, 235] width 248 height 26
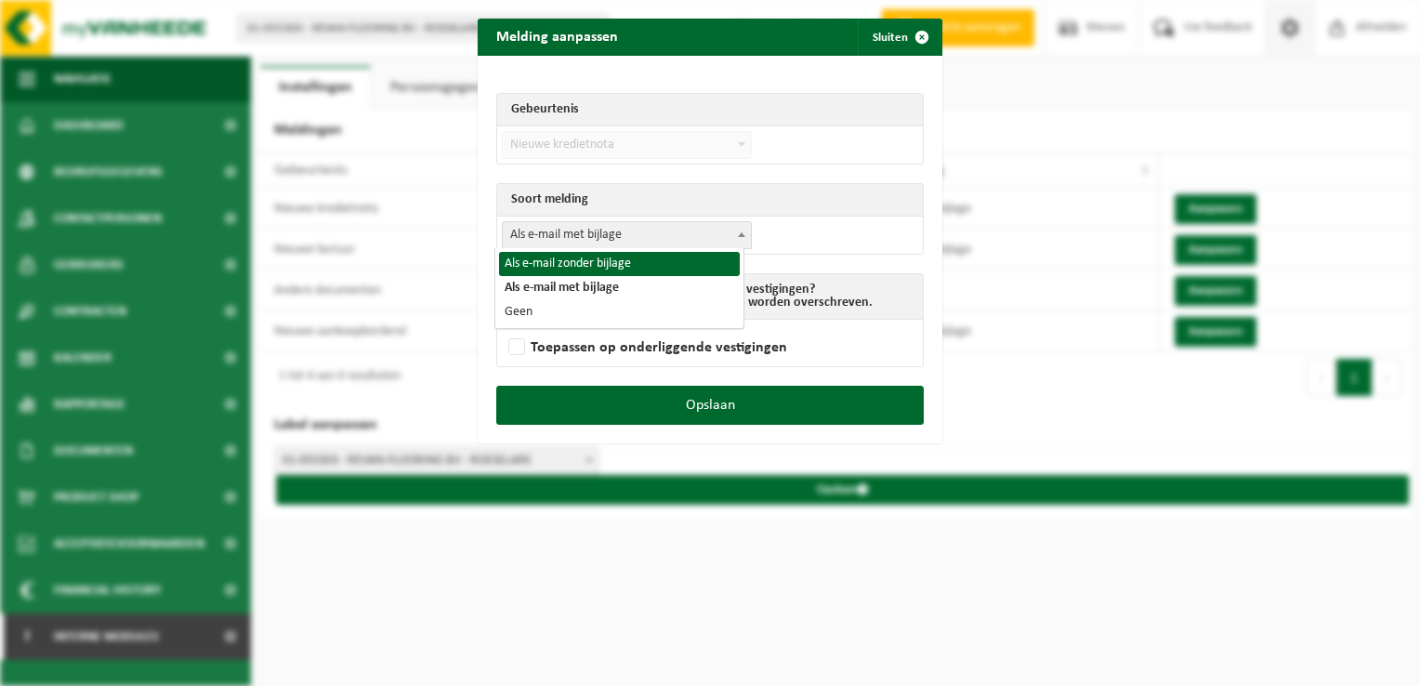
select select "2"
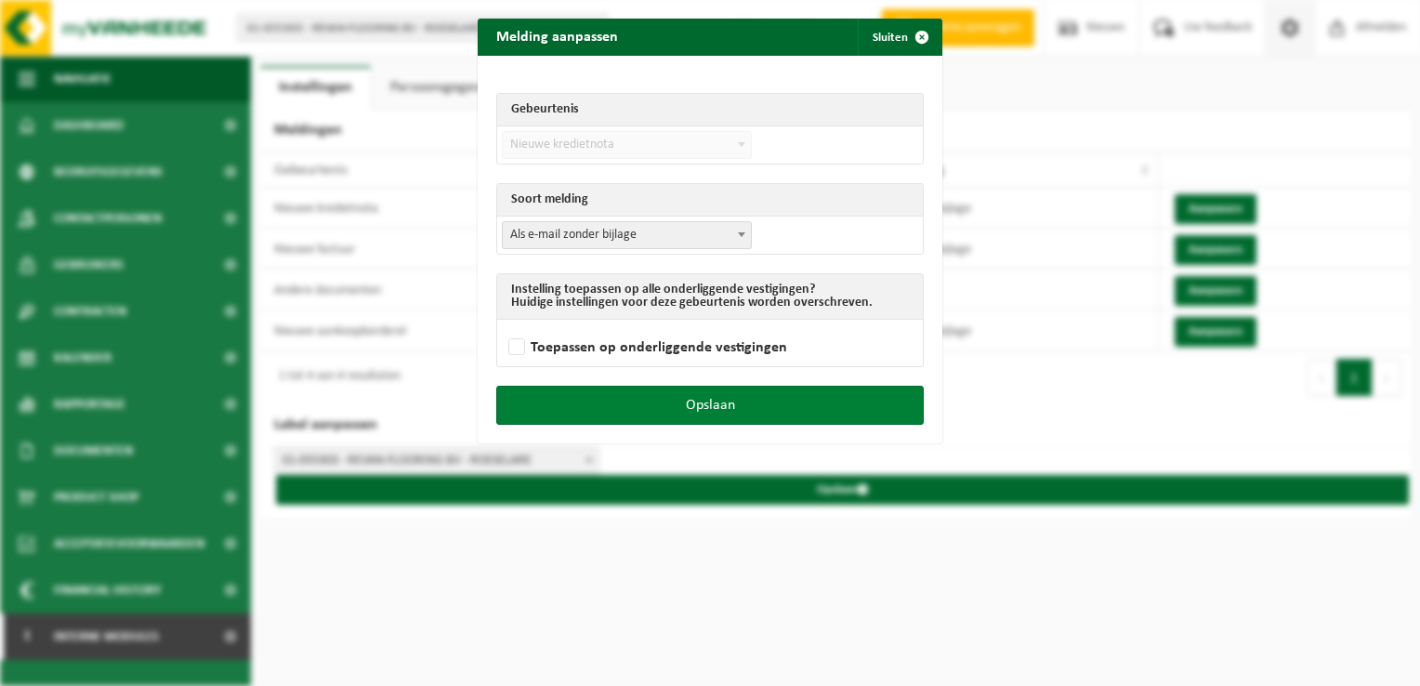
click at [773, 396] on button "Opslaan" at bounding box center [709, 405] width 427 height 39
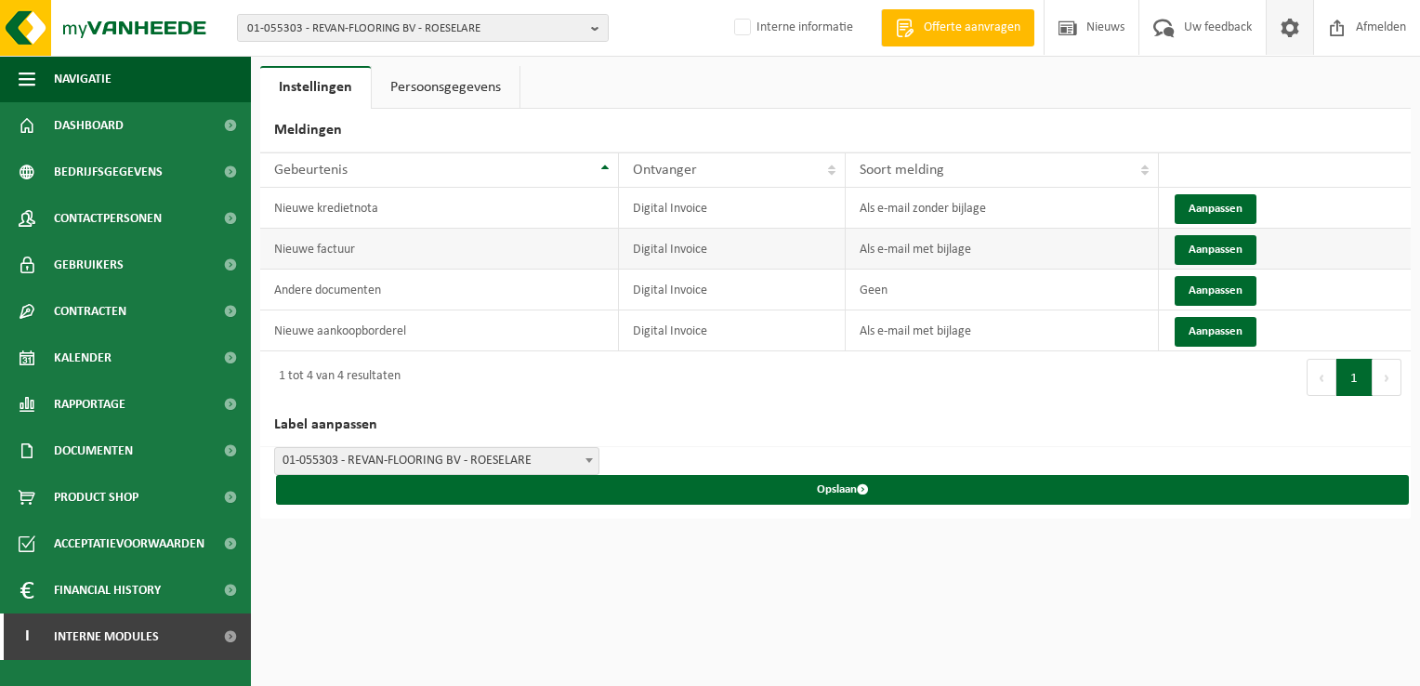
click at [1219, 232] on td "Aanpassen" at bounding box center [1285, 249] width 252 height 41
click at [1206, 243] on button "Aanpassen" at bounding box center [1215, 250] width 82 height 30
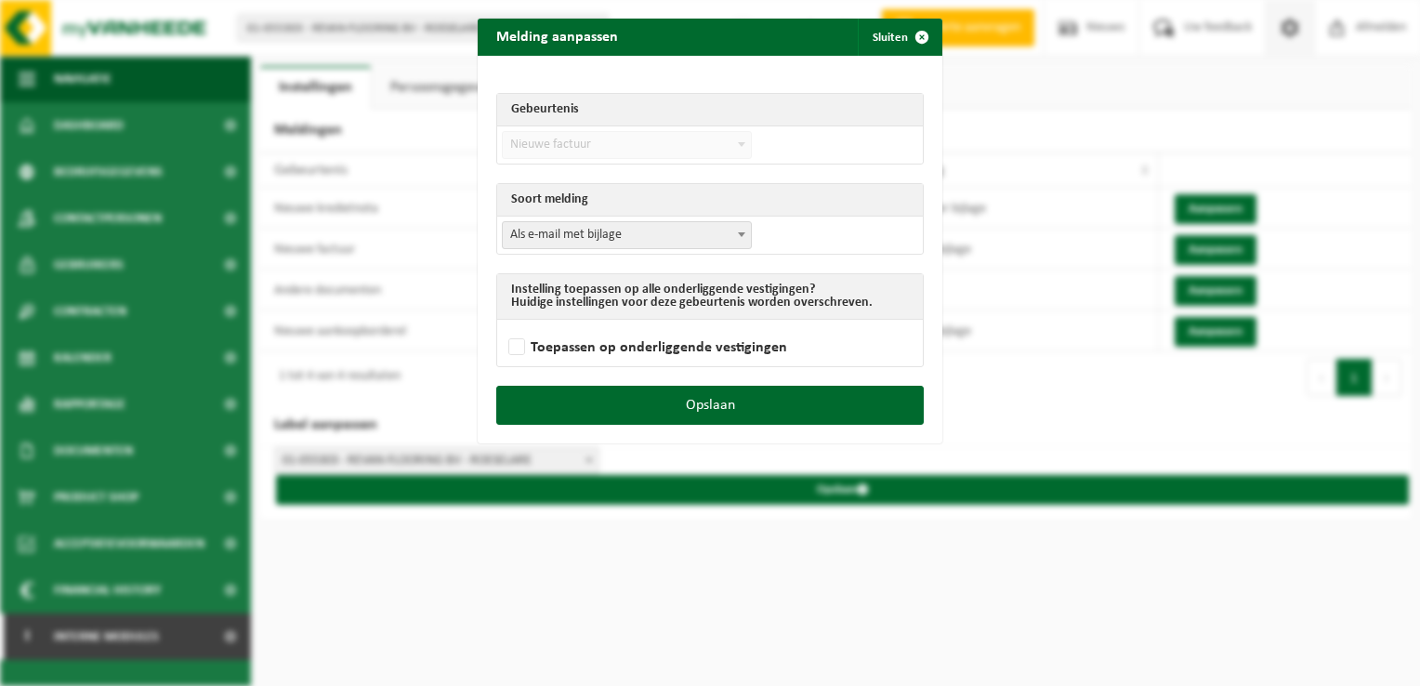
click at [551, 245] on span "Als e-mail met bijlage" at bounding box center [627, 235] width 248 height 26
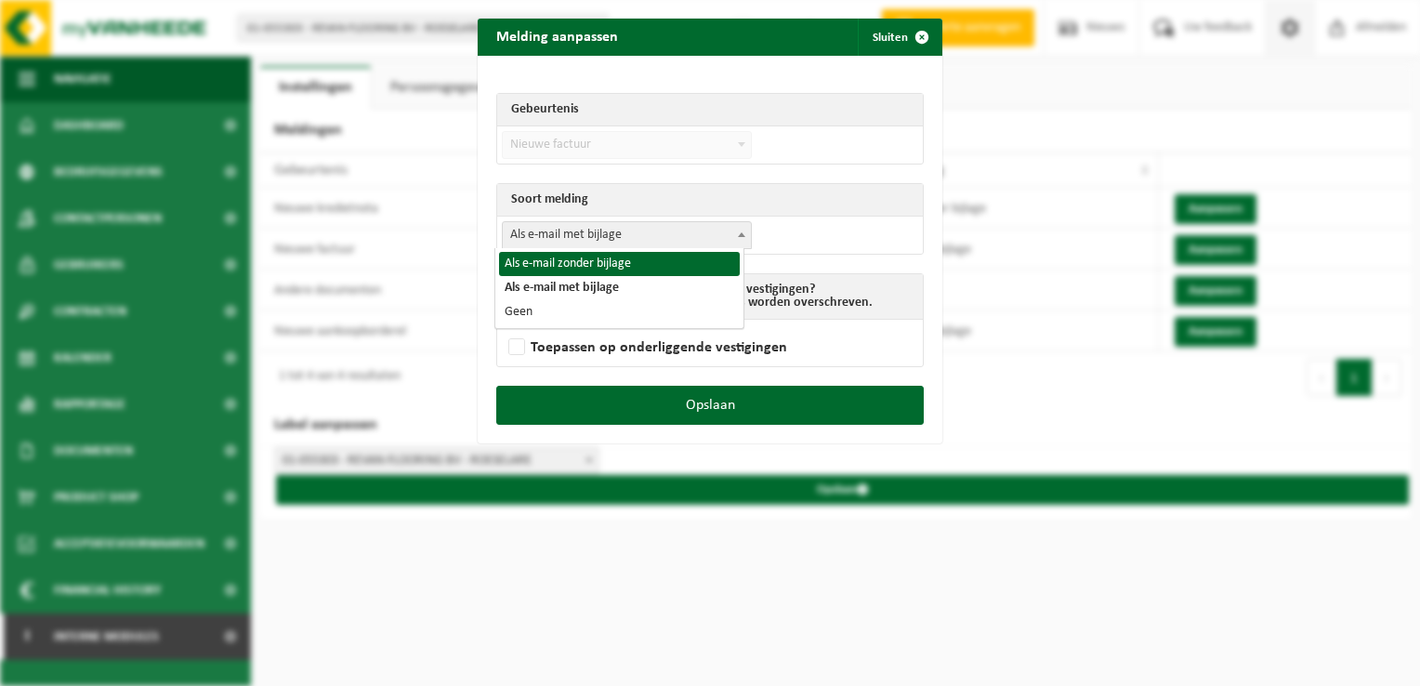
select select "2"
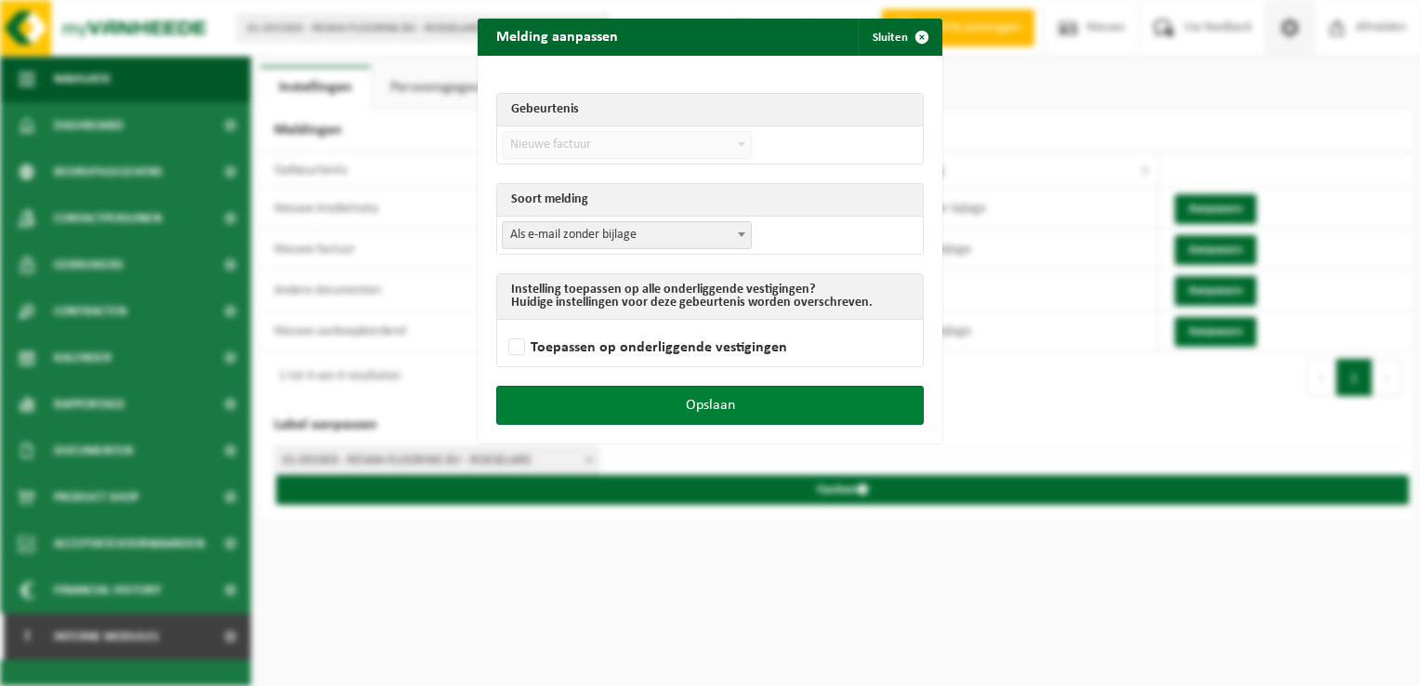
click at [748, 405] on button "Opslaan" at bounding box center [709, 405] width 427 height 39
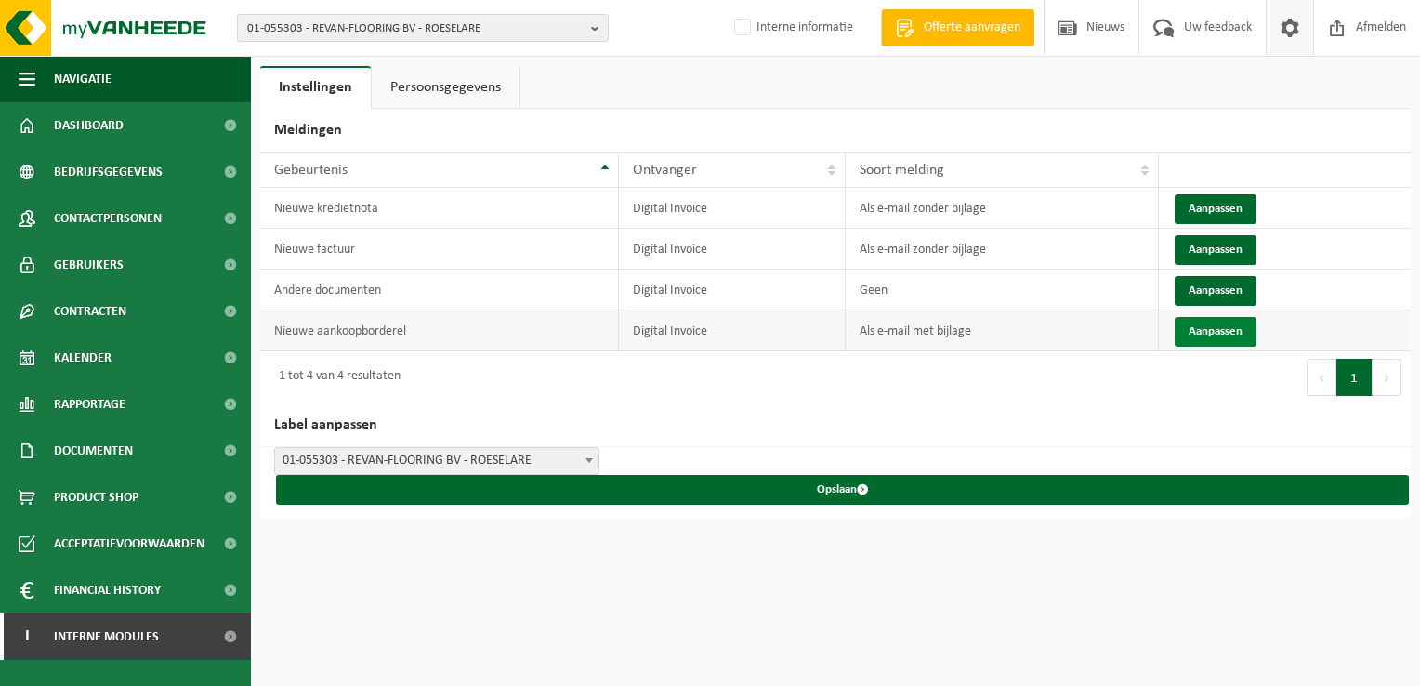
click at [1226, 321] on button "Aanpassen" at bounding box center [1215, 332] width 82 height 30
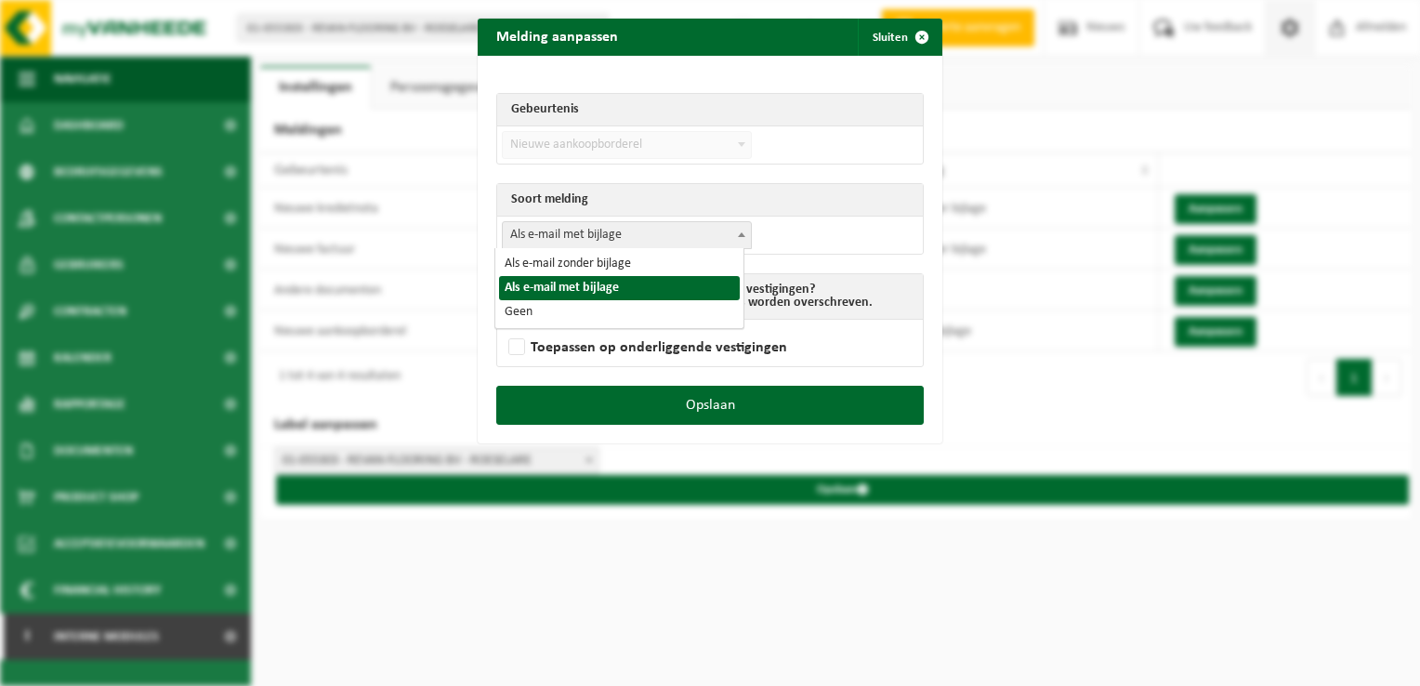
click at [566, 242] on span "Als e-mail met bijlage" at bounding box center [627, 235] width 248 height 26
select select "2"
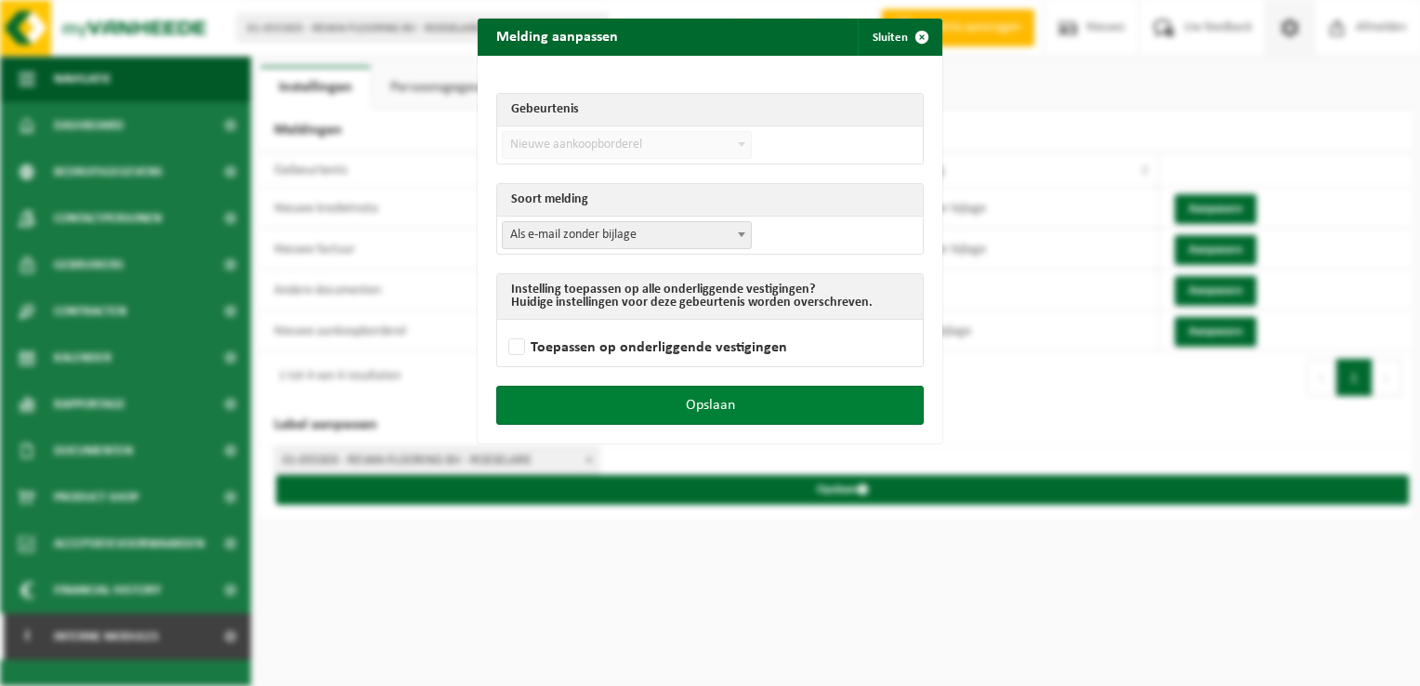
click at [746, 387] on button "Opslaan" at bounding box center [709, 405] width 427 height 39
